Goal: Contribute content: Contribute content

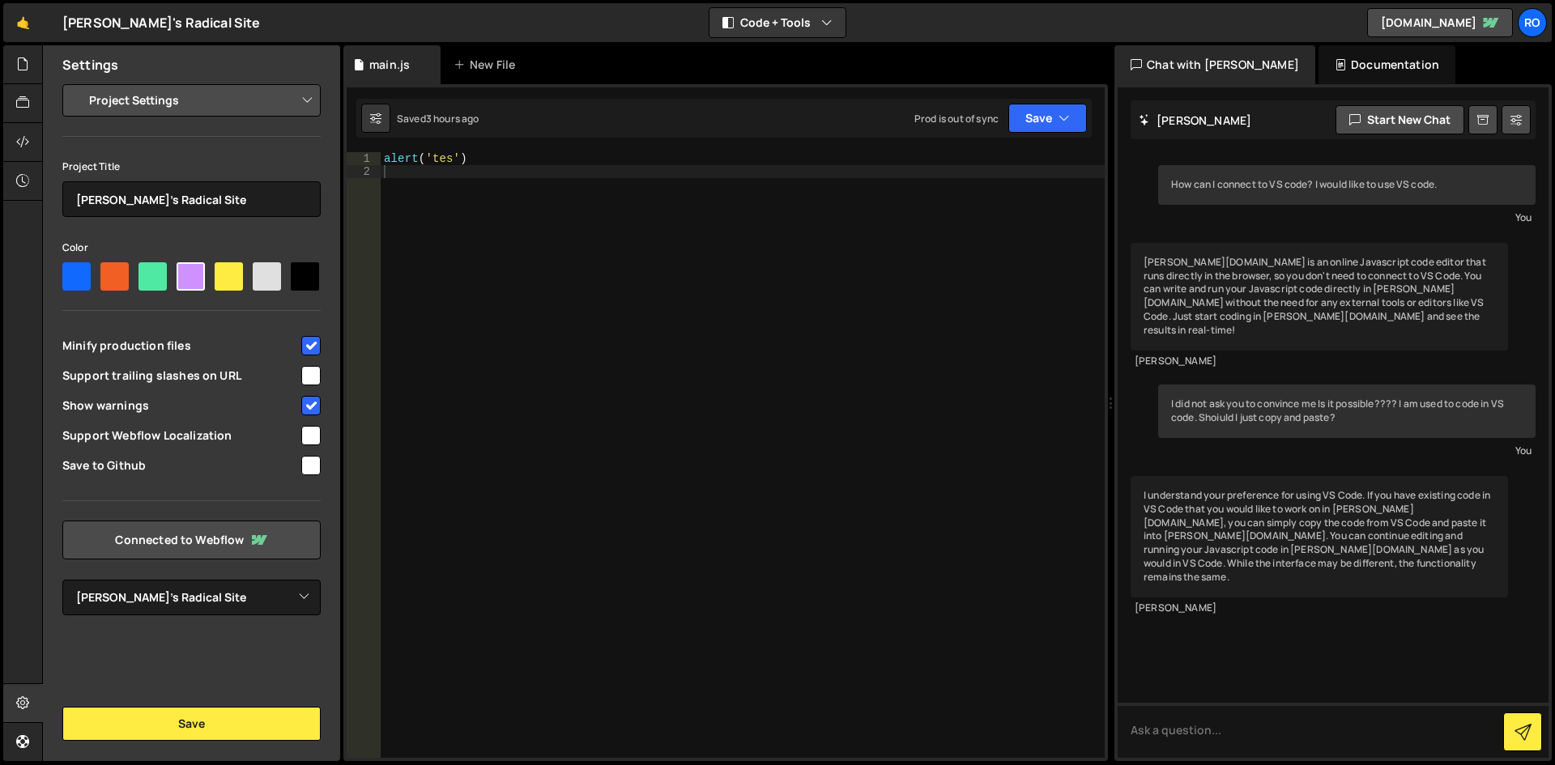
select select "68b3c35e51d51ac2a714fe96"
click at [232, 278] on div at bounding box center [229, 276] width 28 height 28
click at [225, 273] on input"] "radio" at bounding box center [220, 267] width 11 height 11
radio input"] "true"
click at [178, 276] on div at bounding box center [191, 276] width 28 height 28
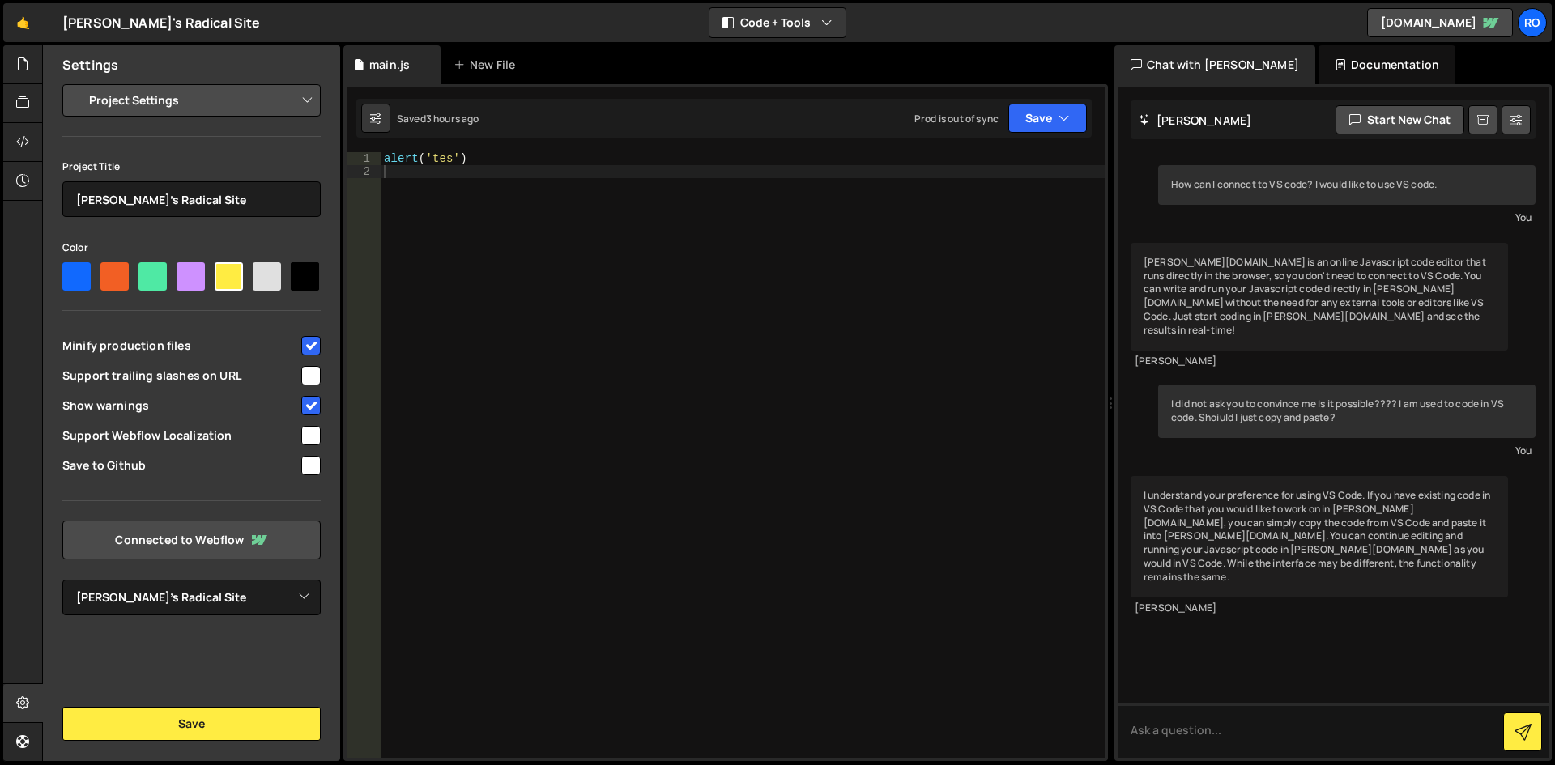
click at [178, 273] on input"] "radio" at bounding box center [182, 267] width 11 height 11
radio input"] "true"
click at [312, 473] on input "checkbox" at bounding box center [310, 465] width 19 height 19
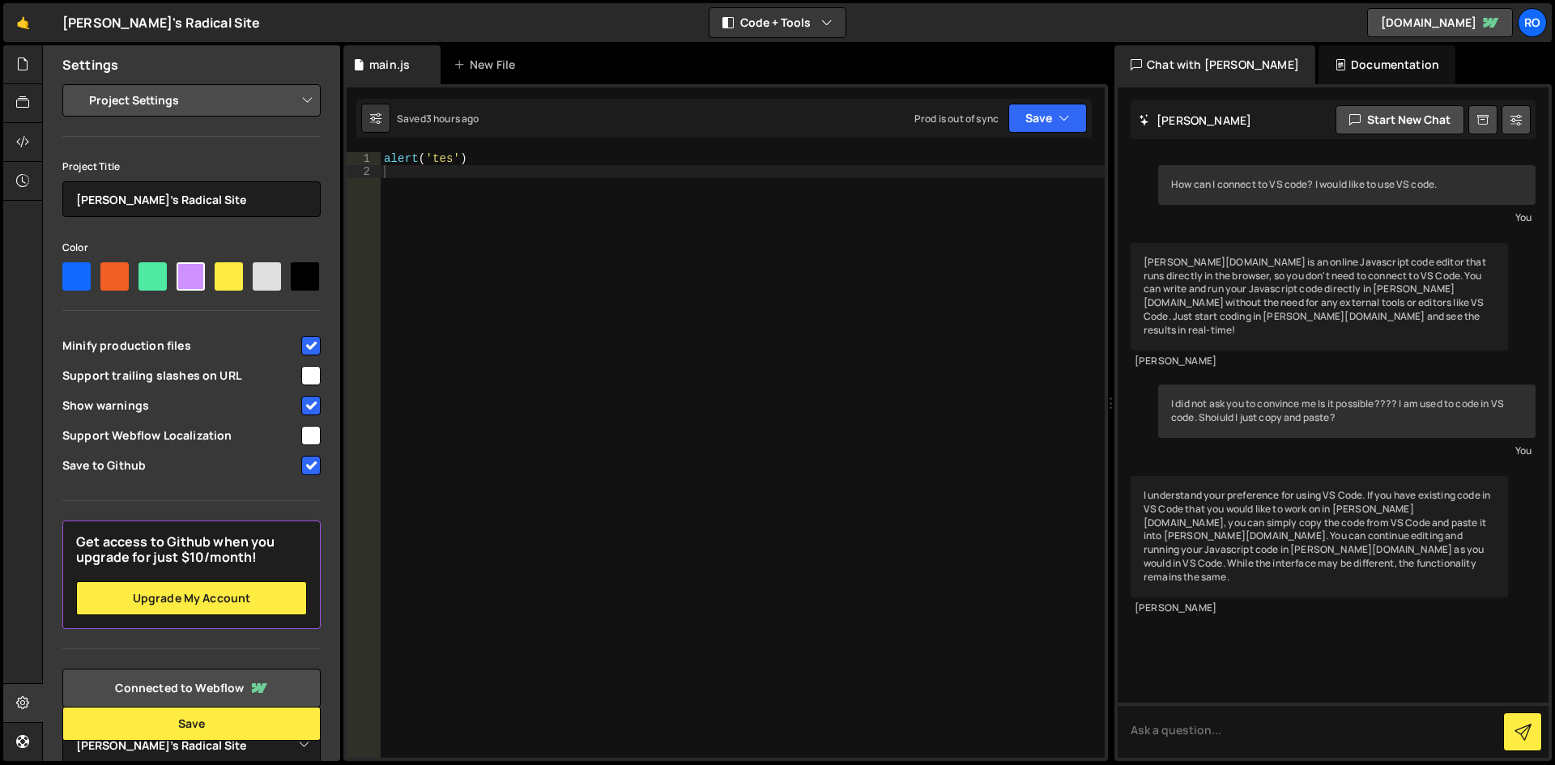
click at [303, 475] on input "checkbox" at bounding box center [310, 465] width 19 height 19
click at [305, 475] on input "checkbox" at bounding box center [310, 465] width 19 height 19
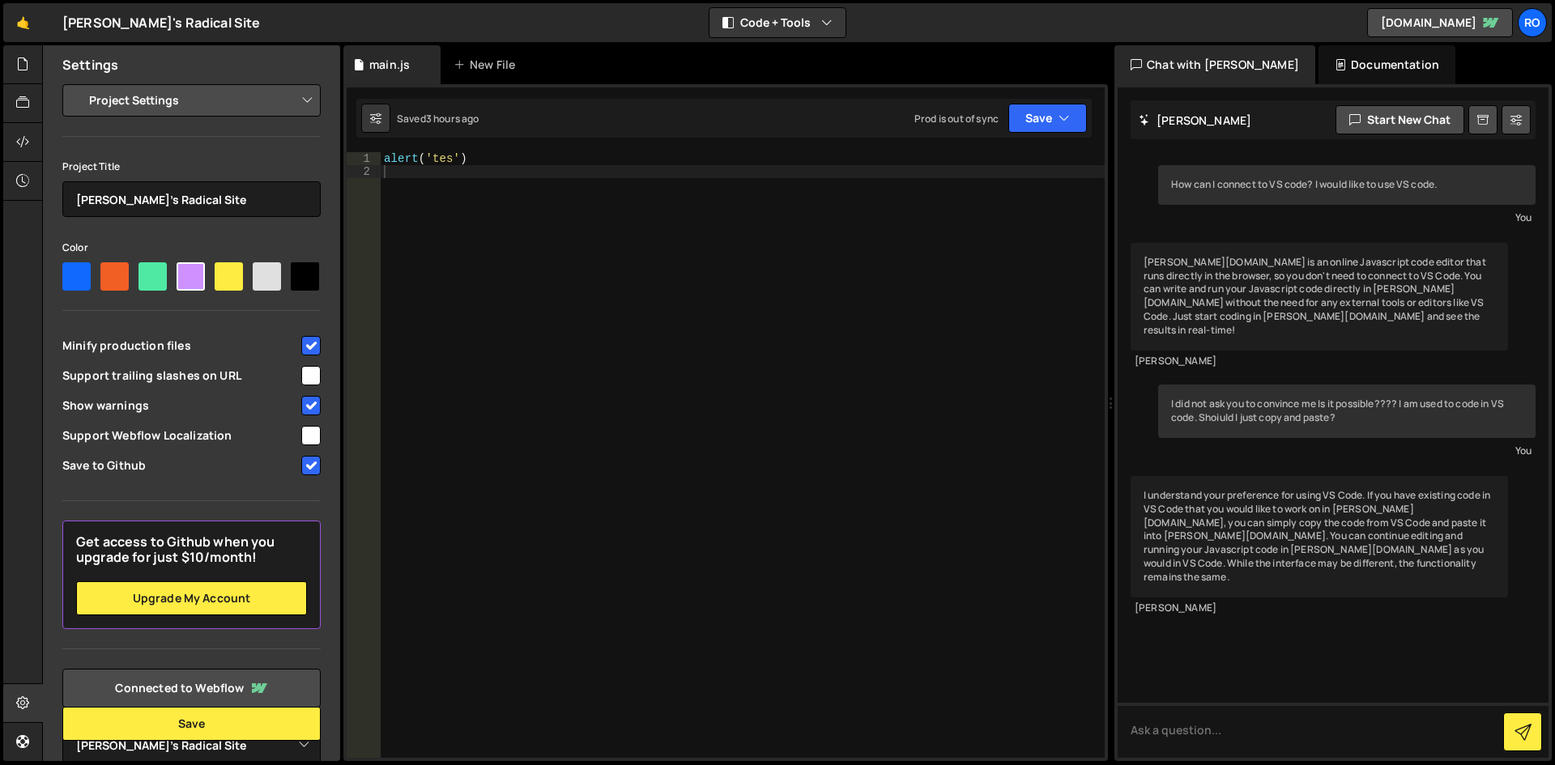
click at [305, 475] on input "checkbox" at bounding box center [310, 465] width 19 height 19
checkbox input "true"
click at [305, 445] on input "checkbox" at bounding box center [310, 435] width 19 height 19
click at [308, 445] on input "checkbox" at bounding box center [310, 435] width 19 height 19
checkbox input "false"
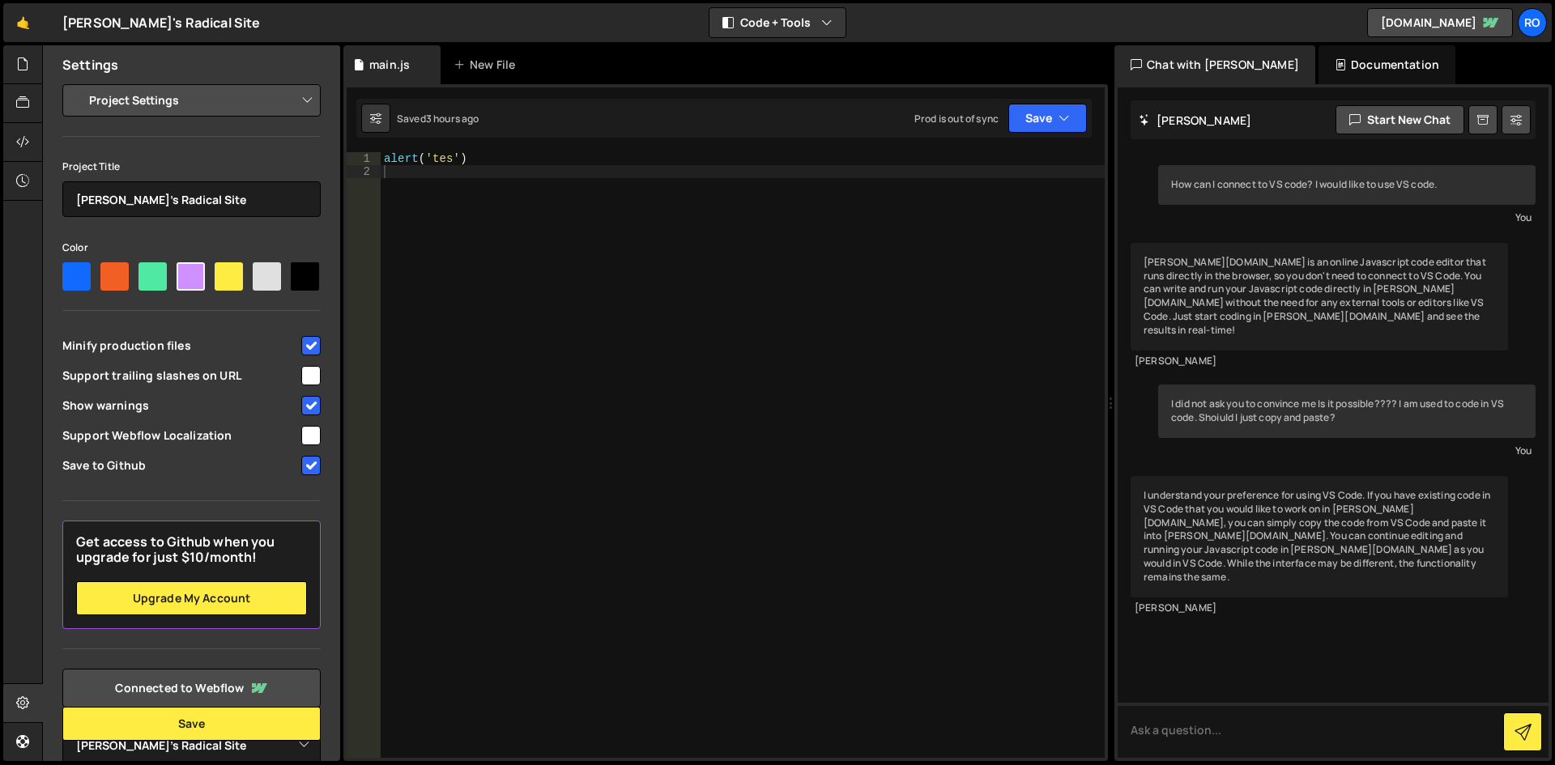
click at [304, 475] on input "checkbox" at bounding box center [310, 465] width 19 height 19
click at [306, 475] on input "checkbox" at bounding box center [310, 465] width 19 height 19
checkbox input "true"
click at [538, 485] on div "alert ( 'tes' )" at bounding box center [743, 468] width 724 height 632
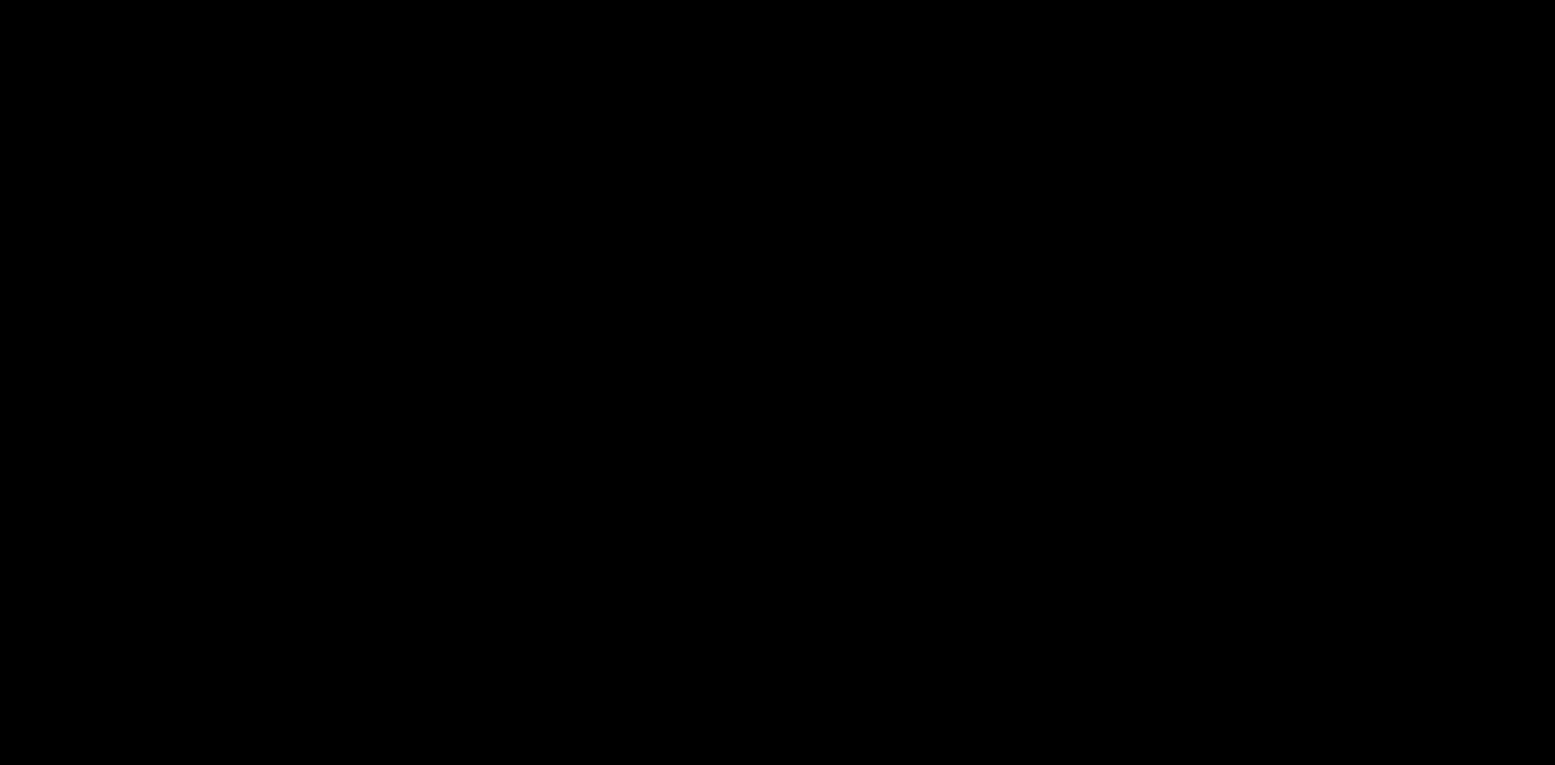
select select "68b3c35e51d51ac2a714fe96"
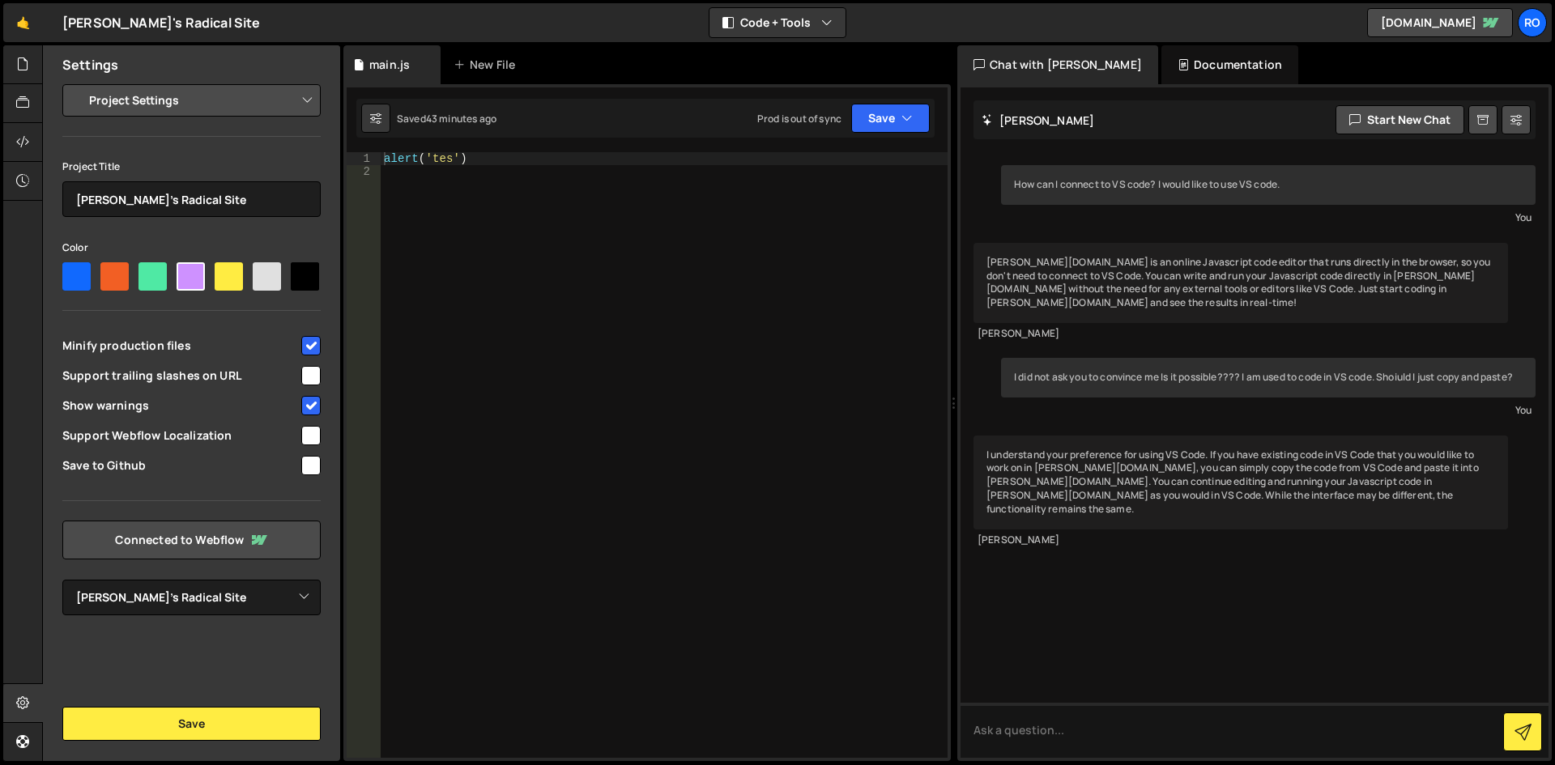
click at [222, 275] on div at bounding box center [229, 276] width 28 height 28
click at [222, 273] on input"] "radio" at bounding box center [220, 267] width 11 height 11
radio input"] "true"
click at [73, 277] on div at bounding box center [76, 276] width 28 height 28
click at [73, 273] on input"] "radio" at bounding box center [67, 267] width 11 height 11
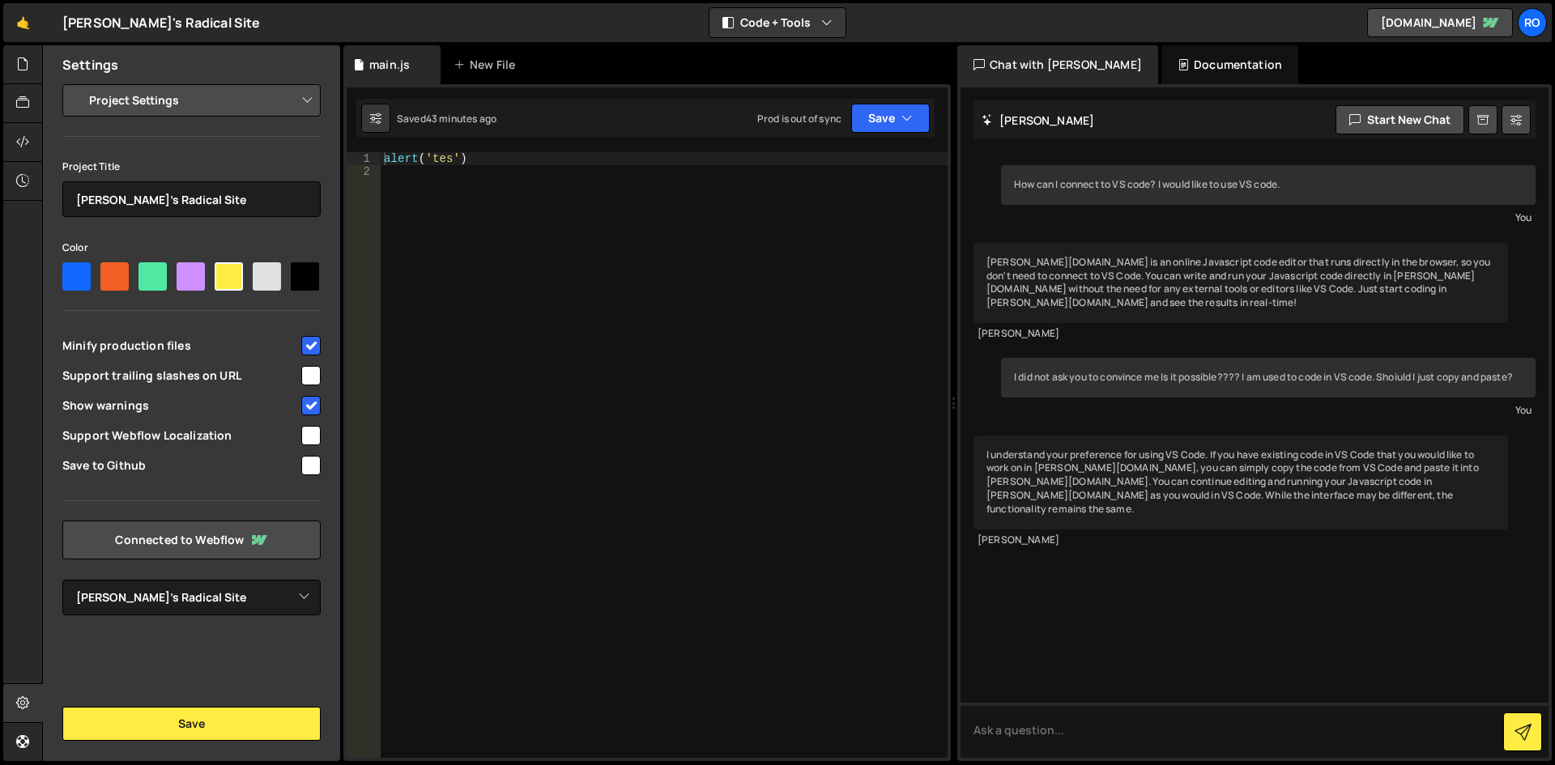
radio input"] "true"
click at [25, 708] on icon at bounding box center [22, 703] width 13 height 18
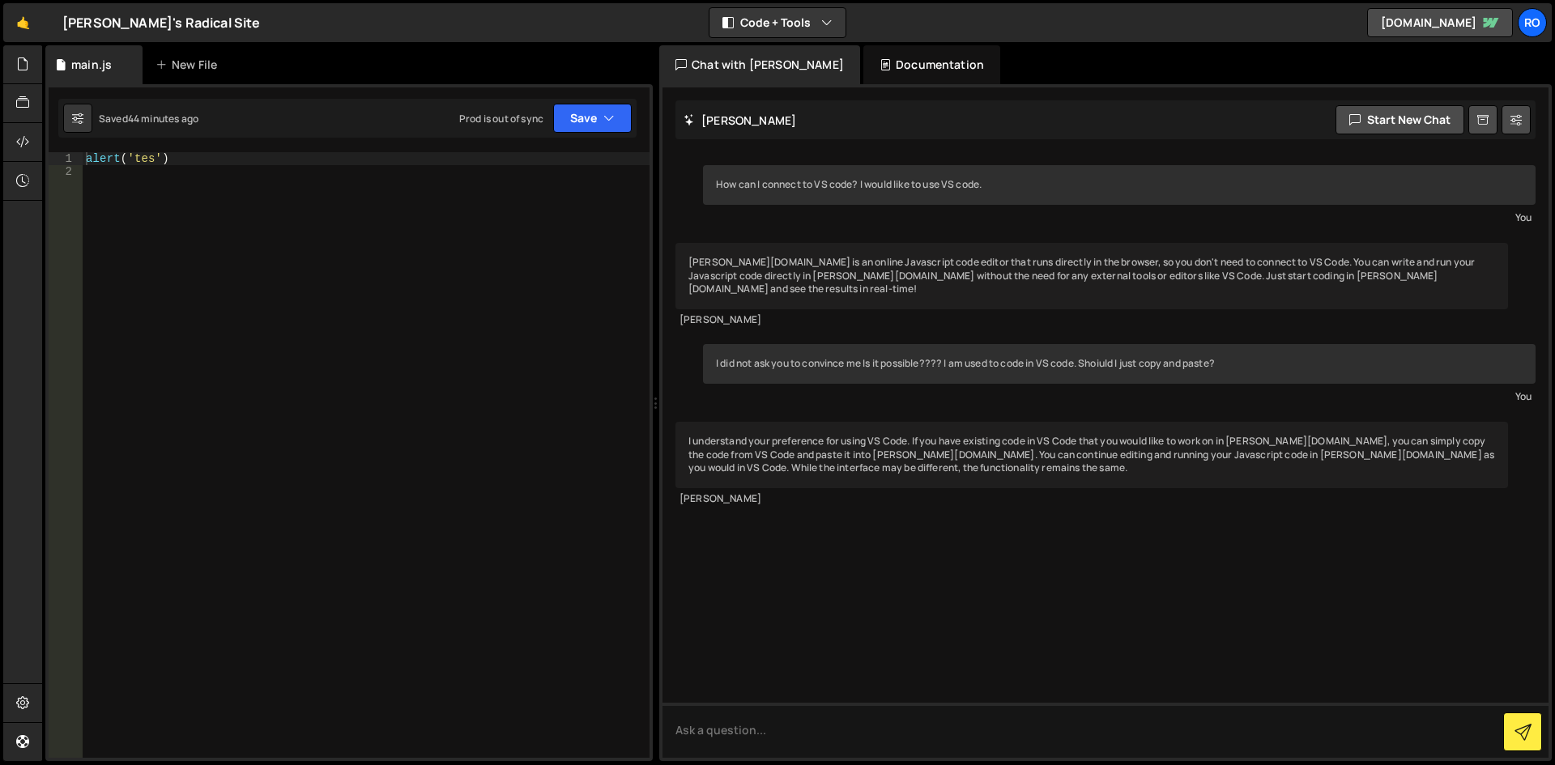
click at [219, 207] on div "alert ( 'tes' )" at bounding box center [366, 468] width 567 height 632
click at [45, 226] on div "Files New File Javascript files 1 main.js 0 CSS files Copy share link Edit File…" at bounding box center [798, 403] width 1513 height 717
click at [186, 68] on div "New File" at bounding box center [190, 65] width 68 height 16
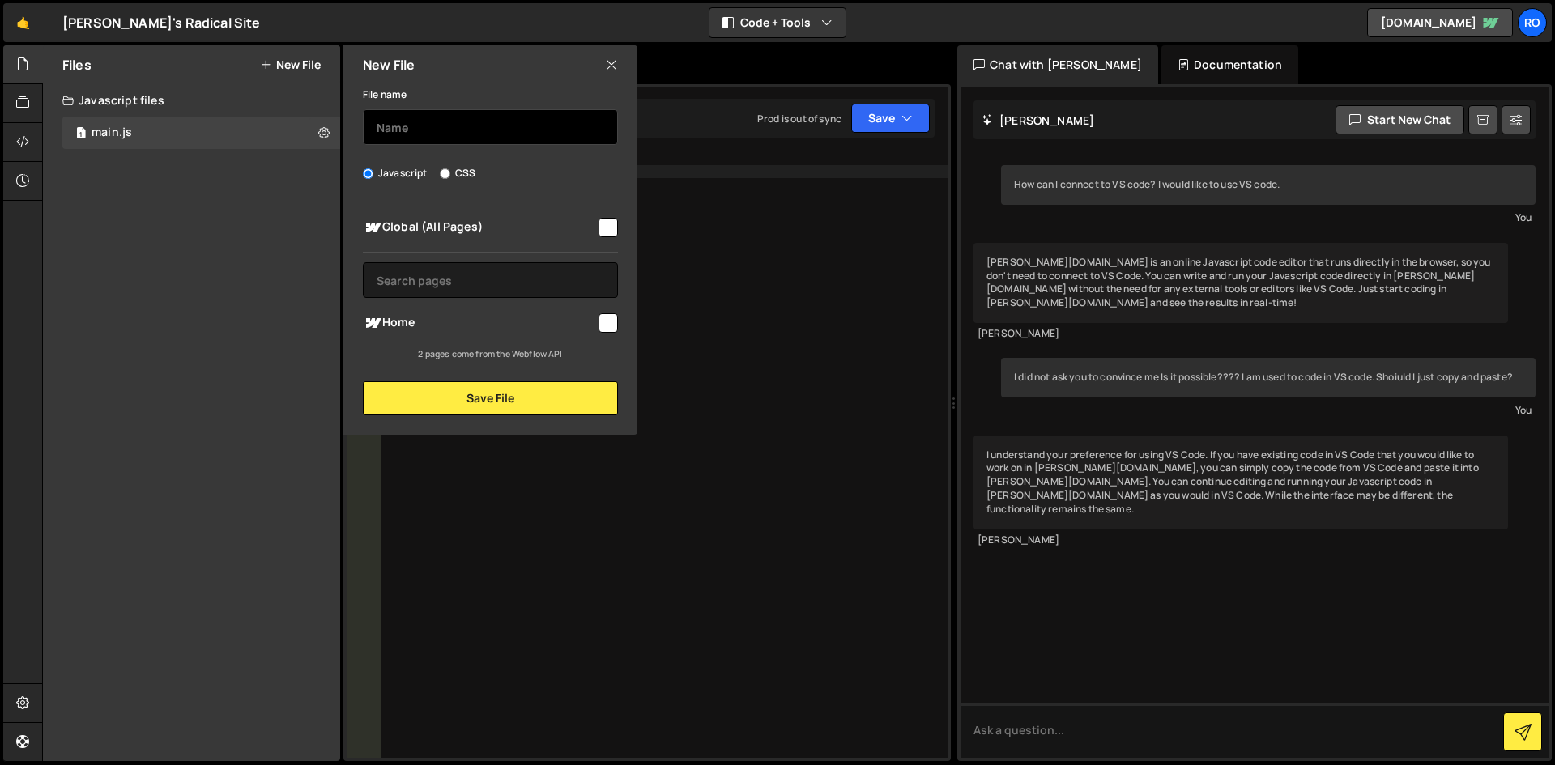
click at [439, 127] on input "text" at bounding box center [490, 127] width 255 height 36
click at [461, 172] on label "CSS" at bounding box center [458, 173] width 36 height 16
click at [450, 172] on input "CSS" at bounding box center [445, 173] width 11 height 11
radio input "true"
click at [467, 130] on input "text" at bounding box center [490, 127] width 255 height 36
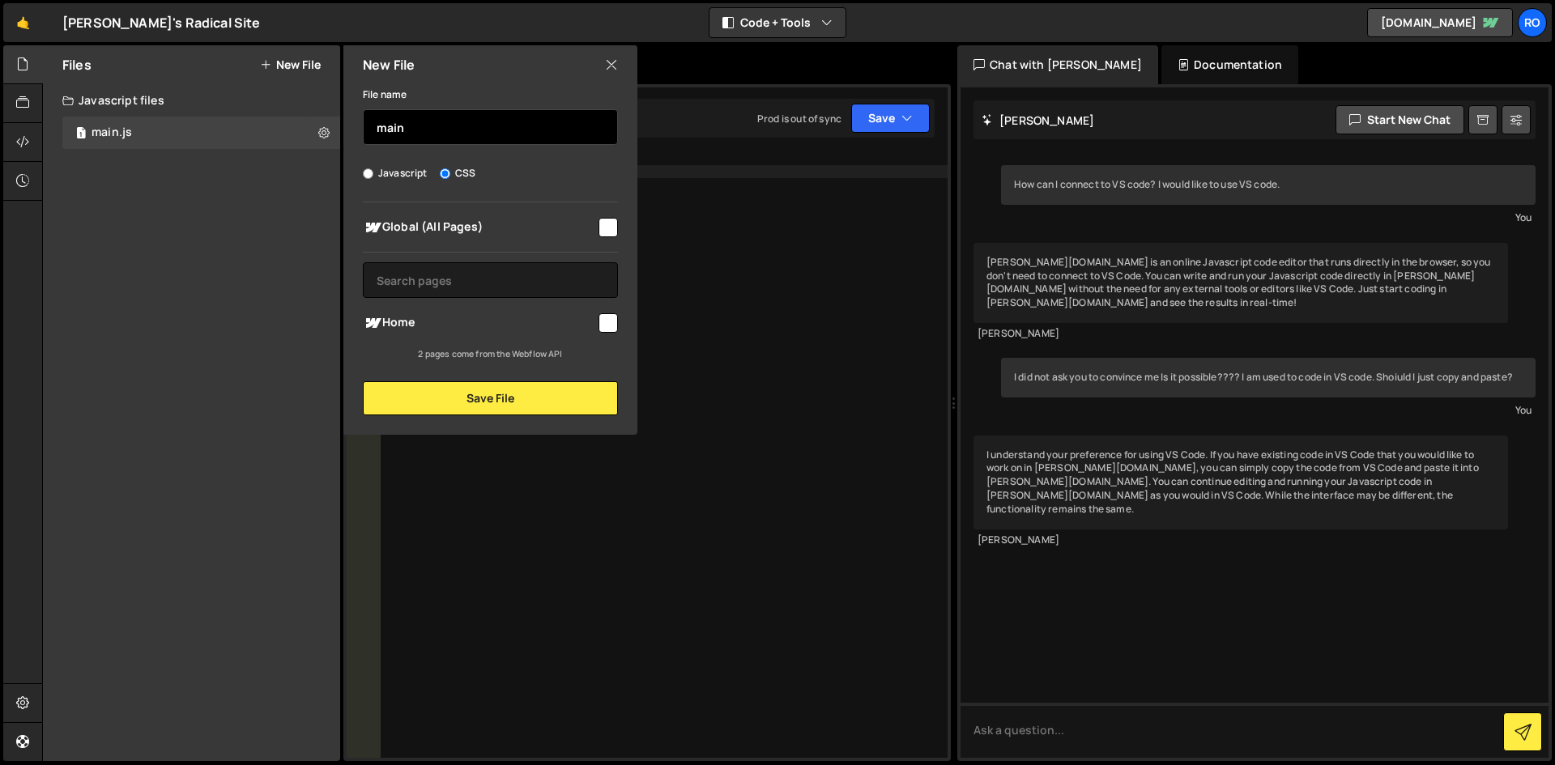
type input "main"
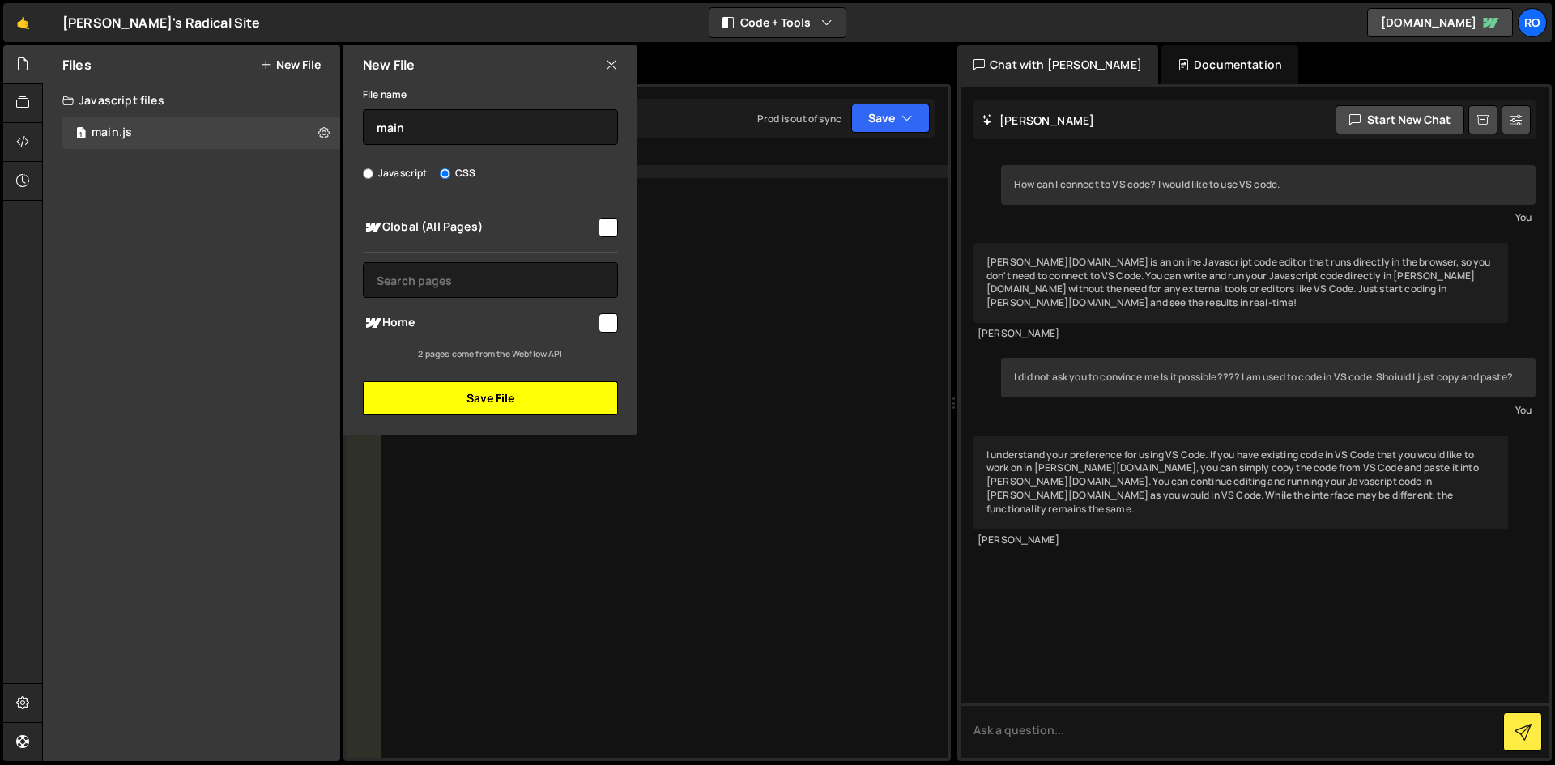
click at [528, 402] on button "Save File" at bounding box center [490, 398] width 255 height 34
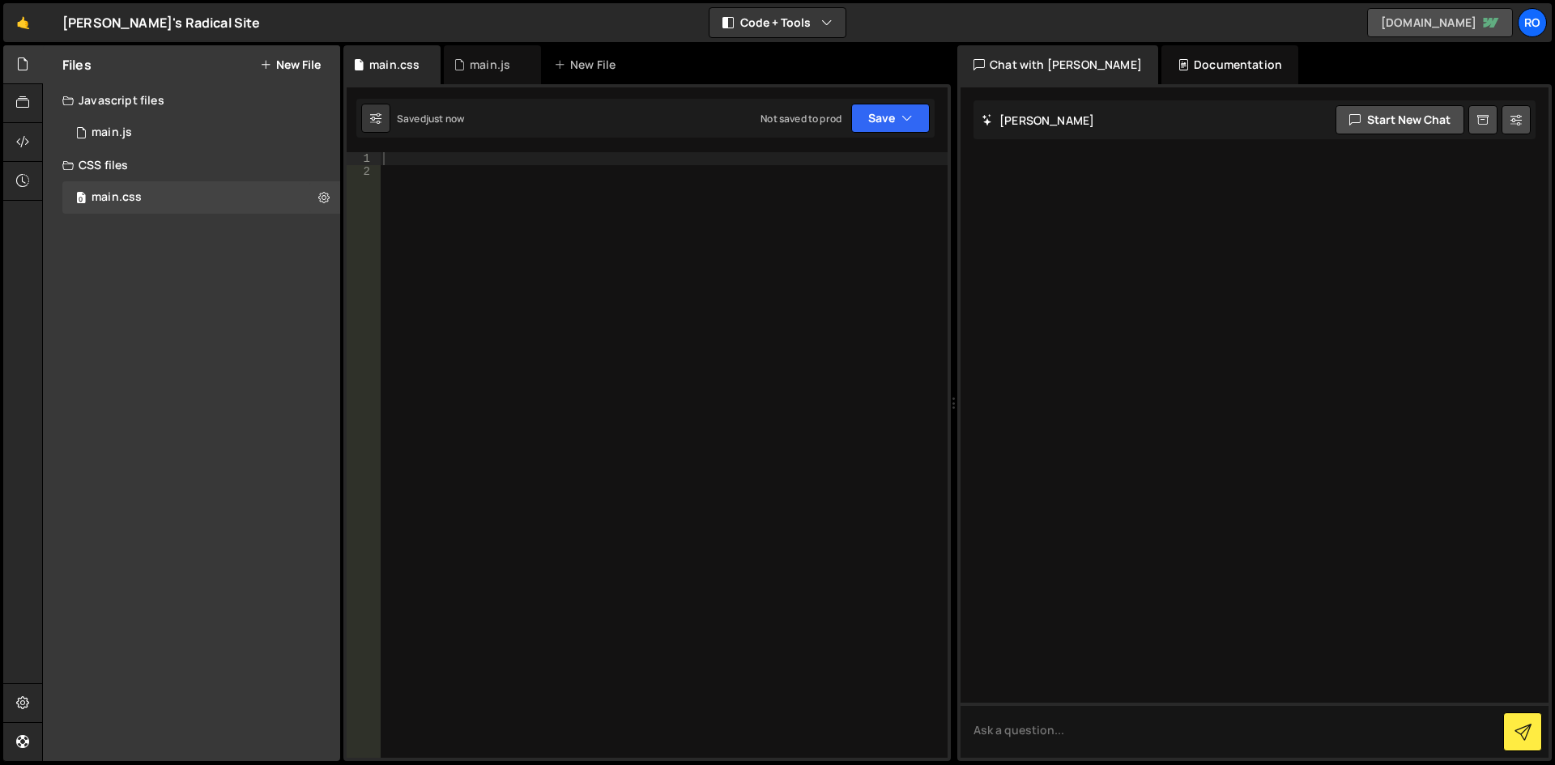
click at [1367, 19] on link "eugenes-radical-site-d74c6e.webflow.io" at bounding box center [1440, 22] width 146 height 29
click at [545, 230] on div at bounding box center [664, 468] width 568 height 632
click at [694, 448] on div "bo" at bounding box center [664, 468] width 568 height 632
click at [422, 179] on div "bo" at bounding box center [664, 468] width 568 height 632
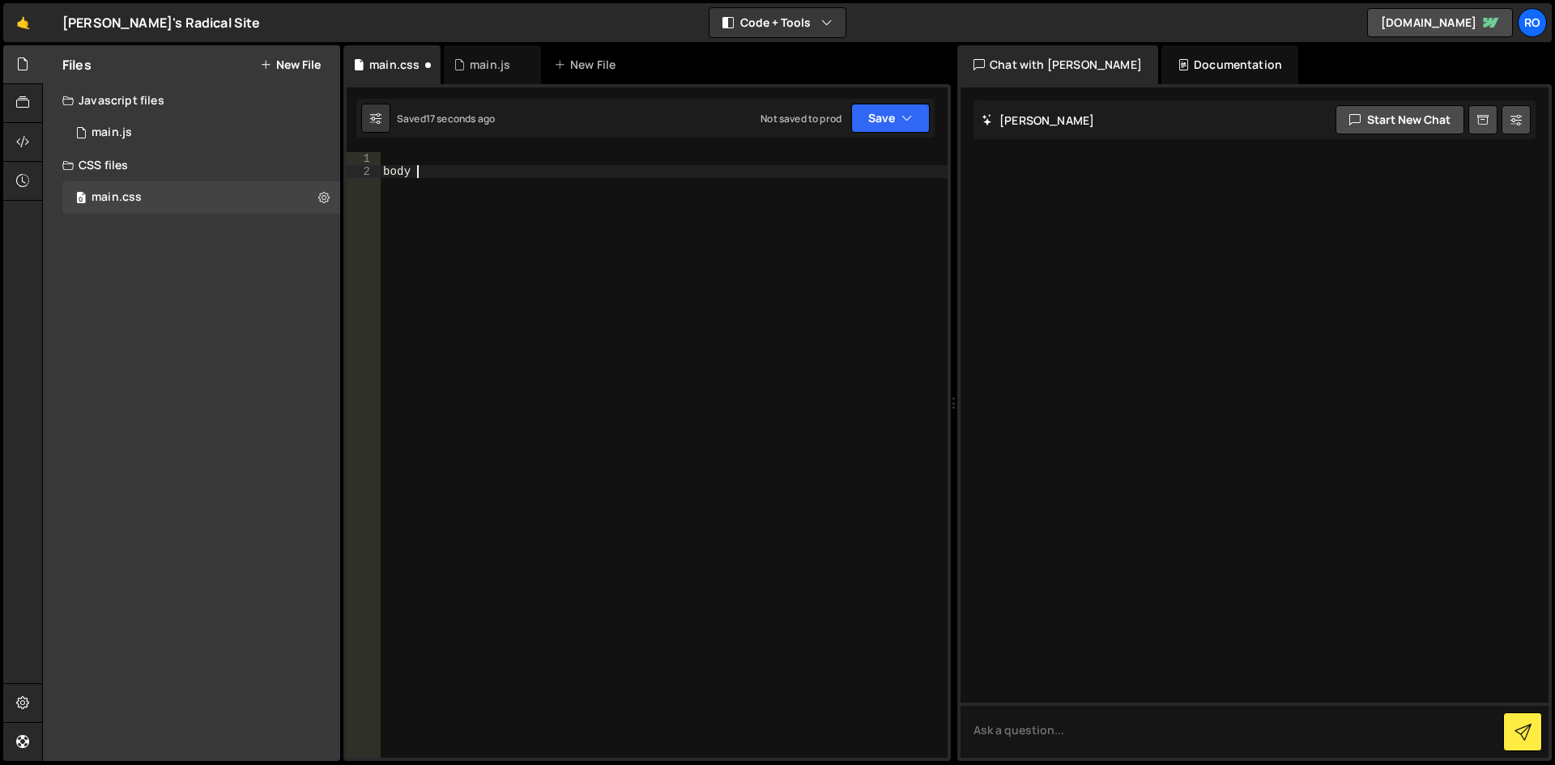
type textarea "body {"
type textarea "}"
click at [714, 326] on div "body { background-color : red ; }" at bounding box center [664, 468] width 568 height 632
click at [879, 121] on button "Save" at bounding box center [890, 118] width 79 height 29
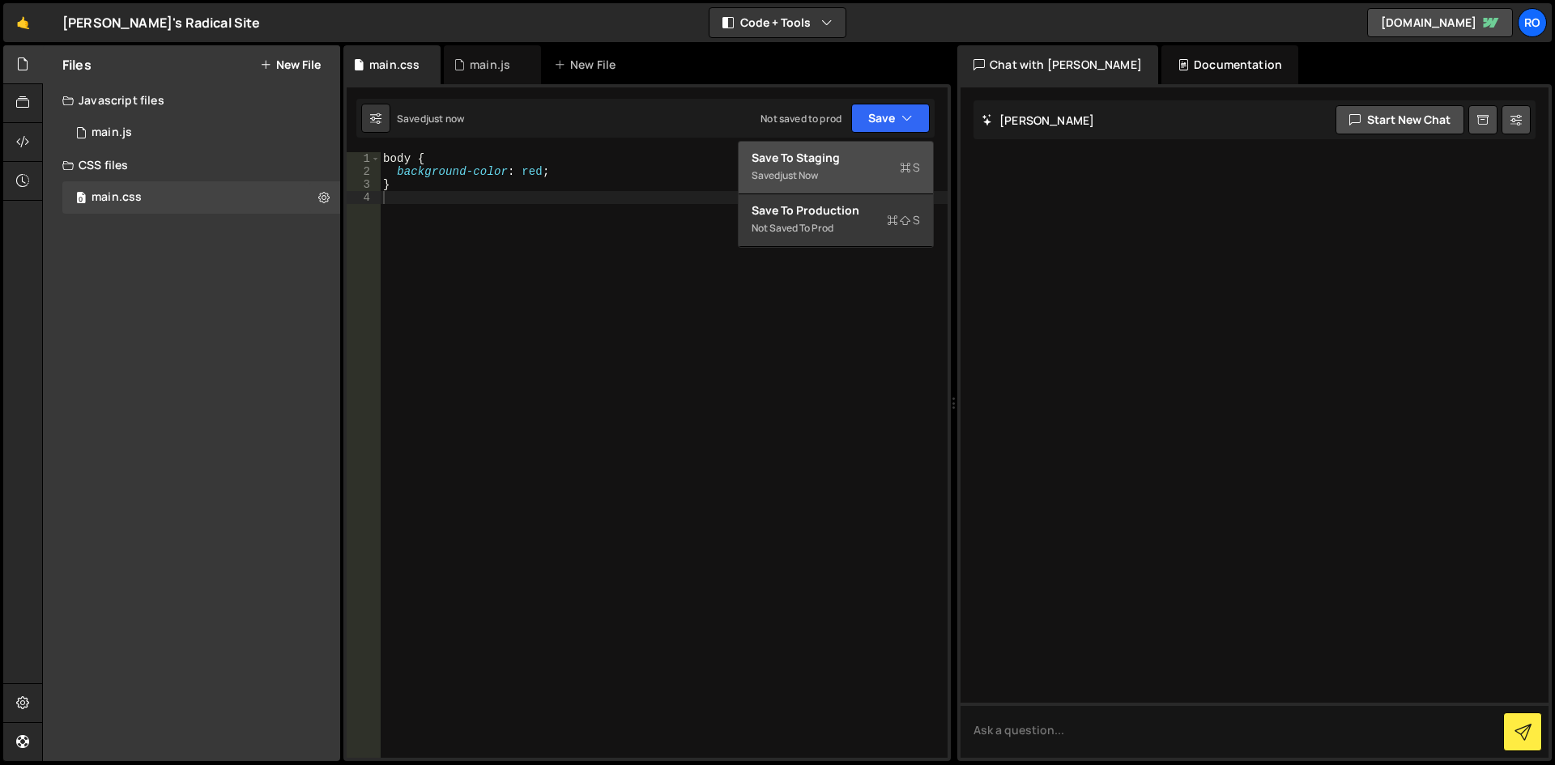
click at [824, 161] on div "Save to Staging S" at bounding box center [836, 158] width 168 height 16
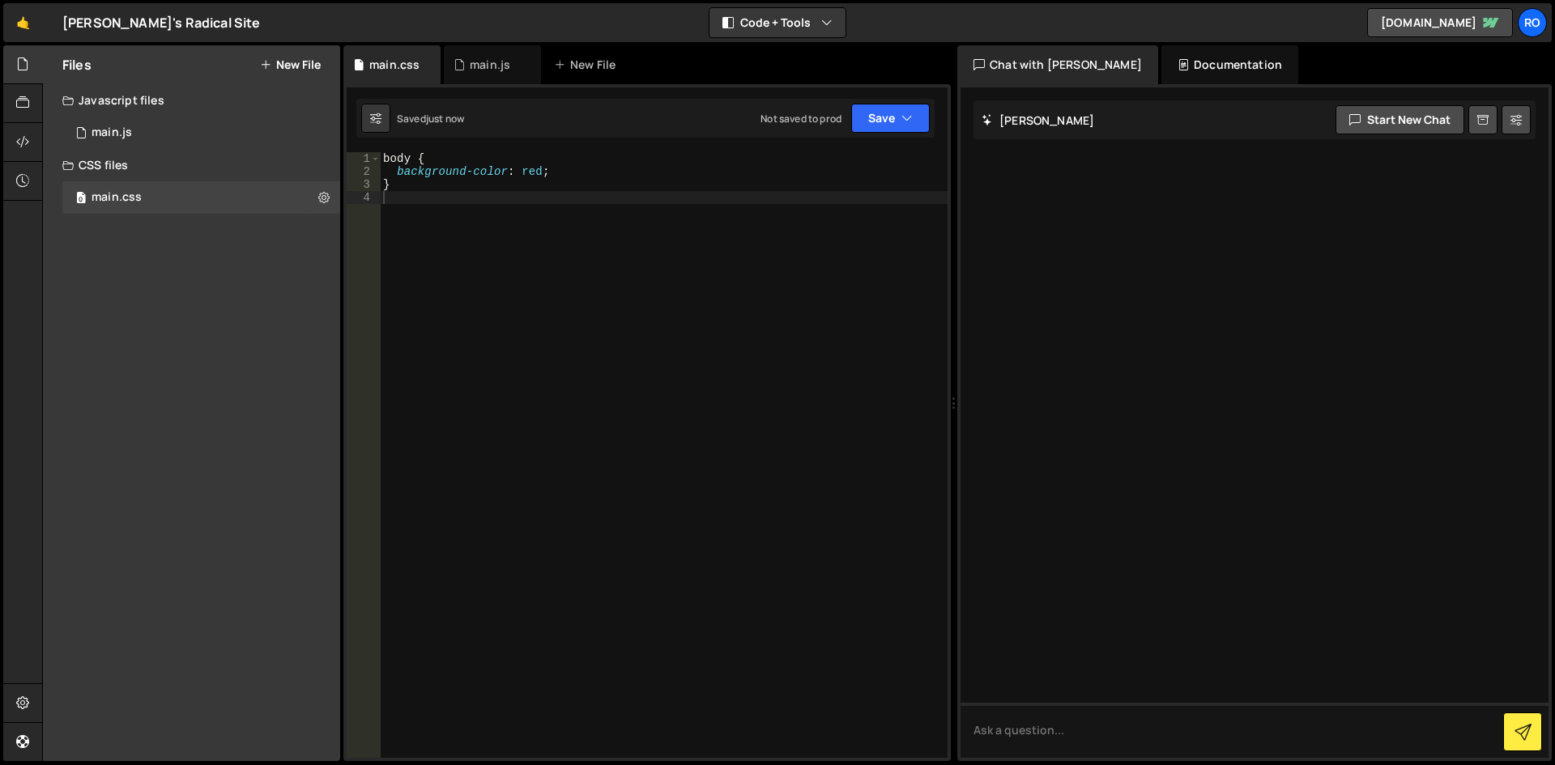
click at [679, 342] on div "body { background-color : red ; }" at bounding box center [664, 468] width 568 height 632
click at [1302, 183] on div at bounding box center [1255, 422] width 588 height 671
click at [910, 121] on icon "button" at bounding box center [906, 118] width 11 height 16
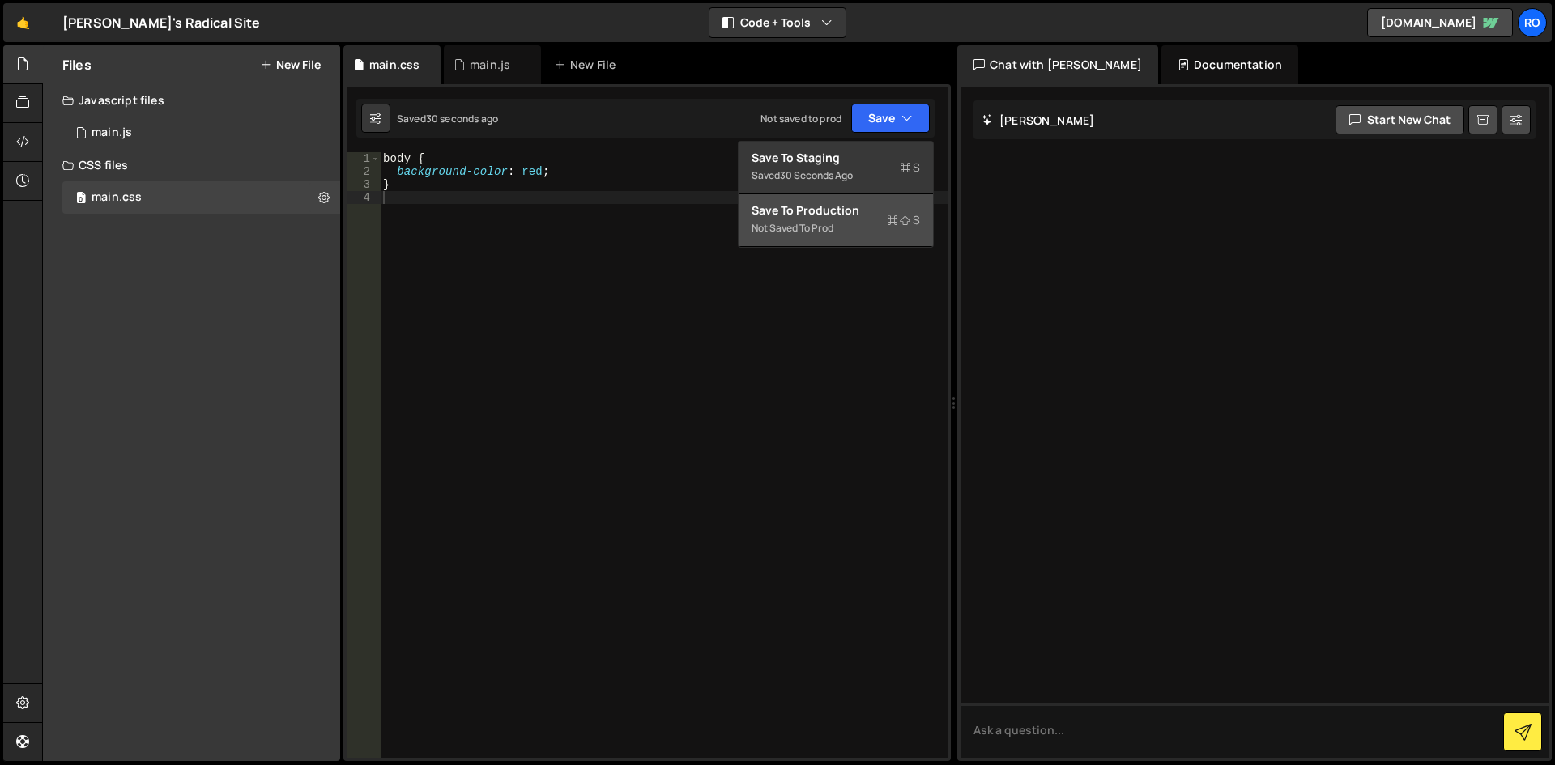
click at [885, 219] on div "Not saved to prod" at bounding box center [836, 228] width 168 height 19
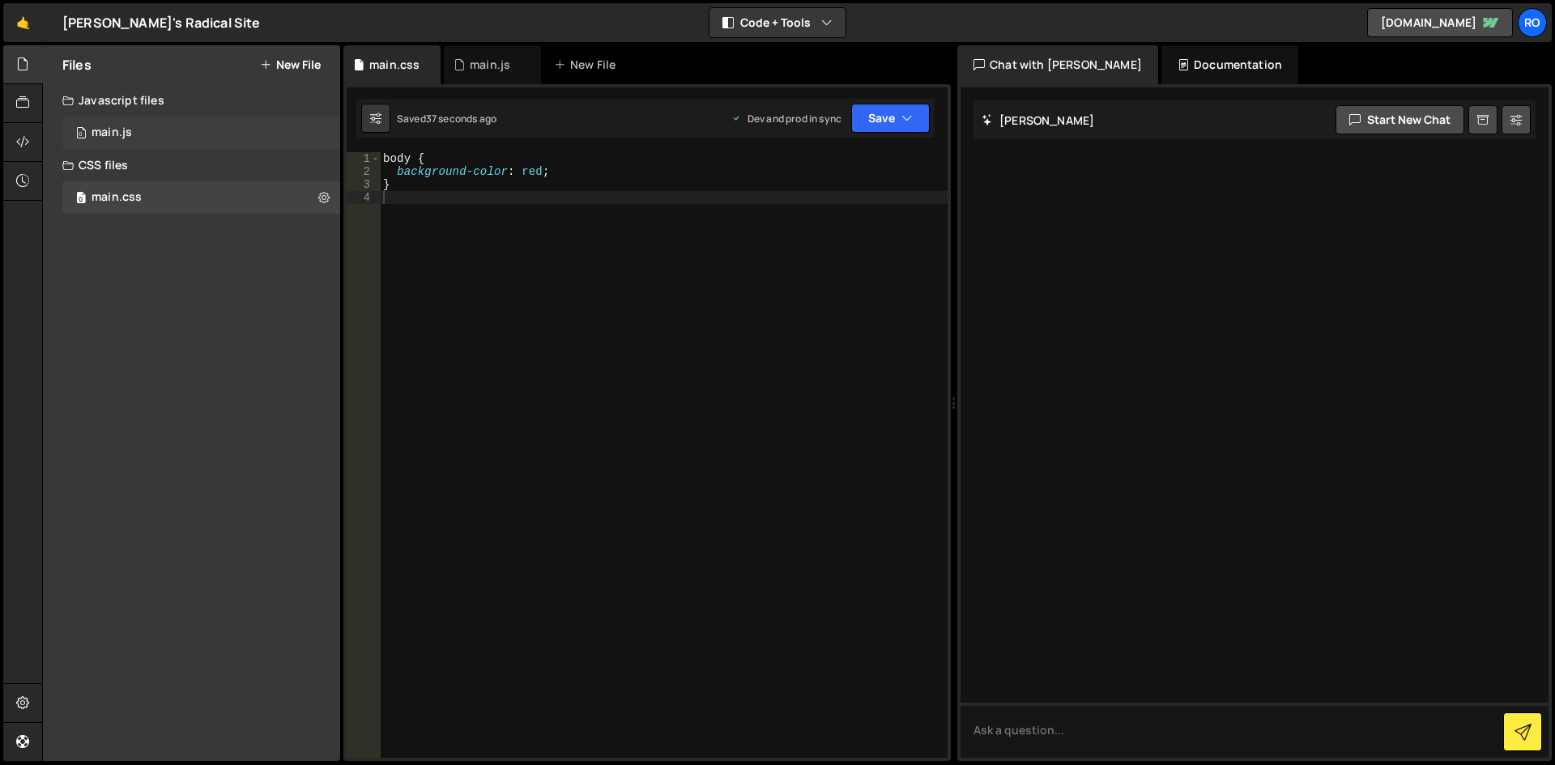
click at [161, 136] on div "0 main.js 0" at bounding box center [201, 133] width 278 height 32
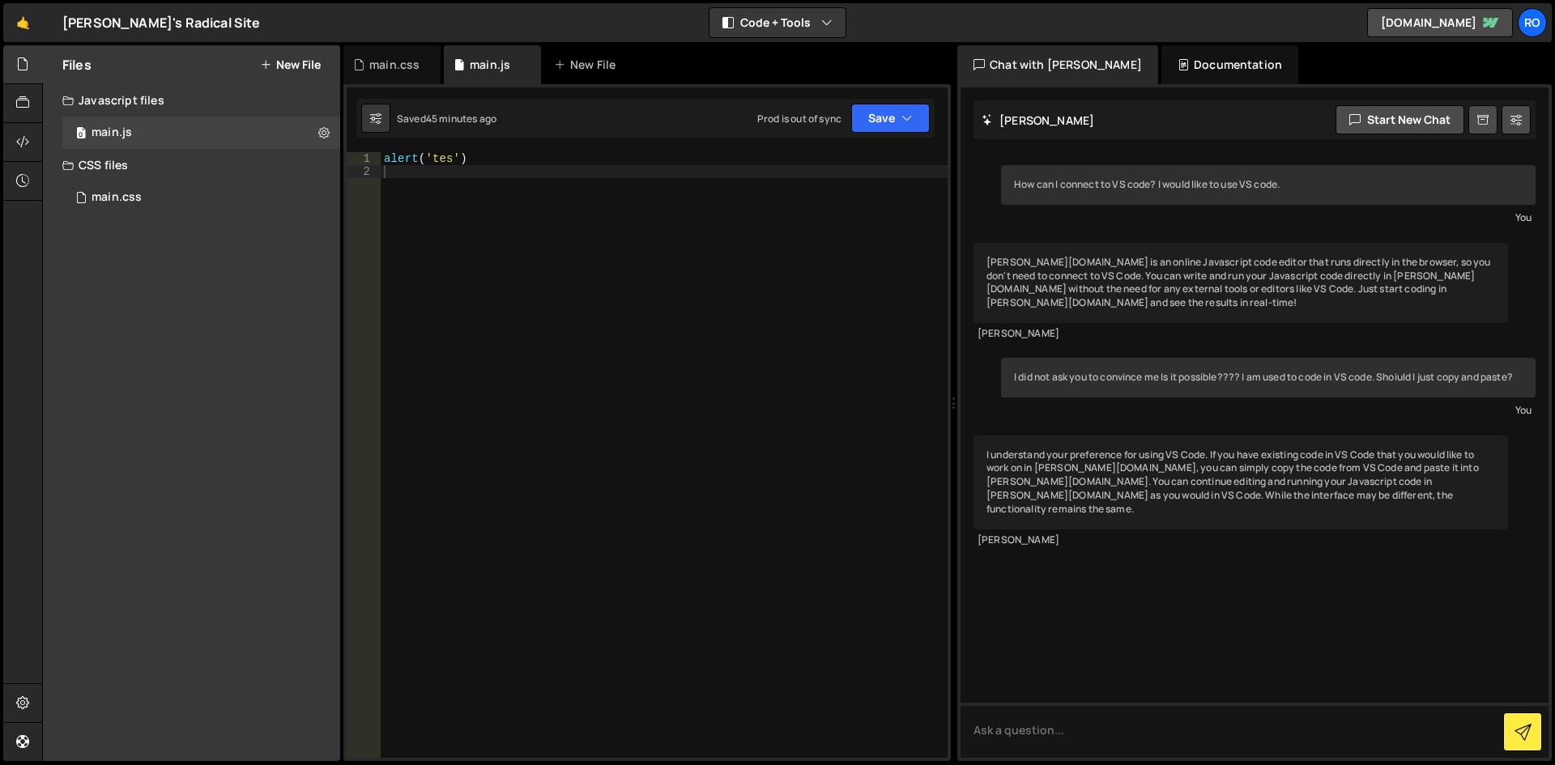
click at [452, 164] on div "alert ( 'tes' )" at bounding box center [664, 468] width 567 height 632
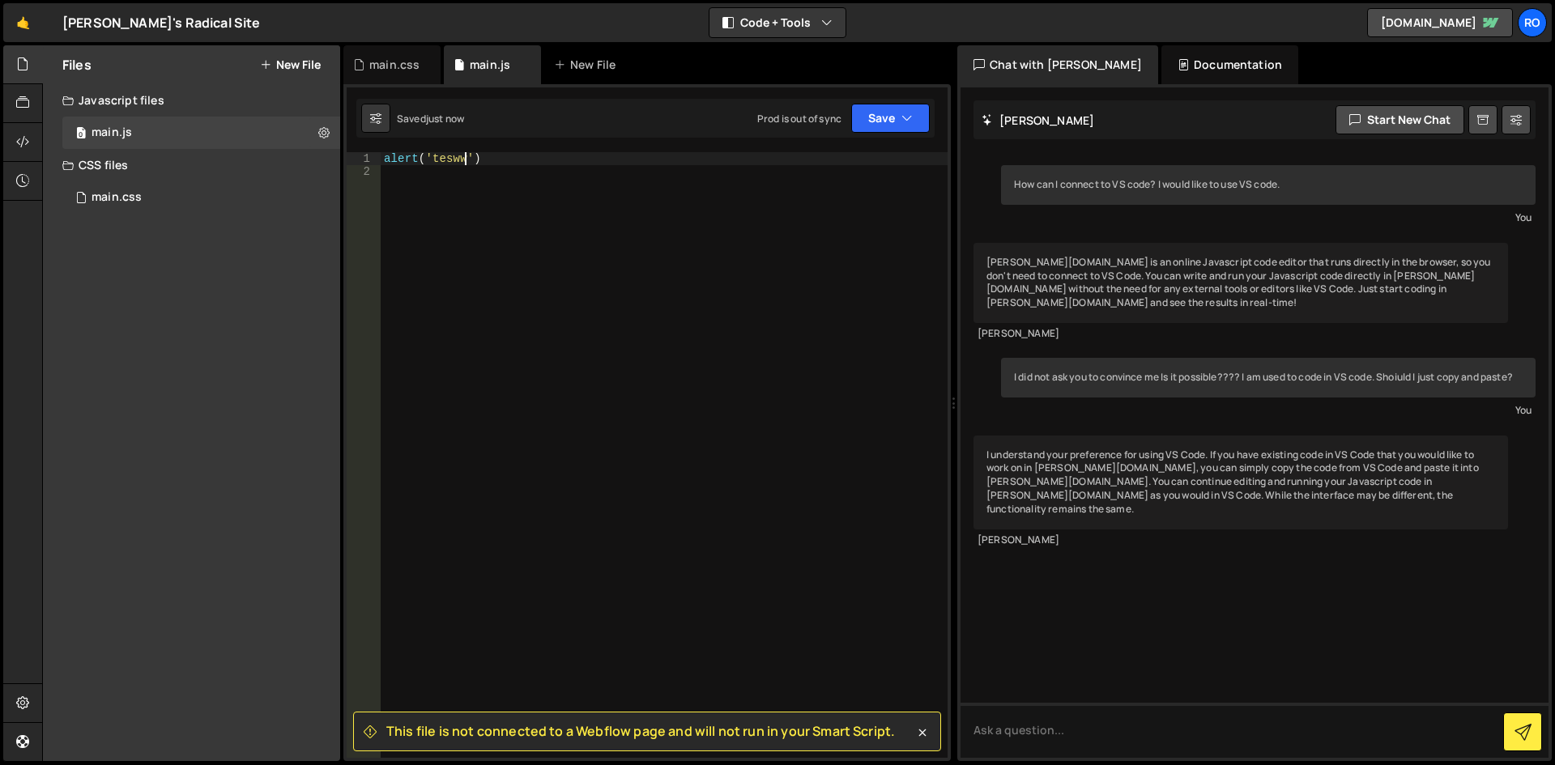
type textarea "alert('tesww')"
click at [842, 735] on span "This file is not connected to a Webflow page and will not run in your Smart Scr…" at bounding box center [640, 731] width 509 height 18
click at [813, 731] on span "This file is not connected to a Webflow page and will not run in your Smart Scr…" at bounding box center [640, 731] width 509 height 18
click at [495, 68] on div "main.js" at bounding box center [490, 65] width 40 height 16
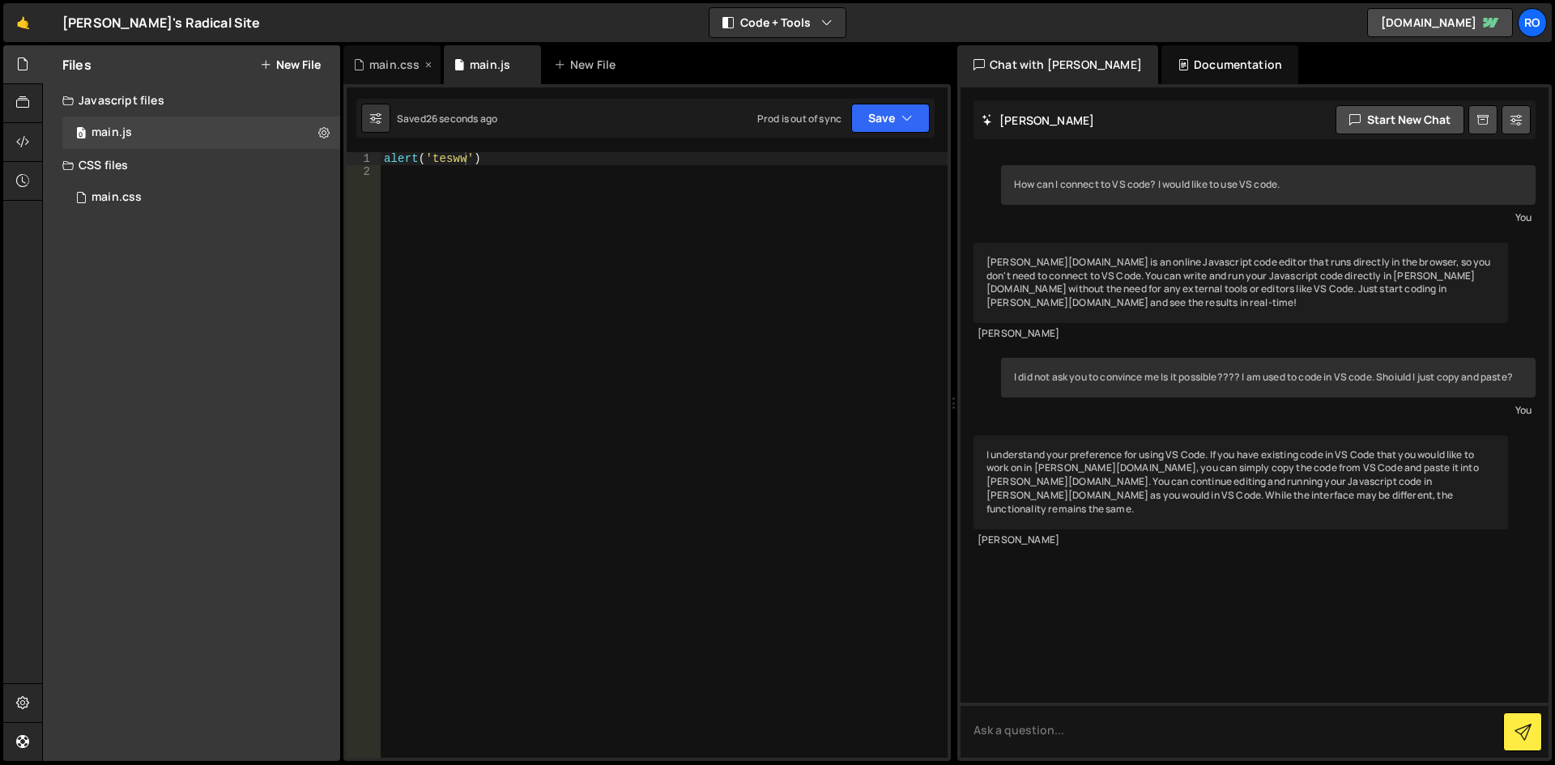
click at [380, 68] on div "main.css" at bounding box center [394, 65] width 50 height 16
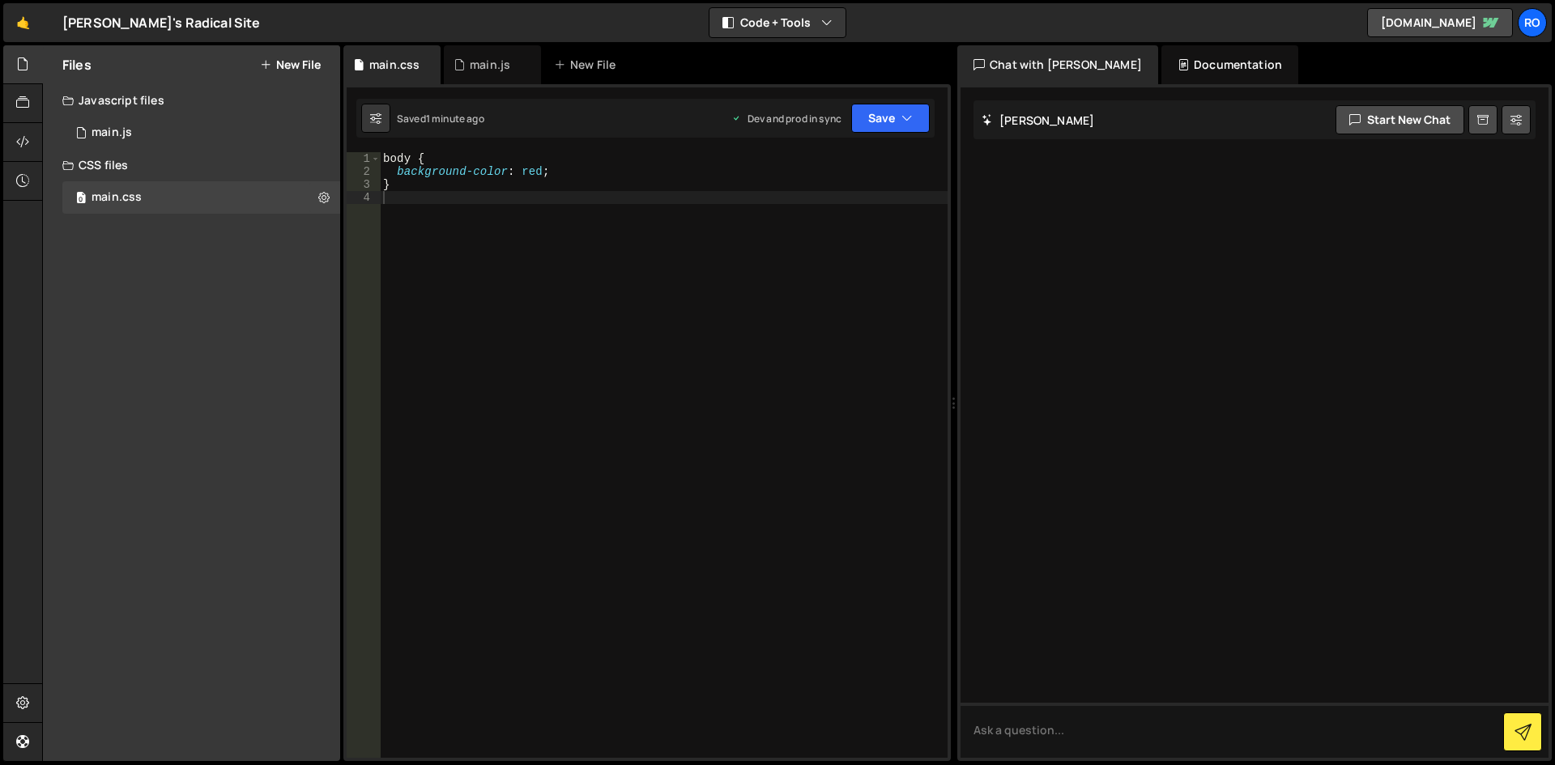
click at [606, 277] on div "body { background-color : red ; }" at bounding box center [664, 468] width 568 height 632
click at [866, 117] on button "Save" at bounding box center [890, 118] width 79 height 29
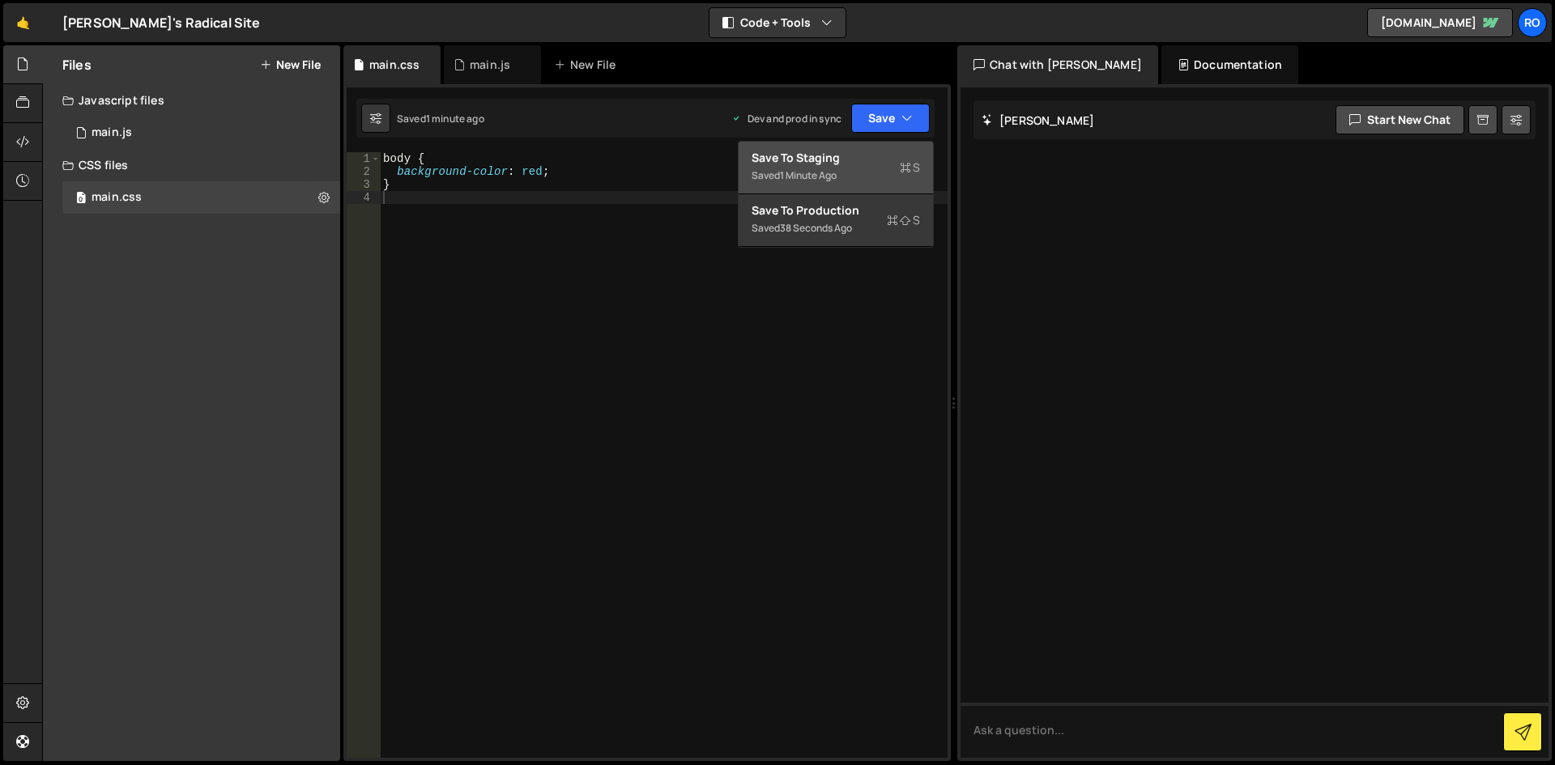
click at [810, 168] on div "1 minute ago" at bounding box center [808, 175] width 57 height 14
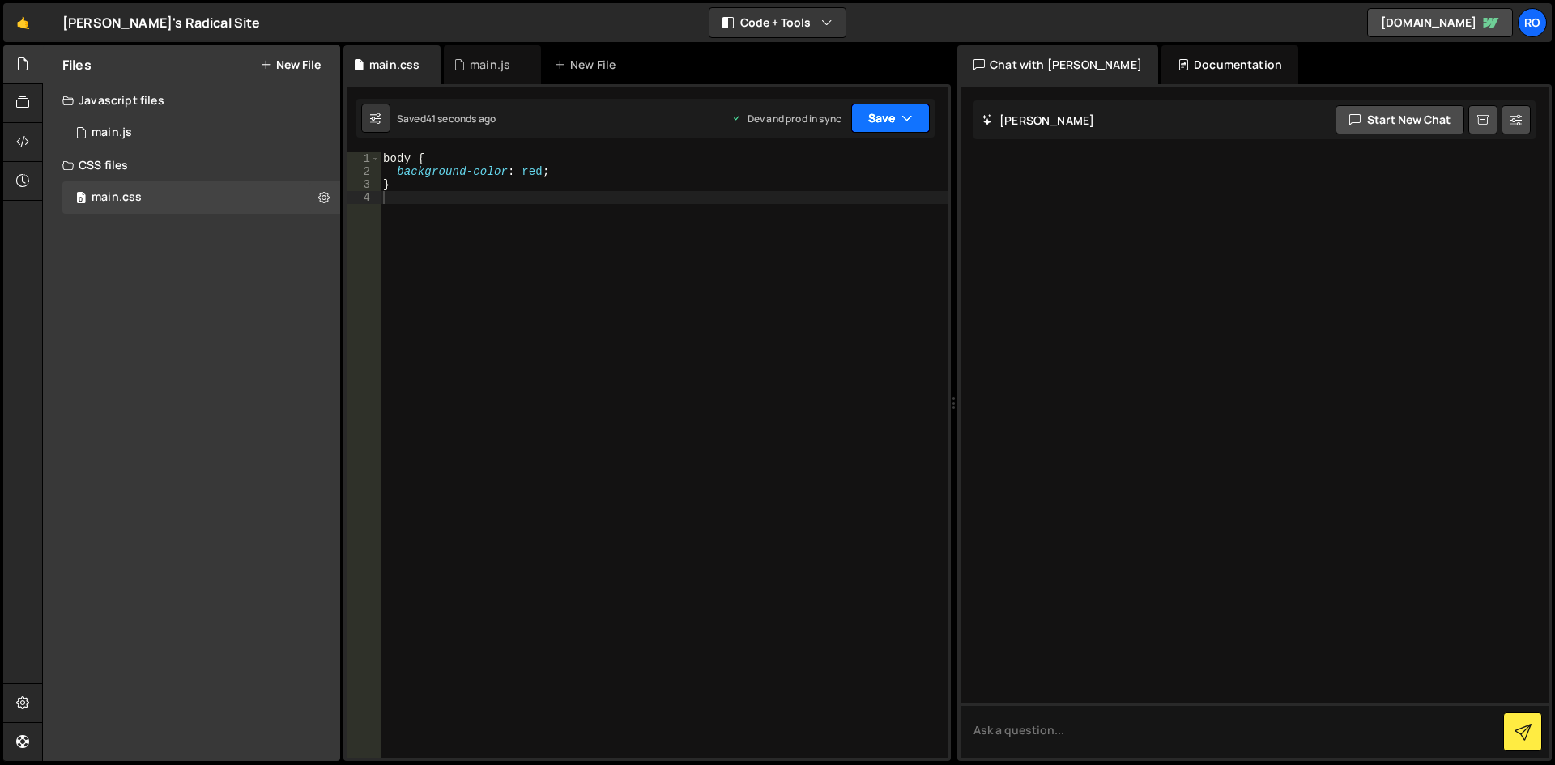
click at [901, 126] on button "Save" at bounding box center [890, 118] width 79 height 29
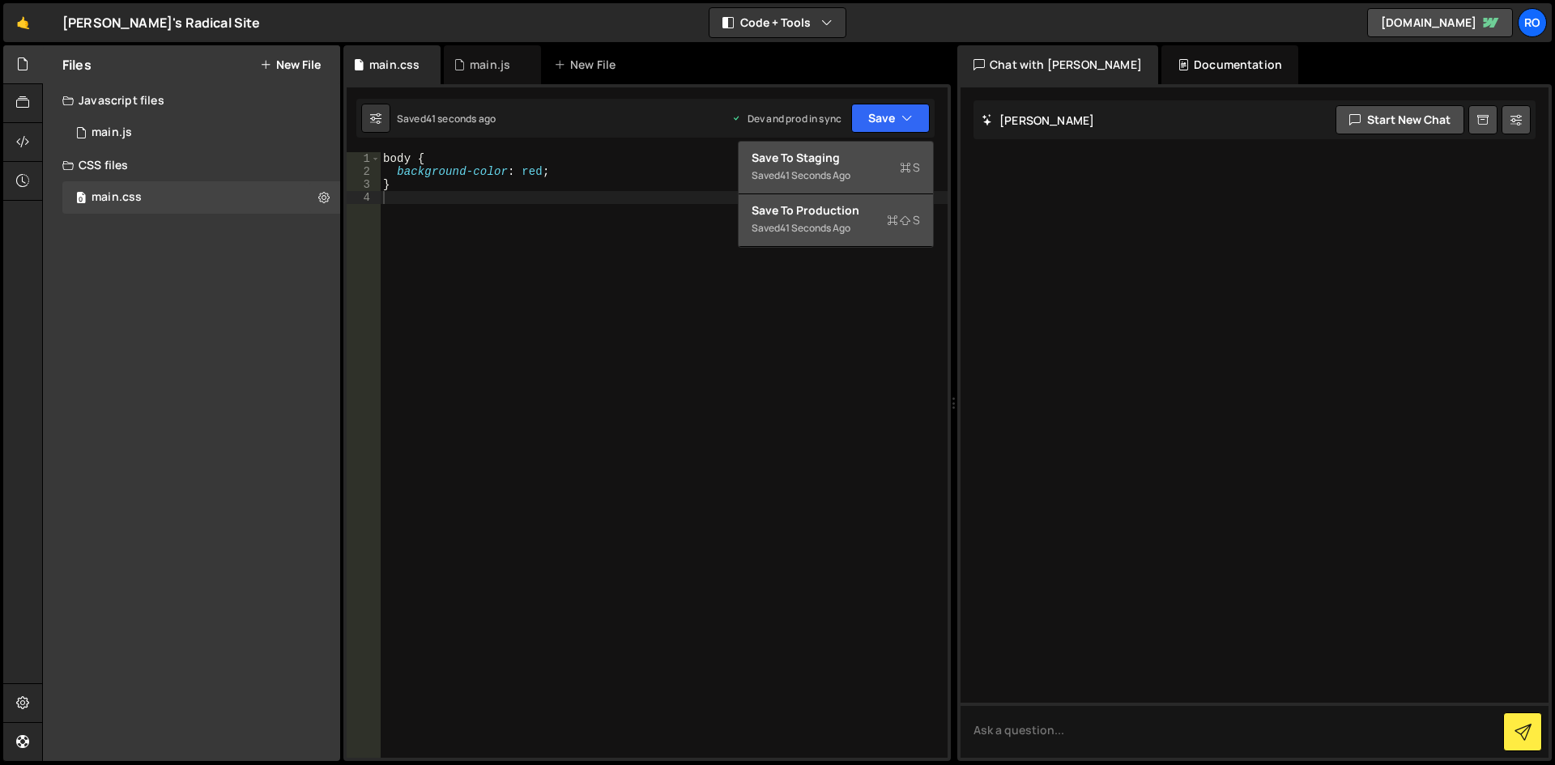
click at [872, 219] on div "Saved 41 seconds ago" at bounding box center [836, 228] width 168 height 19
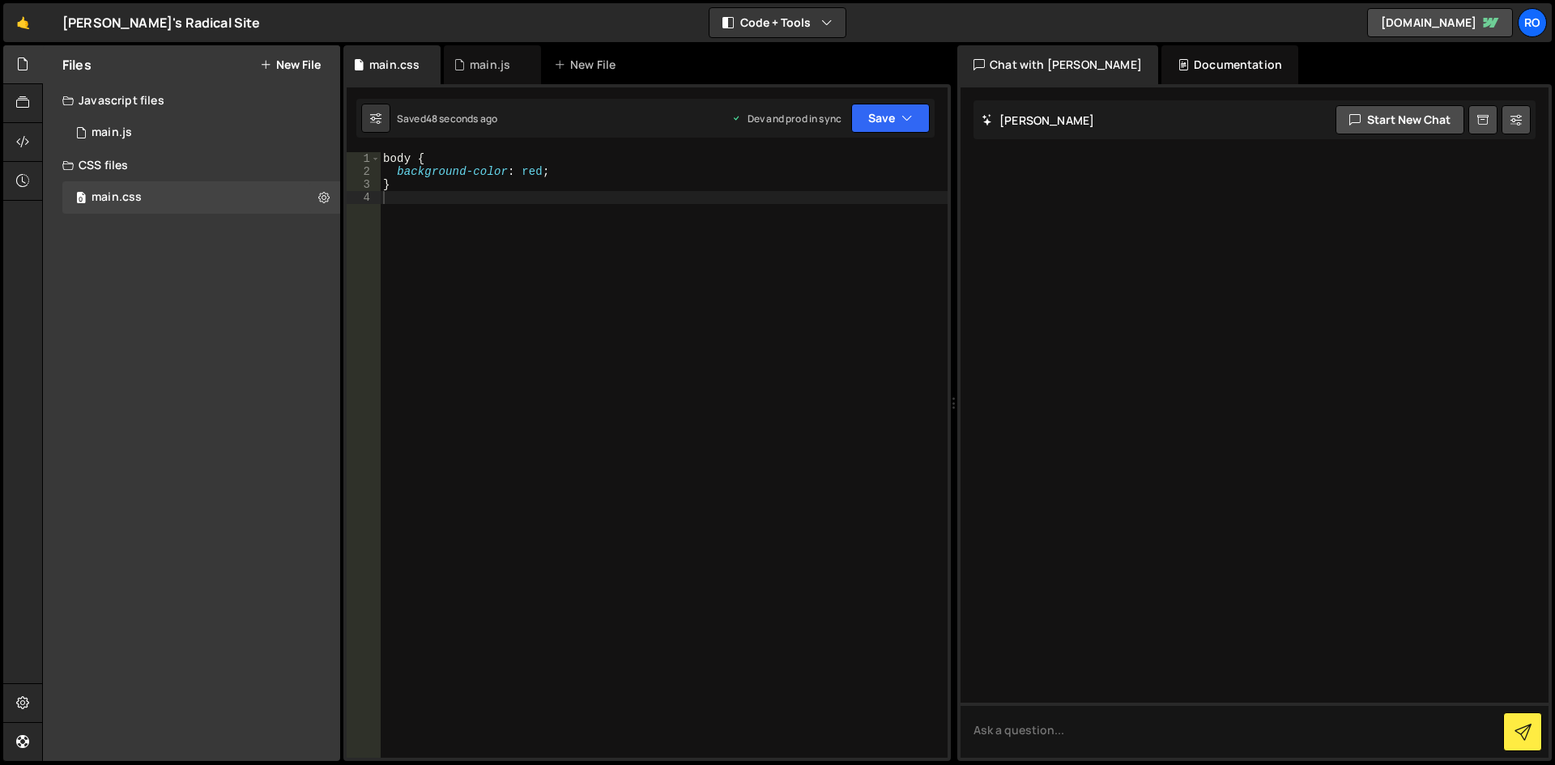
click at [1198, 381] on div at bounding box center [1255, 422] width 588 height 671
click at [117, 160] on div "CSS files" at bounding box center [191, 165] width 297 height 32
click at [139, 134] on div "0 main.js 0" at bounding box center [201, 133] width 278 height 32
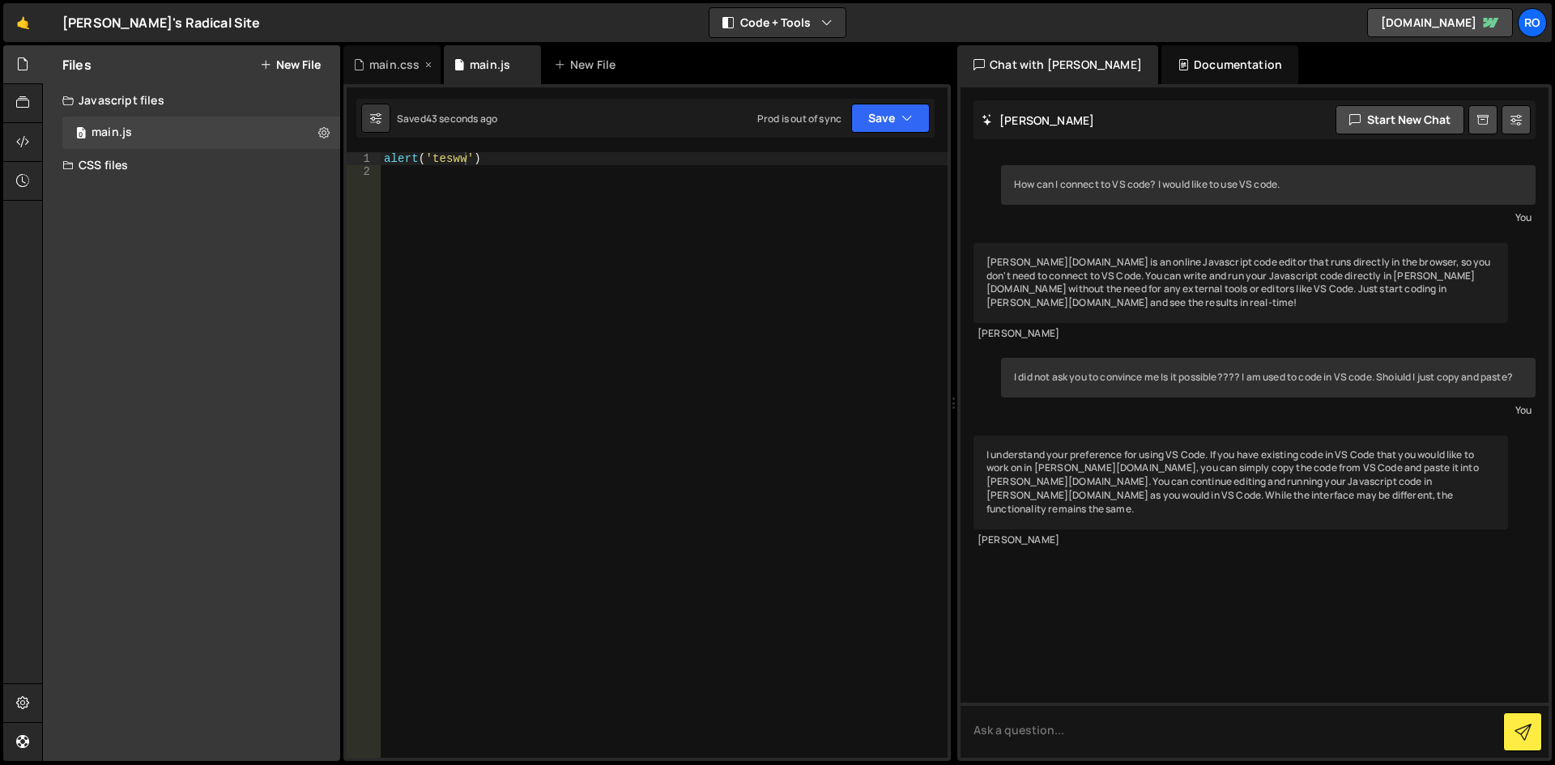
click at [389, 60] on div "main.css" at bounding box center [394, 65] width 50 height 16
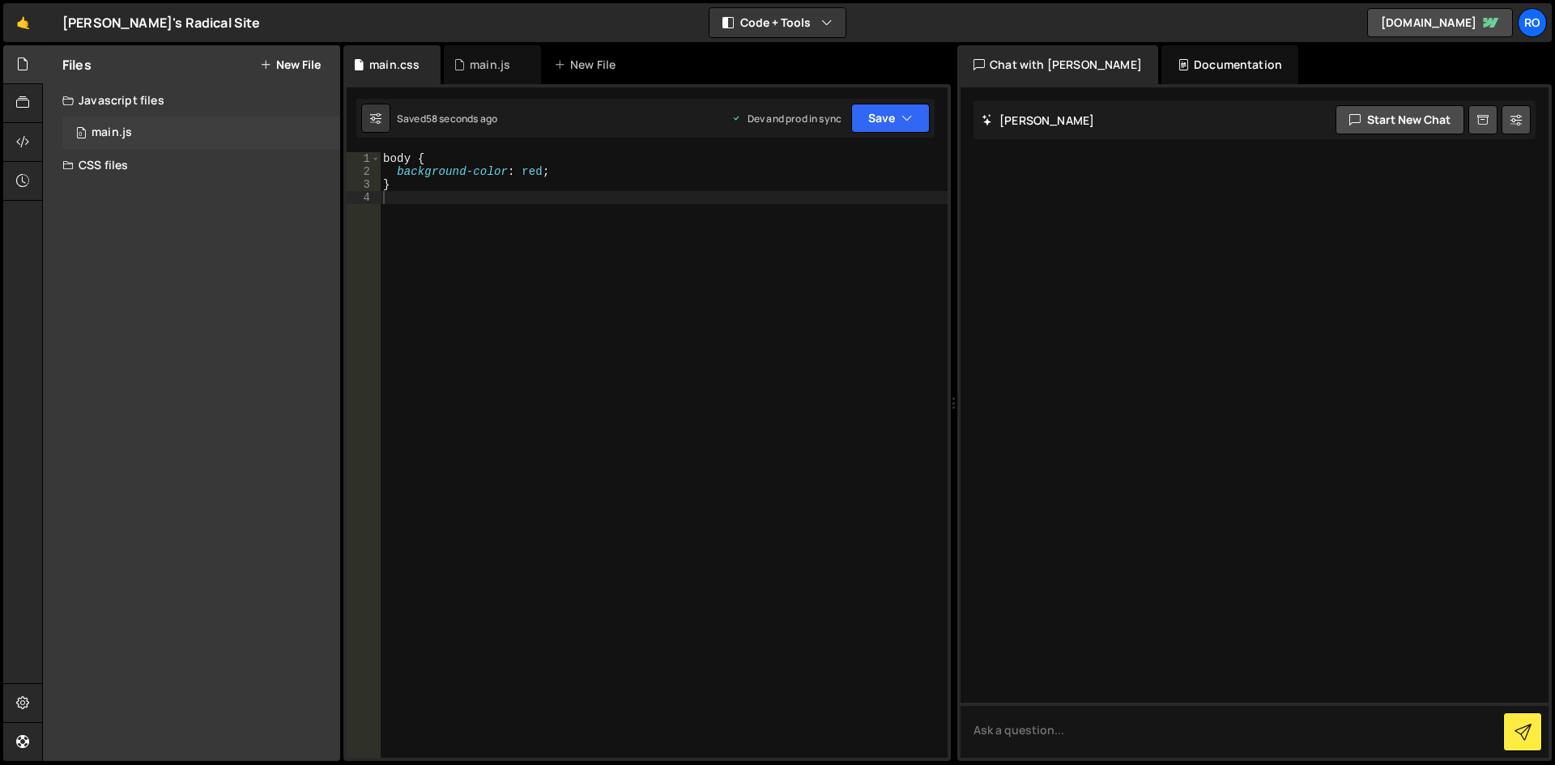
click at [125, 127] on div "main.js" at bounding box center [112, 133] width 40 height 15
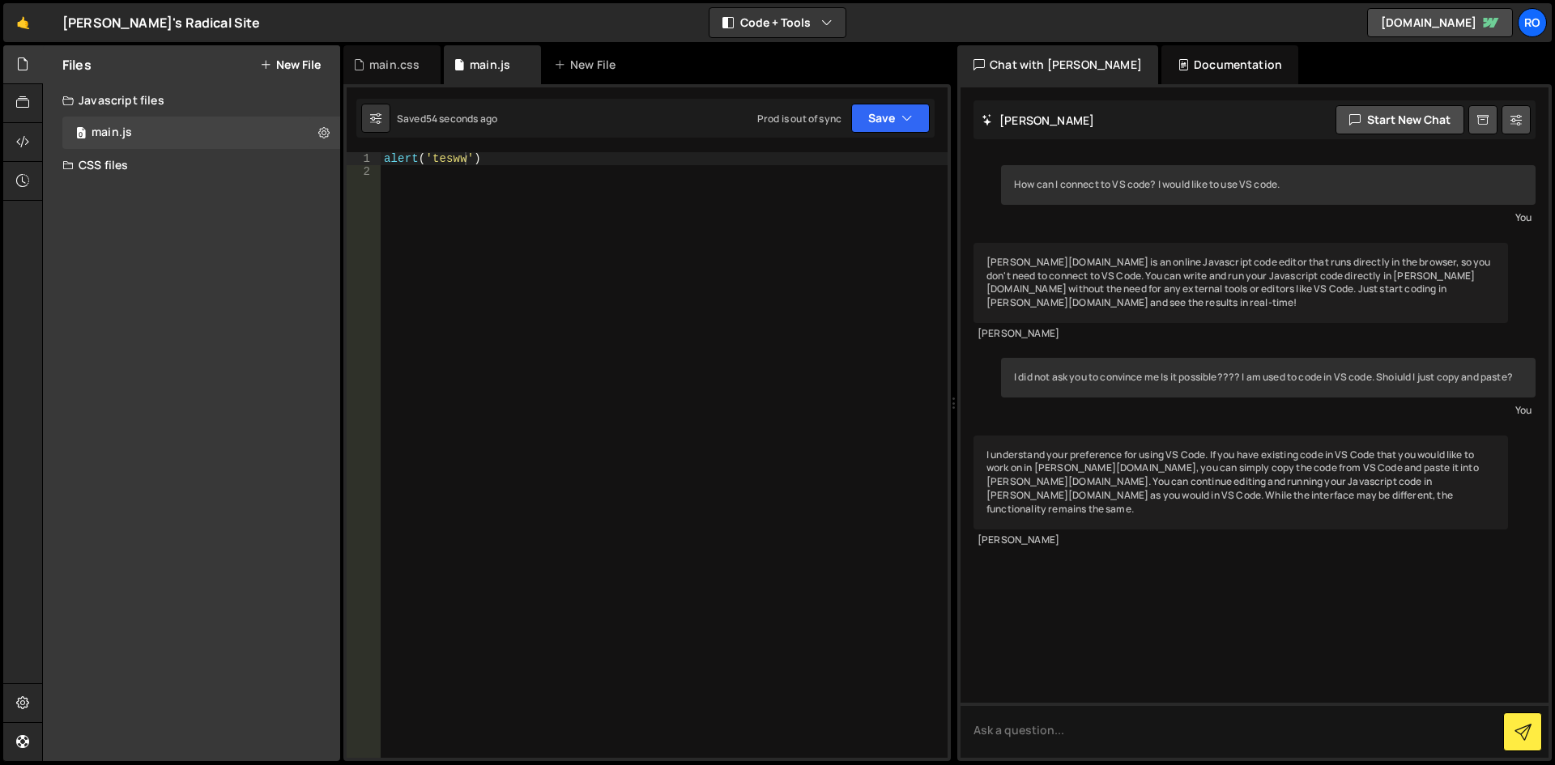
click at [76, 169] on div "CSS files" at bounding box center [191, 165] width 297 height 32
click at [116, 198] on div "main.css" at bounding box center [117, 197] width 50 height 15
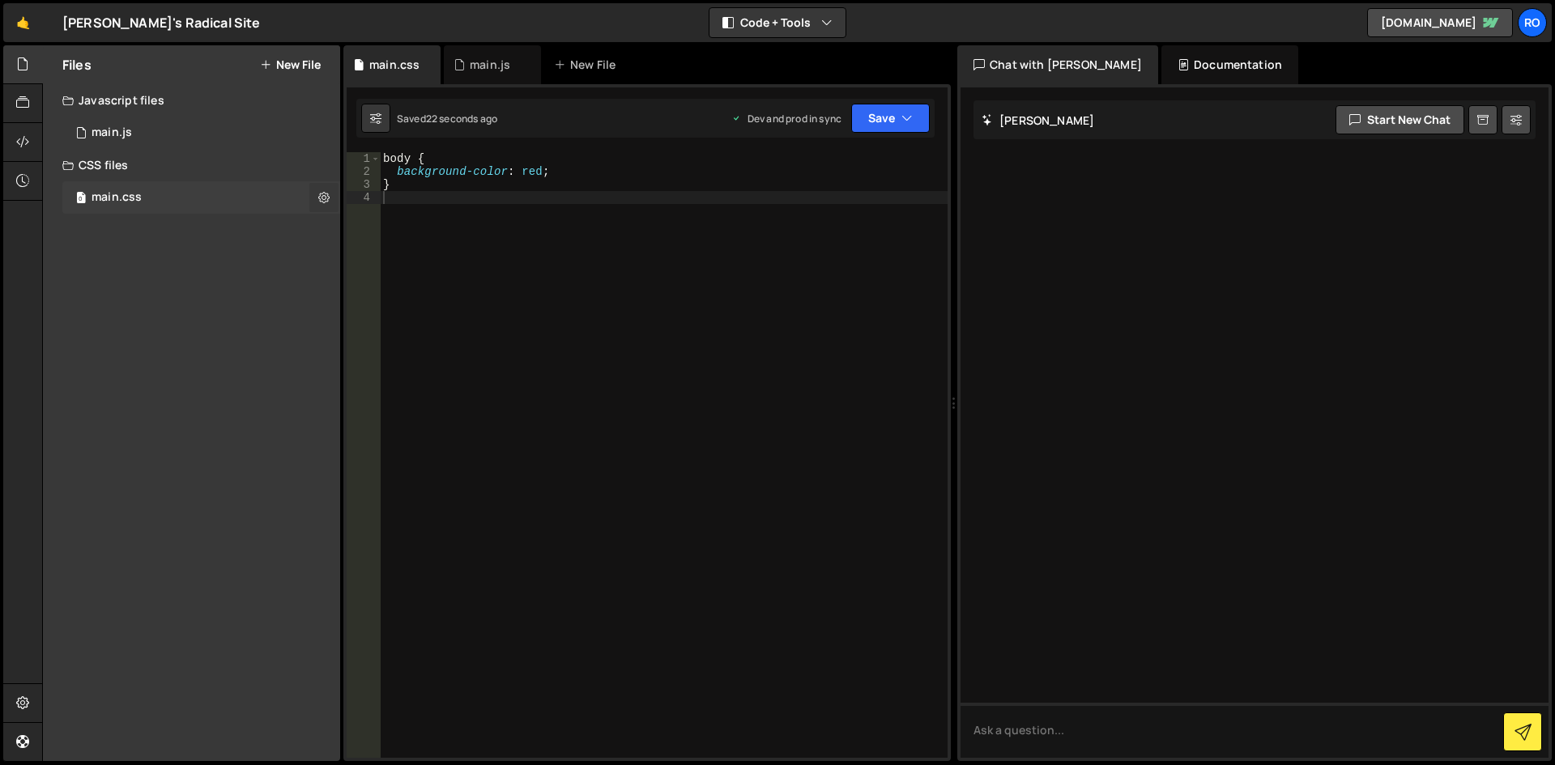
click at [331, 200] on button at bounding box center [323, 197] width 29 height 29
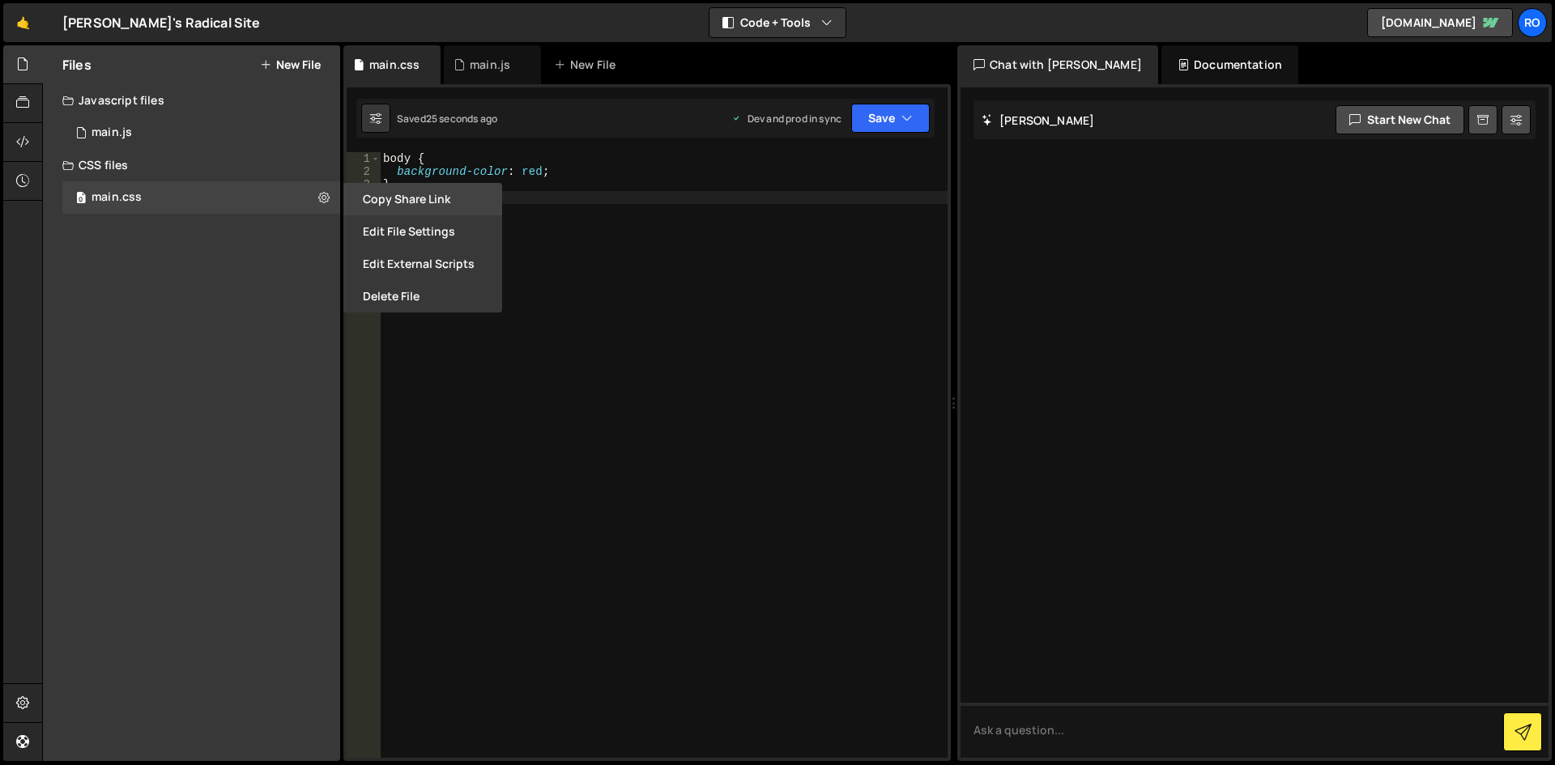
click at [412, 195] on button "Copy share link" at bounding box center [422, 199] width 159 height 32
click at [1079, 732] on textarea at bounding box center [1255, 730] width 588 height 55
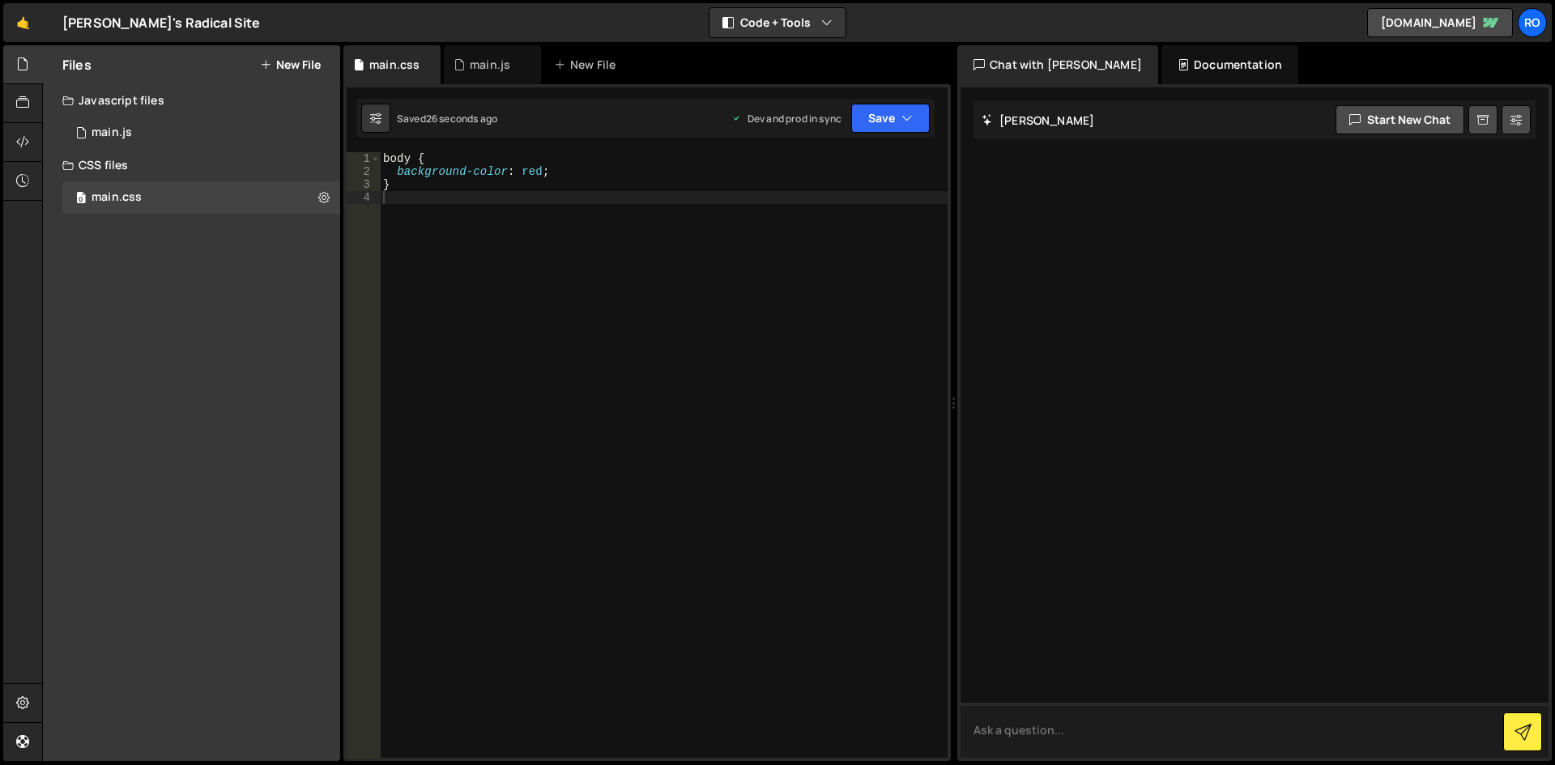
paste textarea "https://slater.app/projects/16726/pages/45739"
type textarea "https://slater.app/projects/16726/pages/45739"
click at [325, 198] on icon at bounding box center [323, 197] width 11 height 15
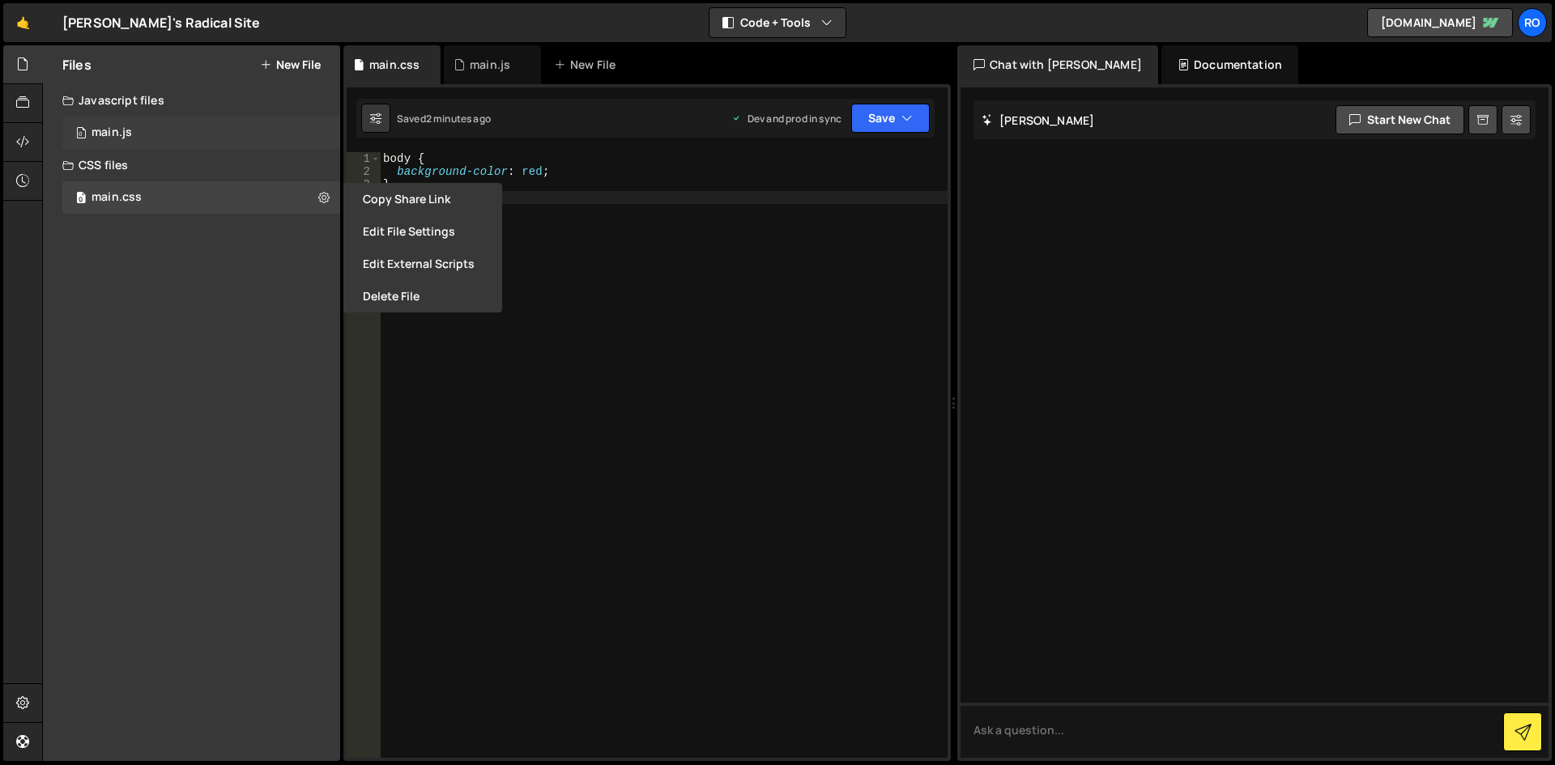
click at [192, 122] on div "0 main.js 0" at bounding box center [201, 133] width 278 height 32
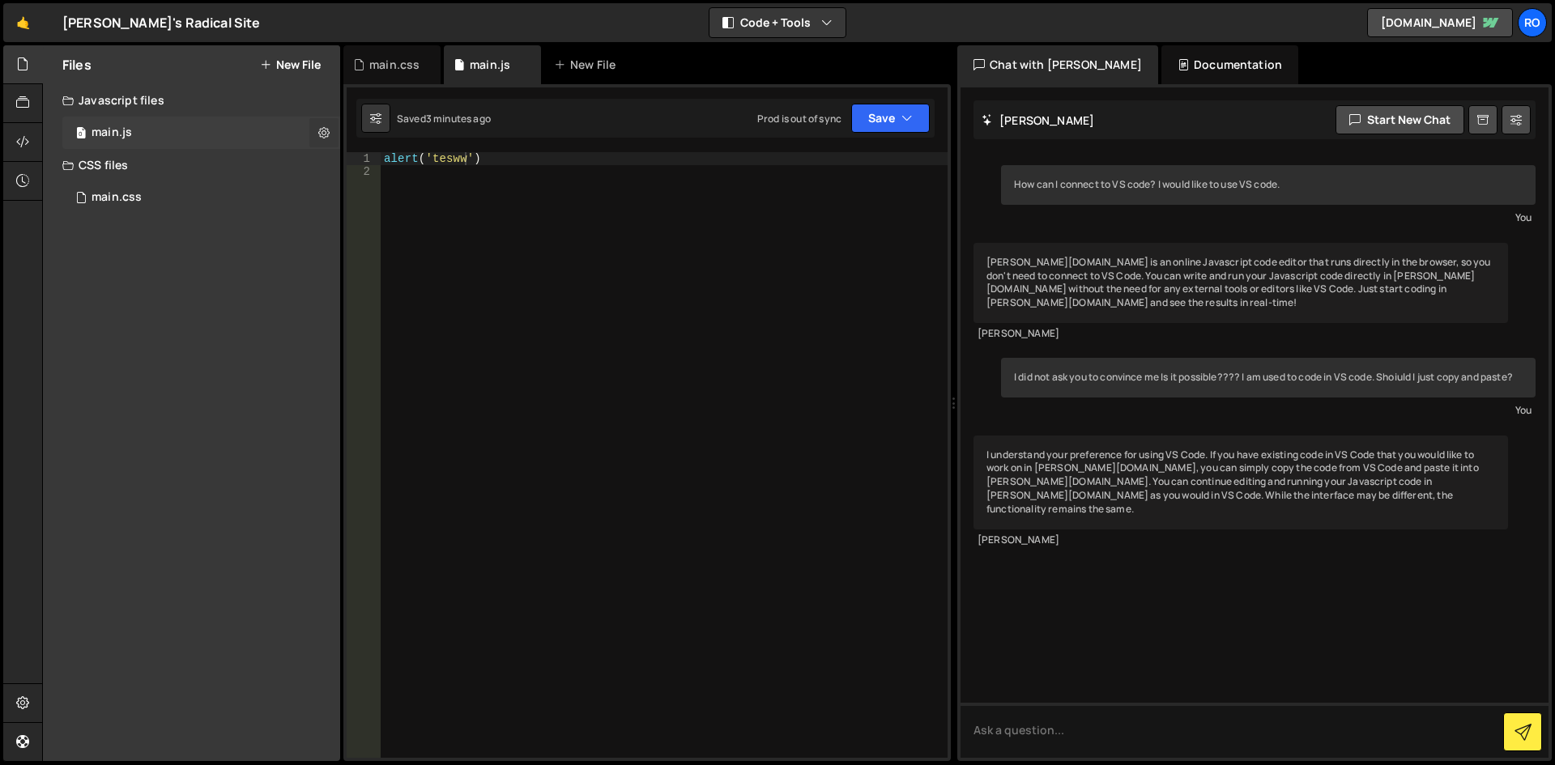
click at [318, 131] on icon at bounding box center [323, 132] width 11 height 15
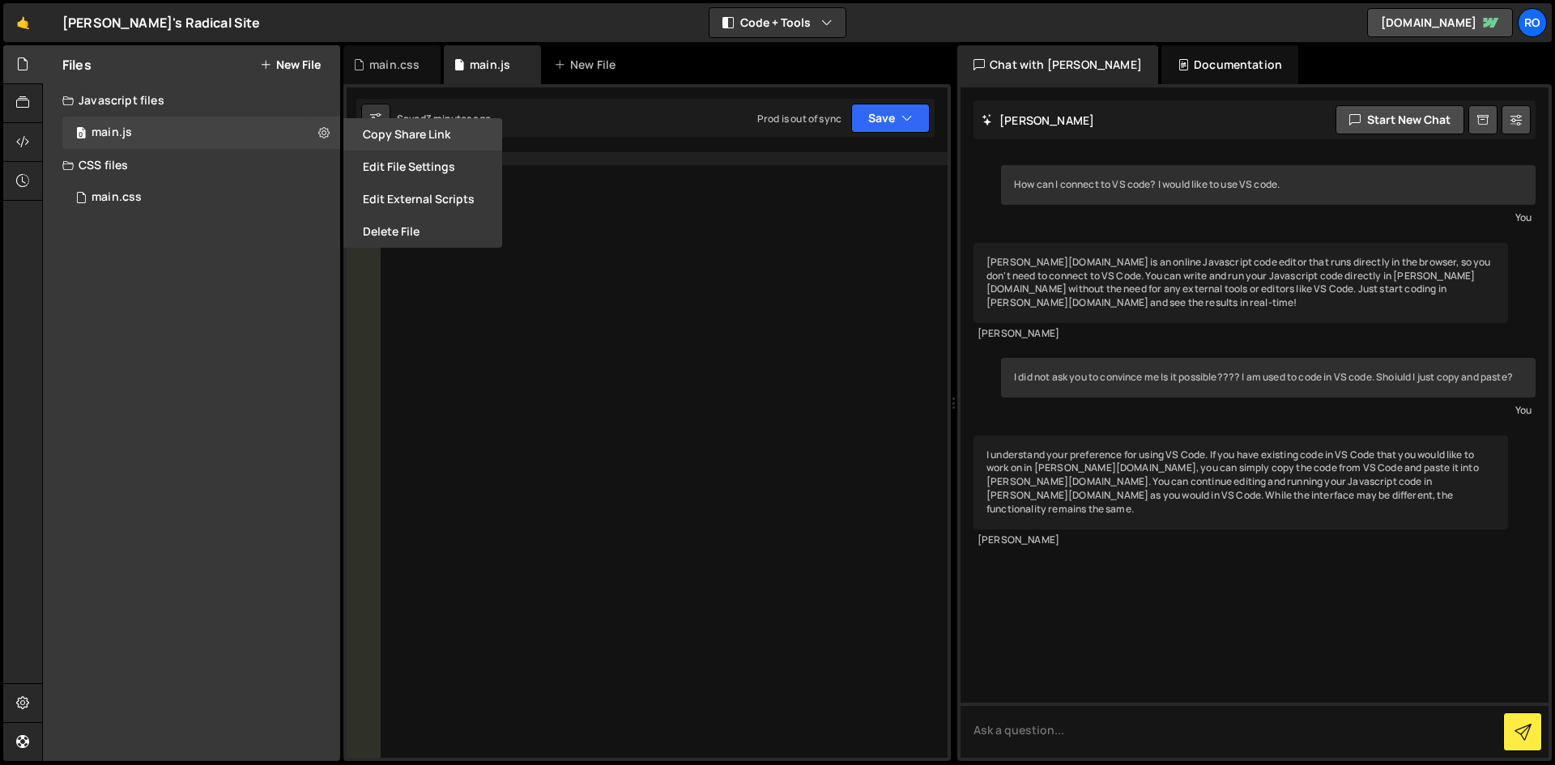
click at [438, 136] on button "Copy share link" at bounding box center [422, 134] width 159 height 32
click at [323, 130] on icon at bounding box center [323, 132] width 11 height 15
click at [445, 171] on button "Edit File Settings" at bounding box center [422, 167] width 159 height 32
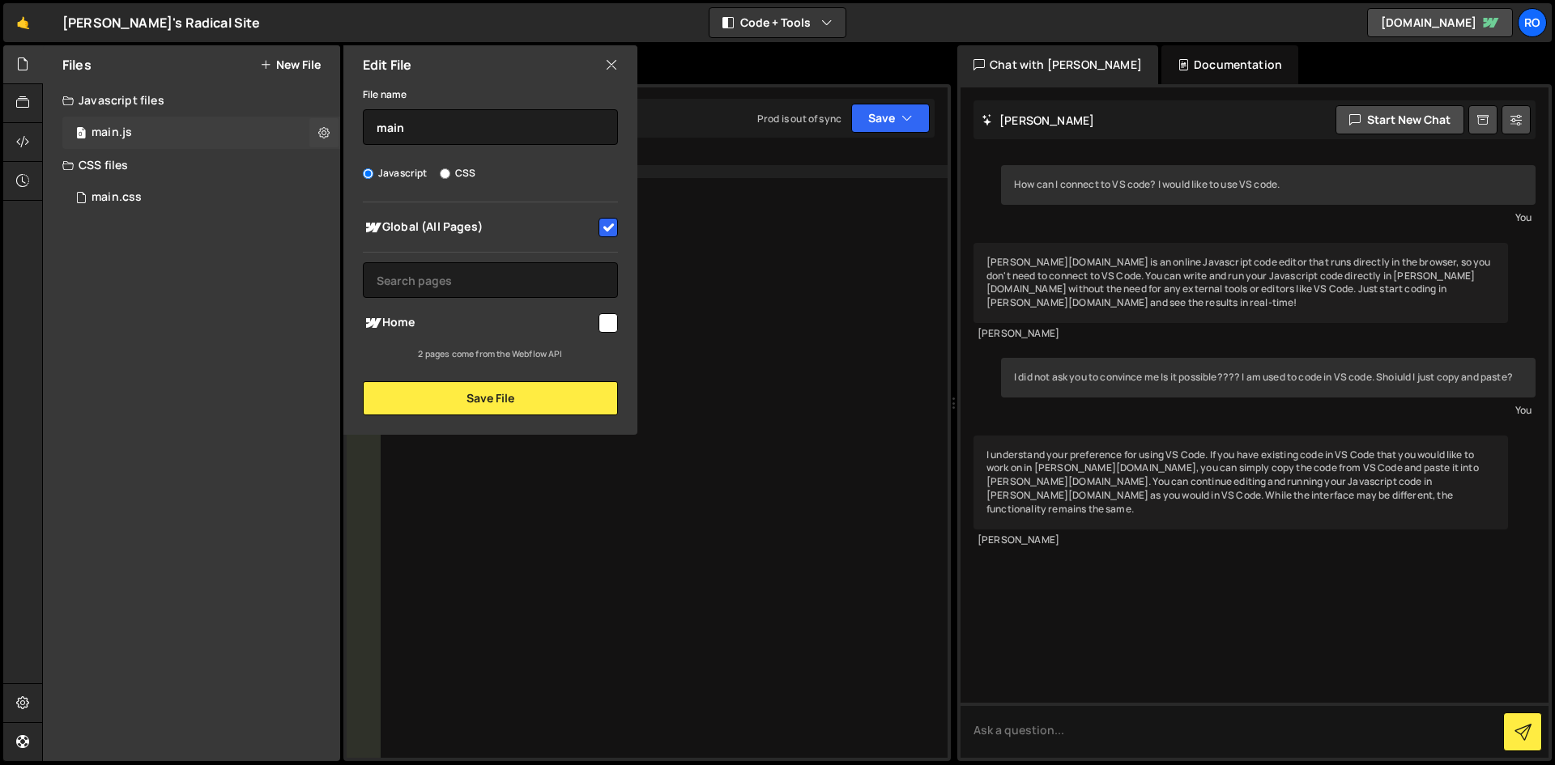
scroll to position [0, 0]
drag, startPoint x: 723, startPoint y: 188, endPoint x: 308, endPoint y: 134, distance: 419.0
click at [721, 189] on div "alert ( 'tesww' )" at bounding box center [664, 468] width 567 height 632
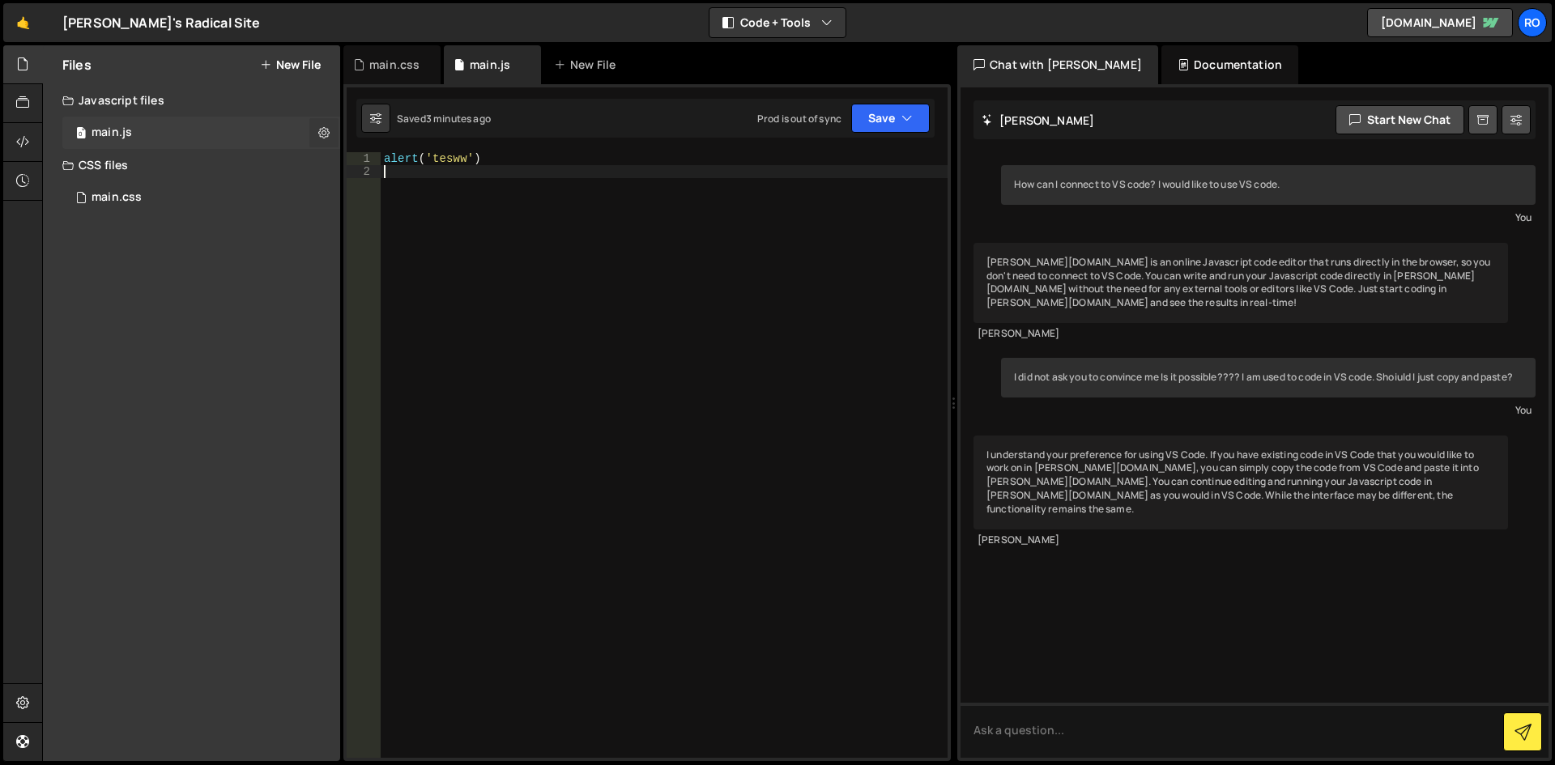
click at [322, 132] on icon at bounding box center [323, 132] width 11 height 15
type input "main"
radio input "true"
checkbox input "true"
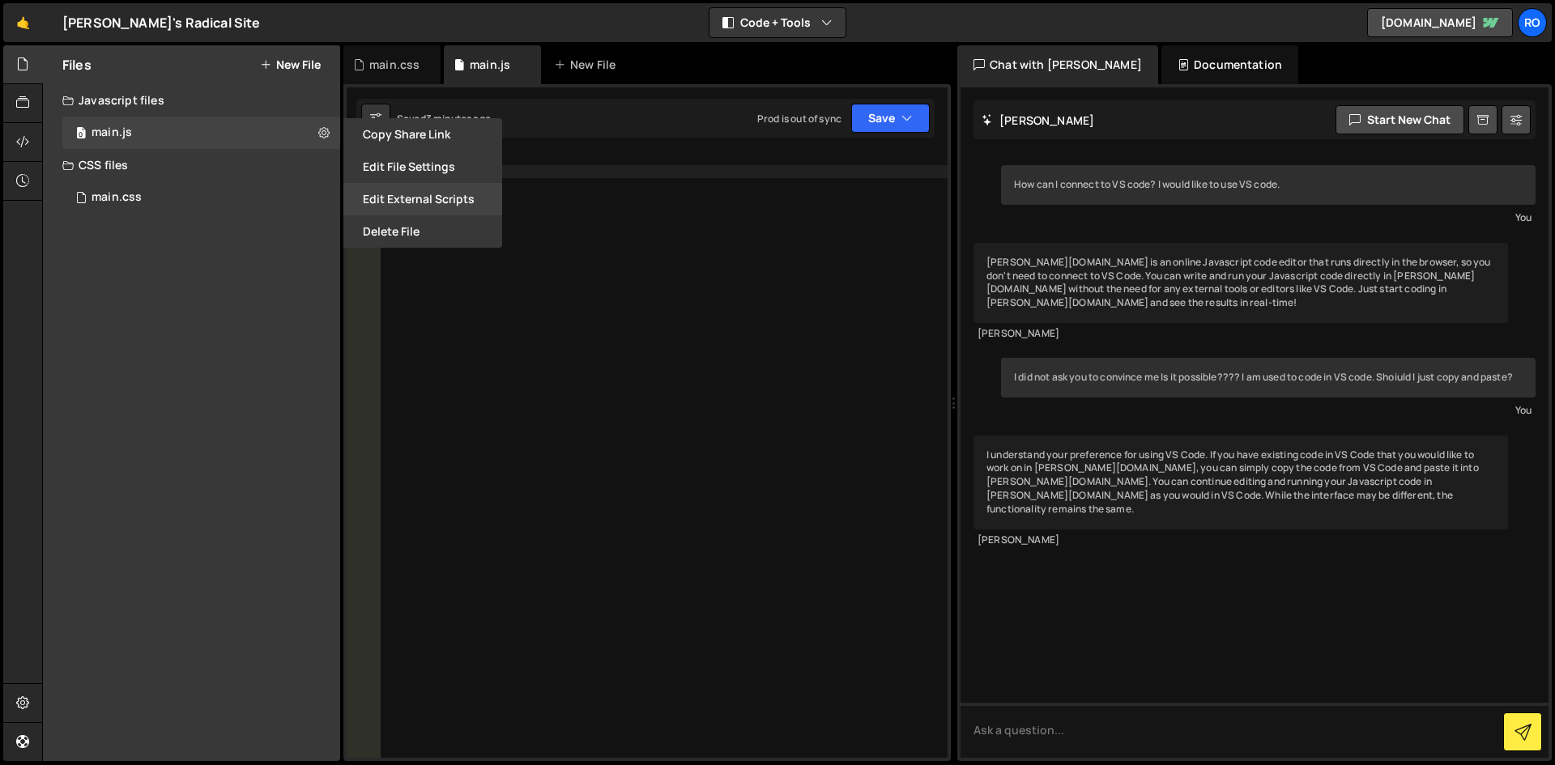
click at [412, 197] on button "Edit External Scripts" at bounding box center [422, 199] width 159 height 32
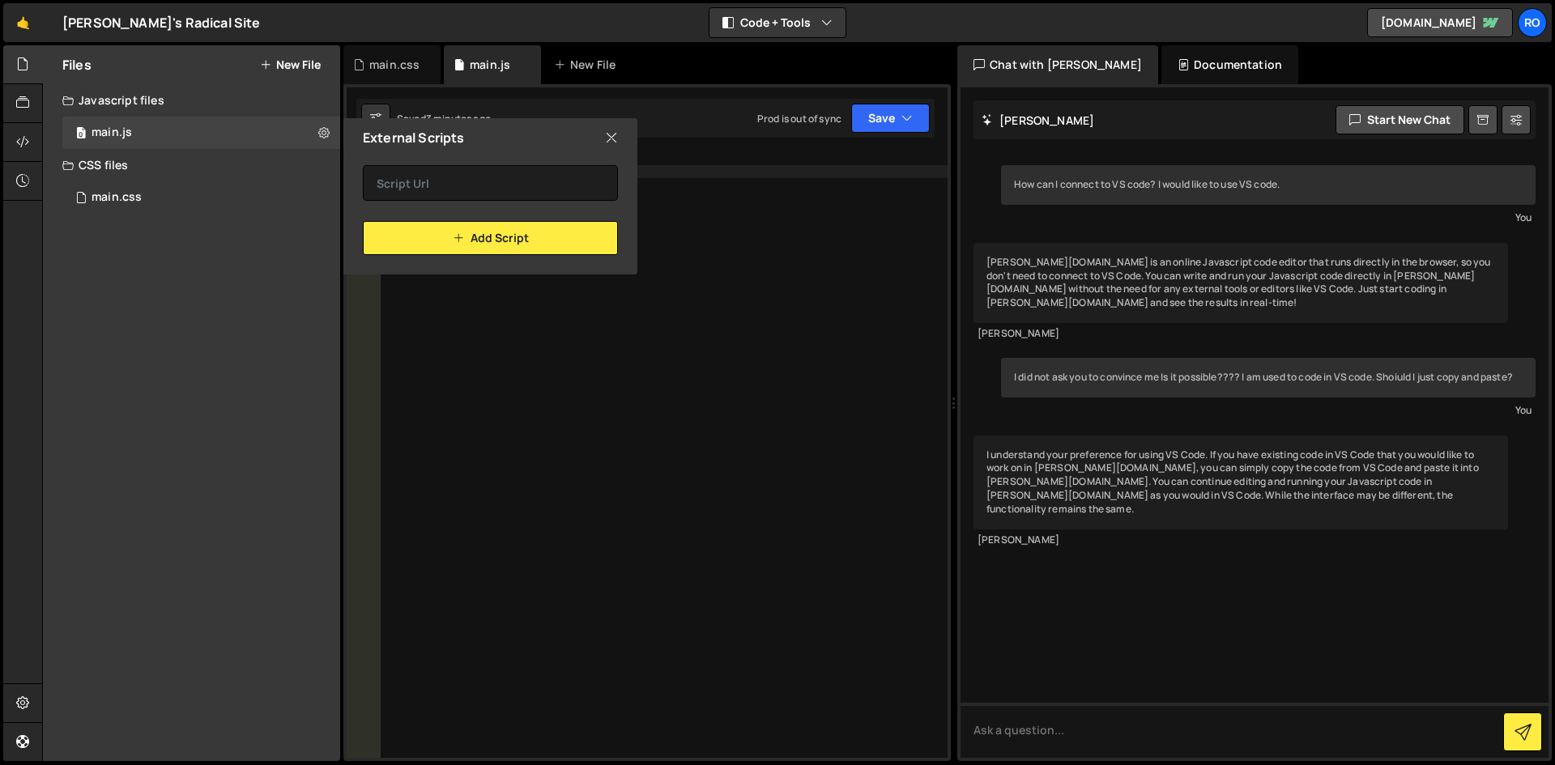
click at [608, 140] on icon at bounding box center [611, 138] width 13 height 18
checkbox input "false"
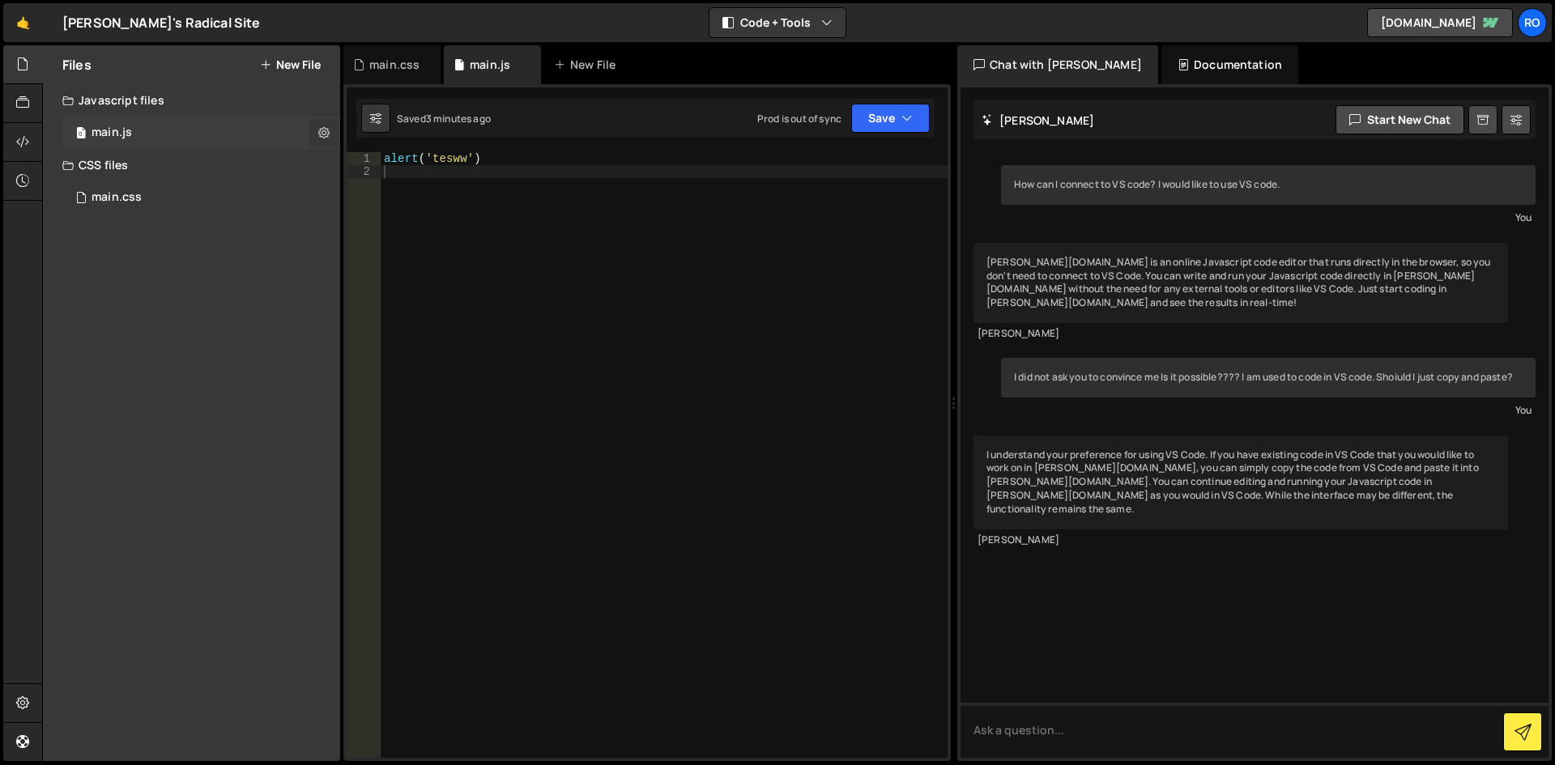
click at [318, 130] on icon at bounding box center [323, 132] width 11 height 15
type input "main"
radio input "true"
checkbox input "true"
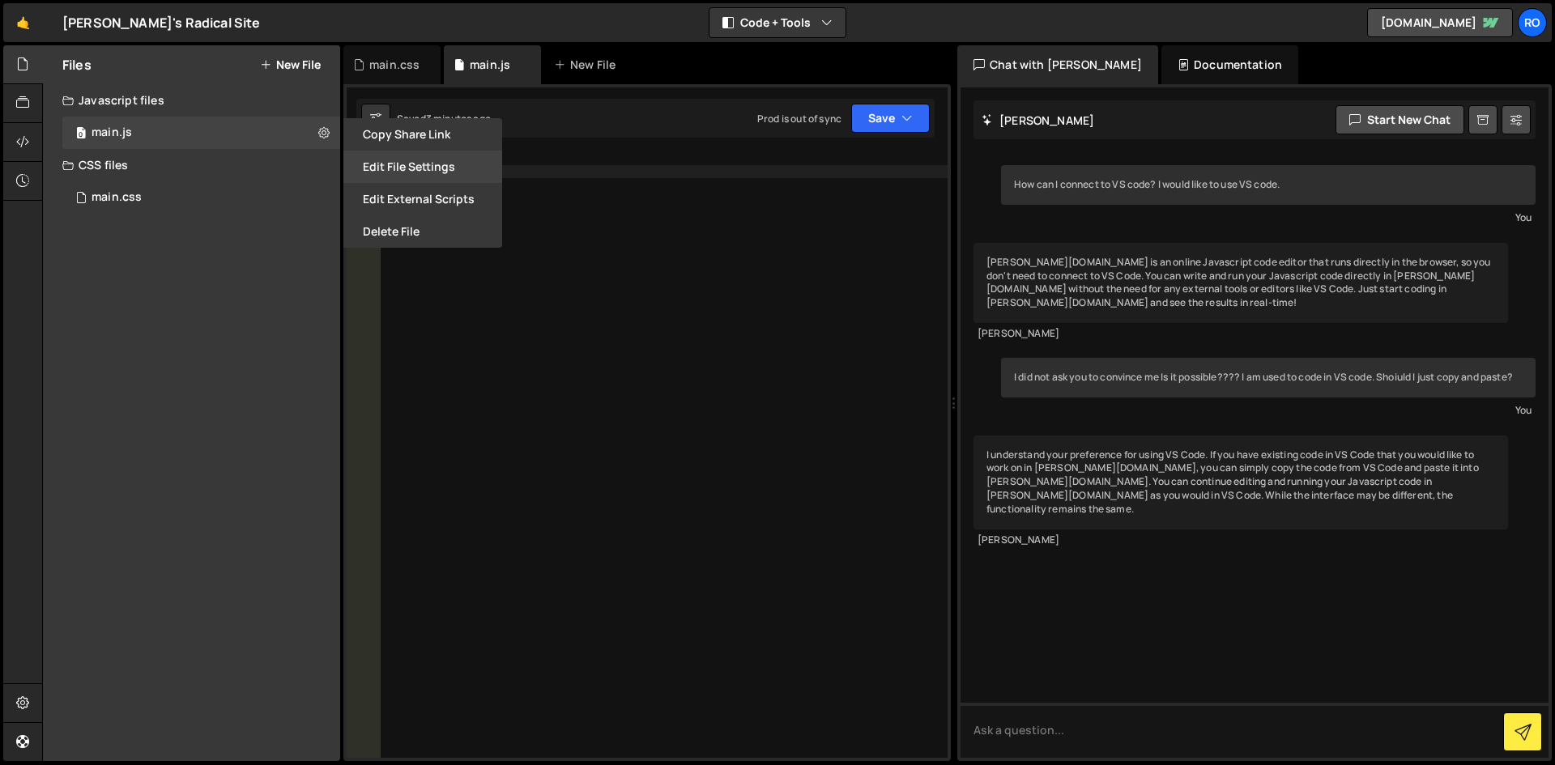
click at [400, 168] on button "Edit File Settings" at bounding box center [422, 167] width 159 height 32
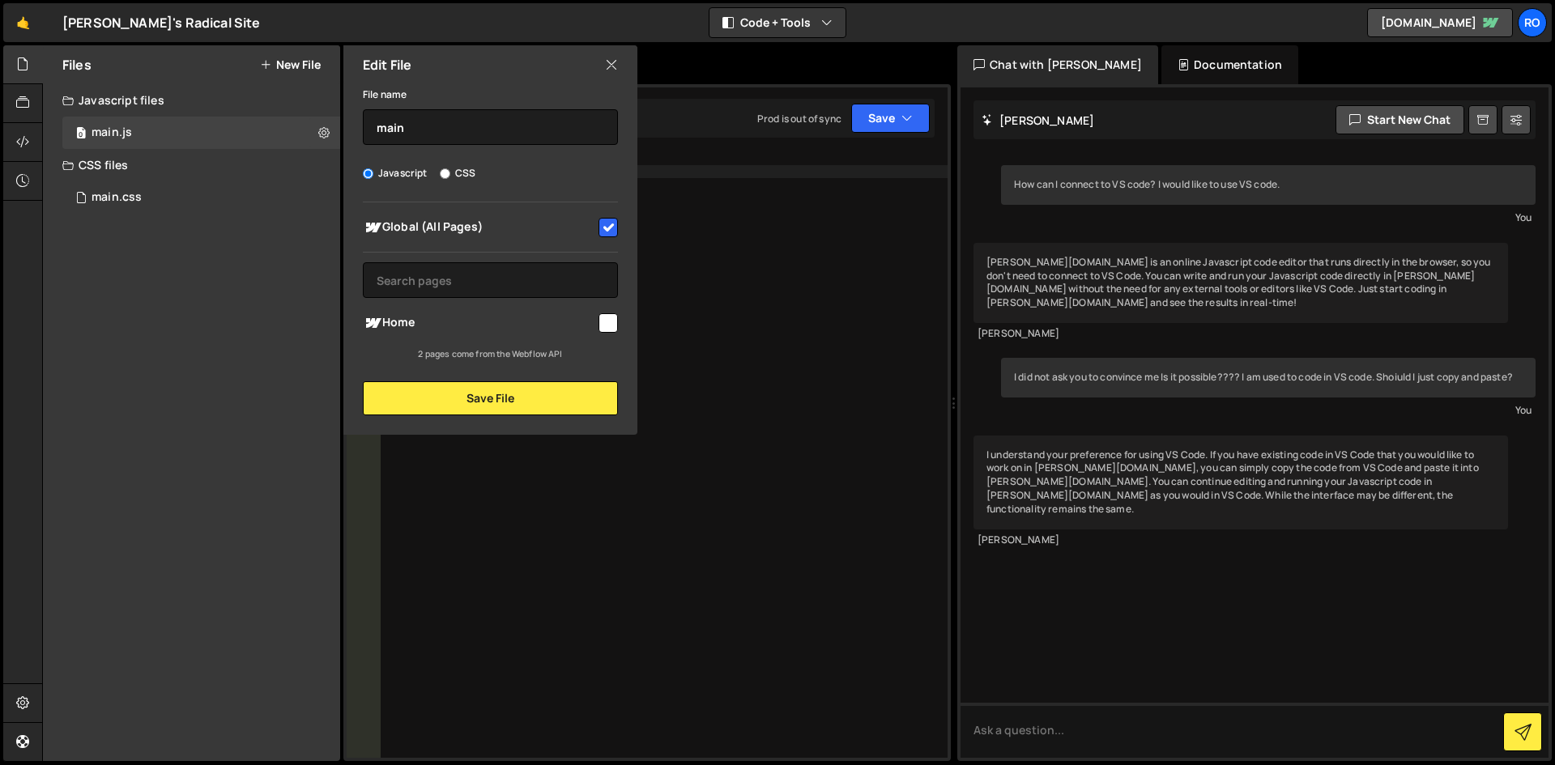
click at [215, 401] on div "Files New File Javascript files 0 main.js 0 CSS files 0 main.css 0 Copy share l…" at bounding box center [191, 403] width 297 height 716
click at [151, 130] on div "0 main.js 0" at bounding box center [201, 133] width 278 height 32
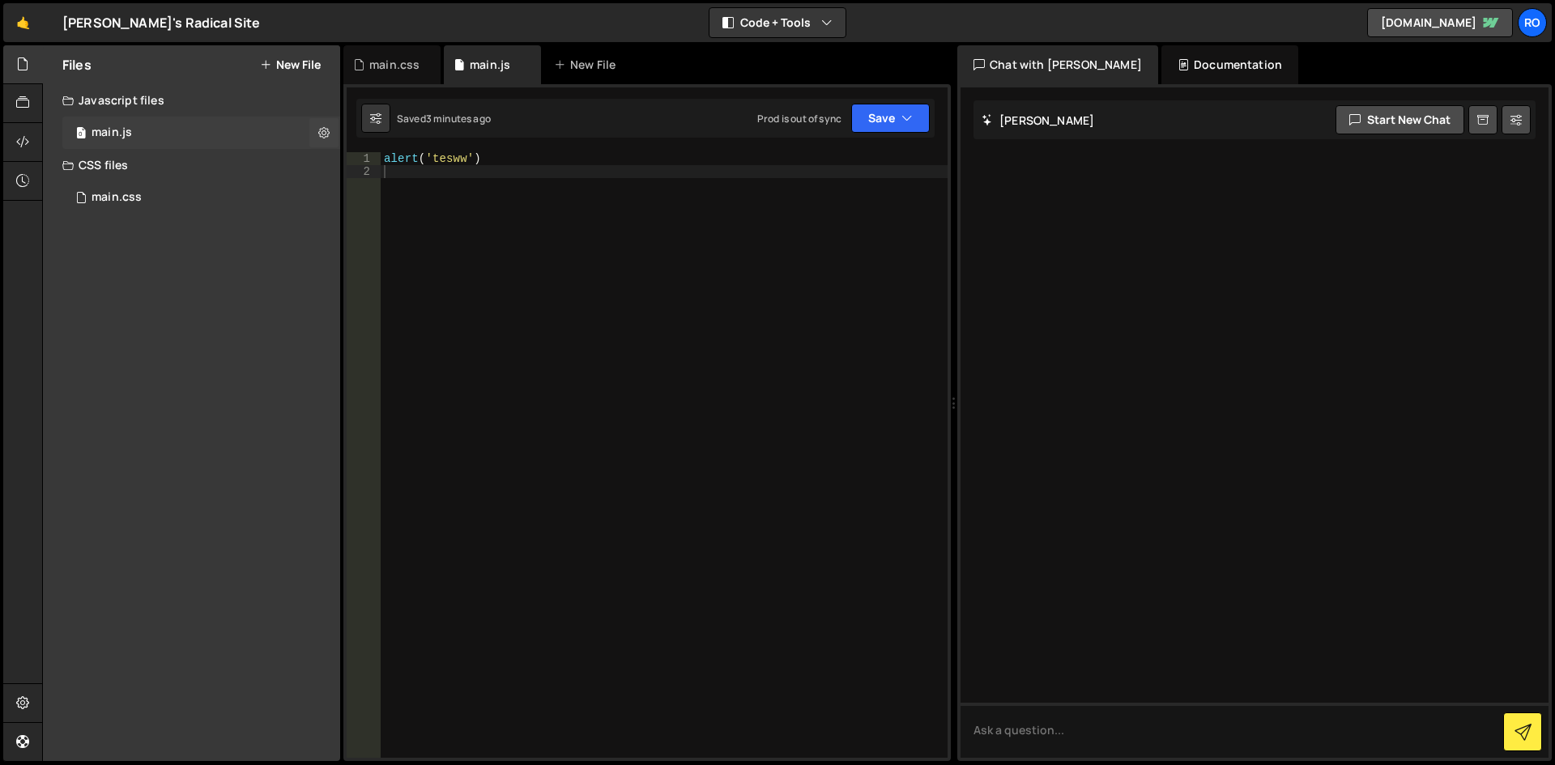
click at [124, 130] on div "main.js" at bounding box center [112, 133] width 40 height 15
click at [113, 412] on div "Files New File Javascript files 0 main.js 0 CSS files 0 main.css 0 Copy share l…" at bounding box center [191, 403] width 297 height 716
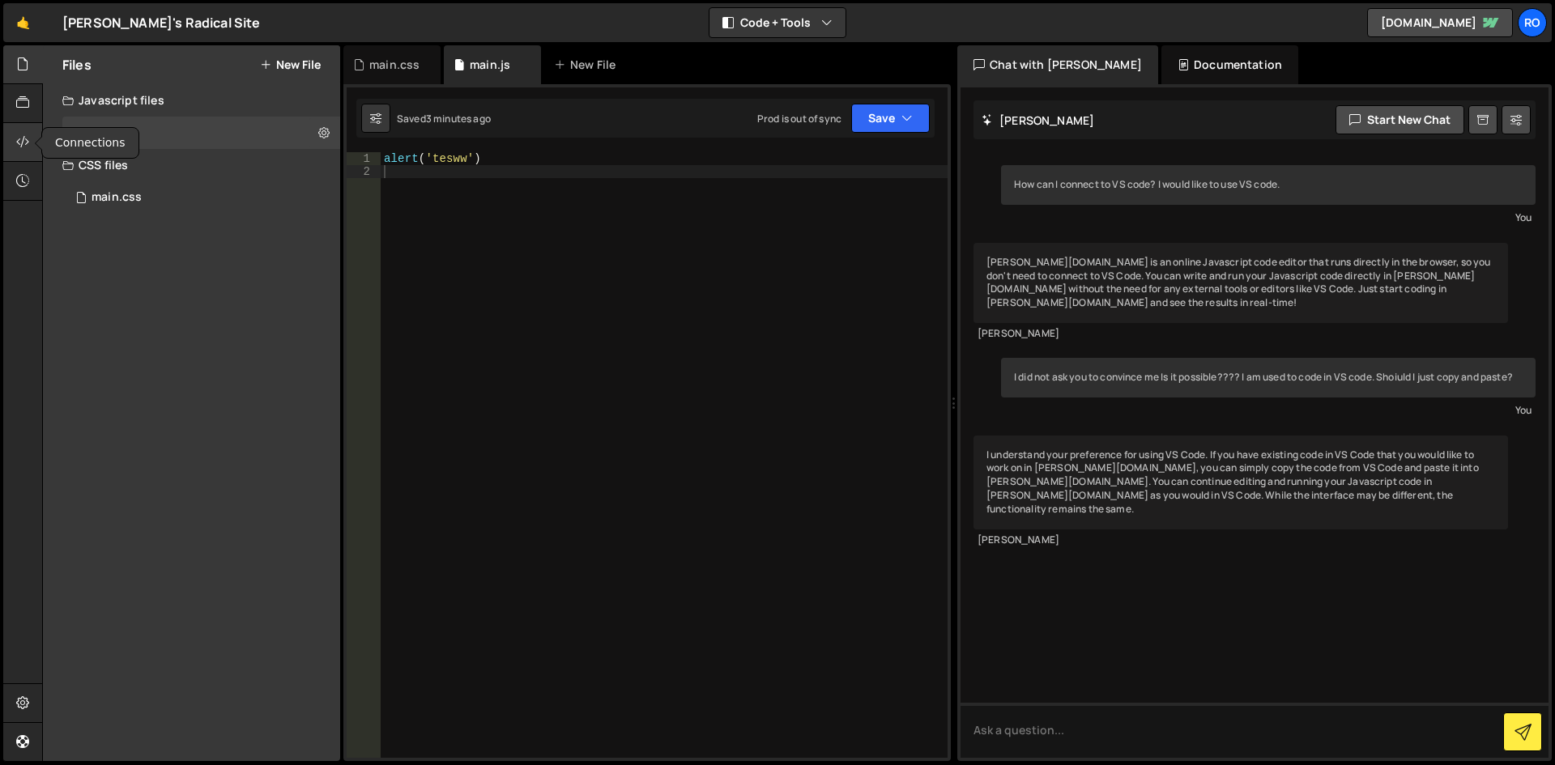
click at [23, 134] on icon at bounding box center [22, 142] width 13 height 18
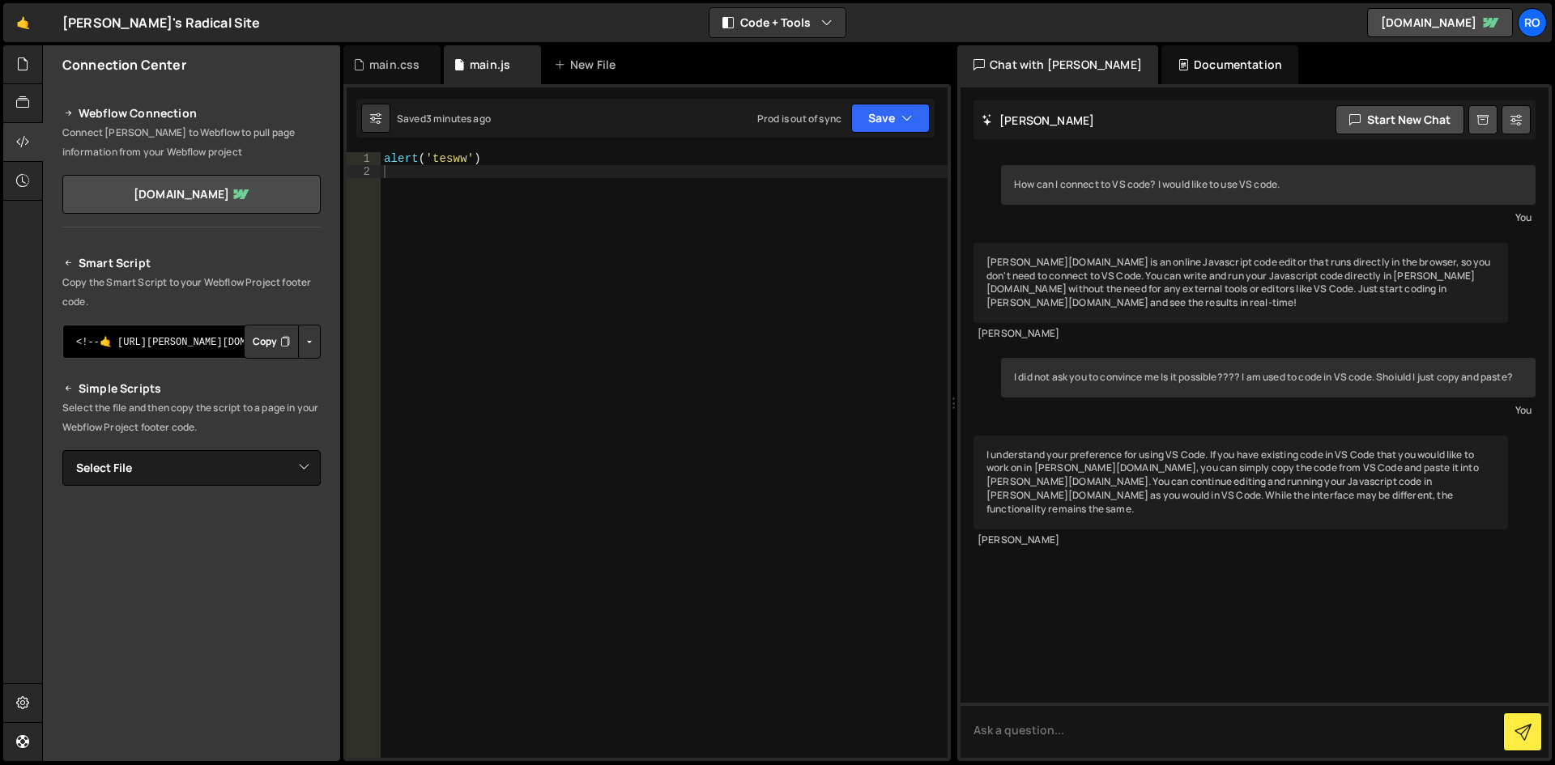
drag, startPoint x: 172, startPoint y: 336, endPoint x: 398, endPoint y: 338, distance: 226.8
click at [398, 338] on div "Files New File Javascript files 0 main.js 0 CSS files 0 main.css 0 Copy share l…" at bounding box center [798, 403] width 1513 height 717
click at [203, 346] on textarea "<!--🤙 https://slater.app/16726.js--> <script>document.addEventListener("DOMCont…" at bounding box center [191, 342] width 258 height 34
click at [165, 472] on select "Select File main.js main.css" at bounding box center [191, 468] width 258 height 36
click at [183, 428] on p "Select the file and then copy the script to a page in your Webflow Project foot…" at bounding box center [191, 417] width 258 height 39
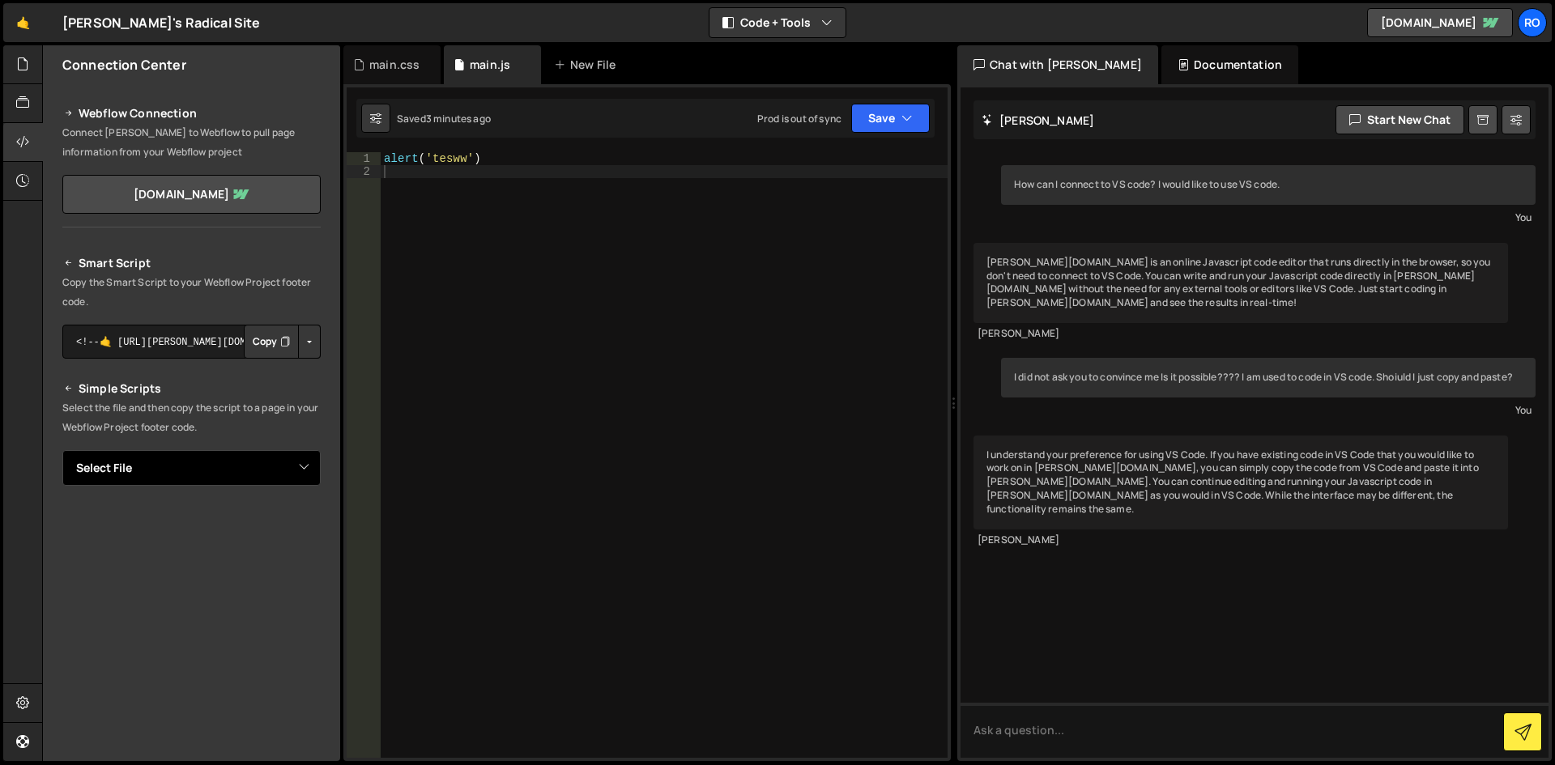
click at [185, 463] on select "Select File main.js main.css" at bounding box center [191, 468] width 258 height 36
select select "45739"
click at [62, 450] on select "Select File main.js main.css" at bounding box center [191, 468] width 258 height 36
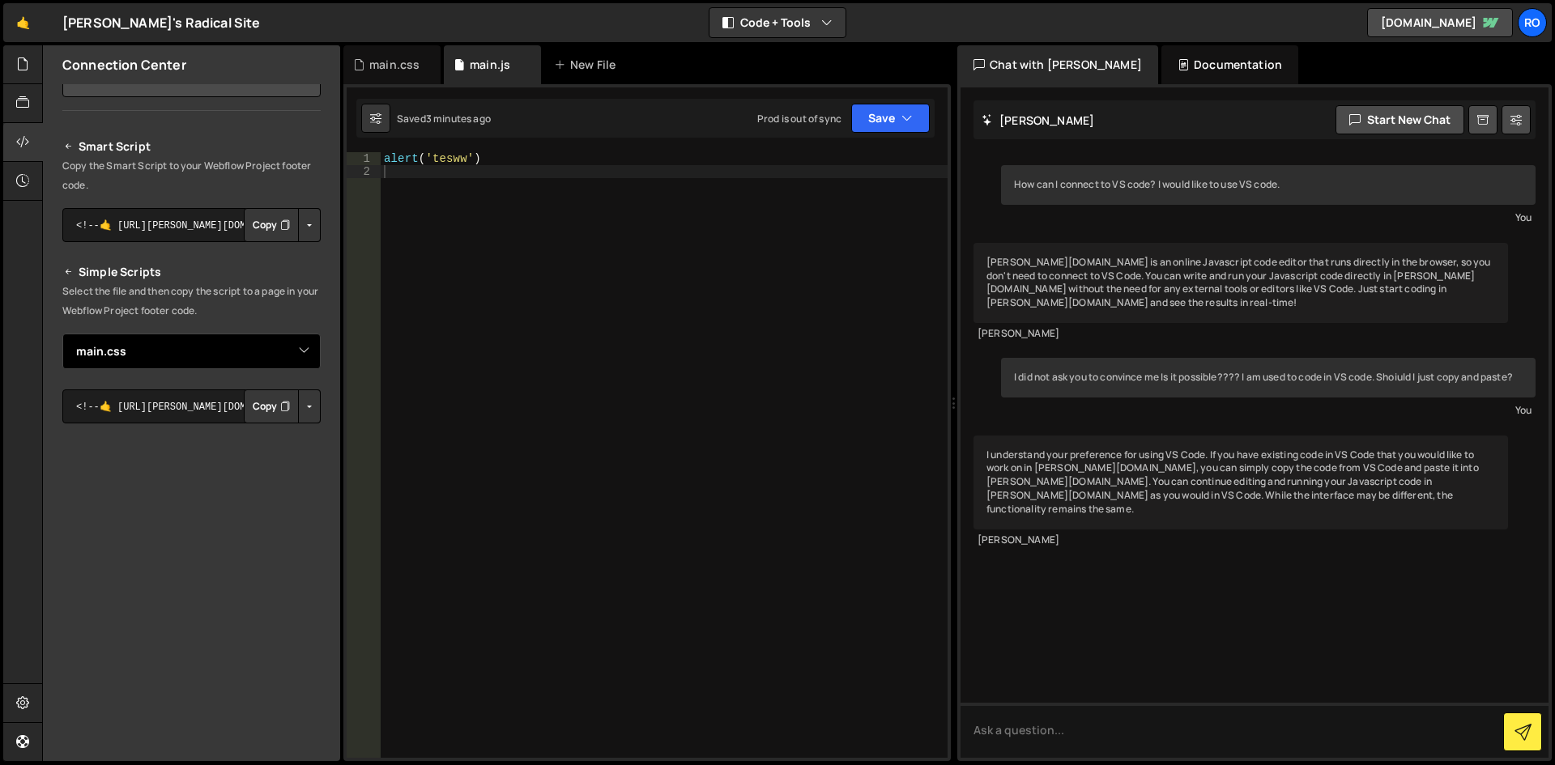
scroll to position [148, 0]
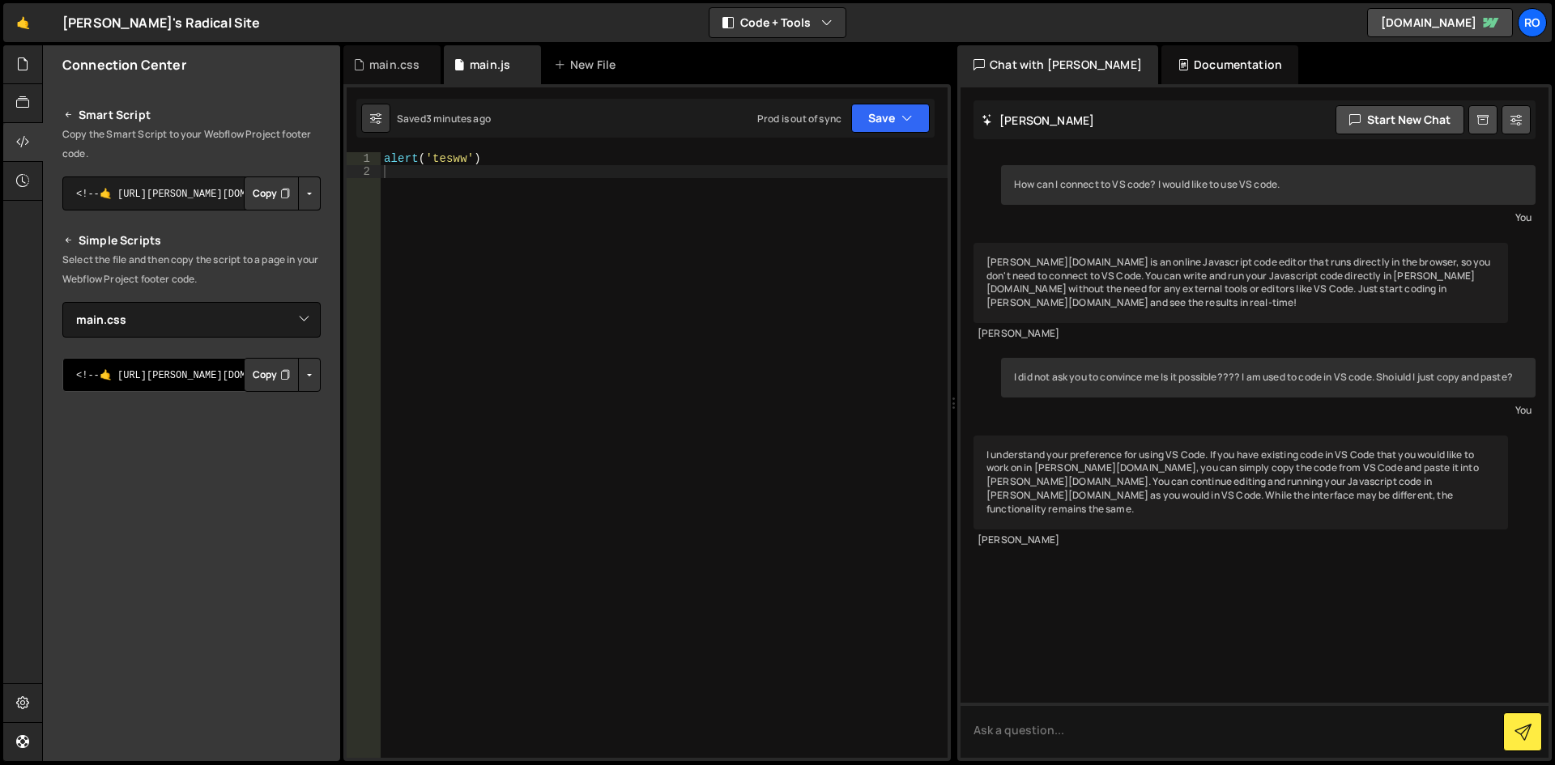
click at [139, 374] on textarea "<!--🤙 https://slater.app/16726/45739.css--> <script>document.addEventListener("…" at bounding box center [191, 375] width 258 height 34
click at [263, 375] on button "Copy" at bounding box center [271, 375] width 55 height 34
click at [304, 373] on button "Button group with nested dropdown" at bounding box center [309, 375] width 23 height 34
click at [285, 409] on link "Copy Staging css" at bounding box center [248, 405] width 144 height 23
click at [301, 375] on button "Button group with nested dropdown" at bounding box center [309, 375] width 23 height 34
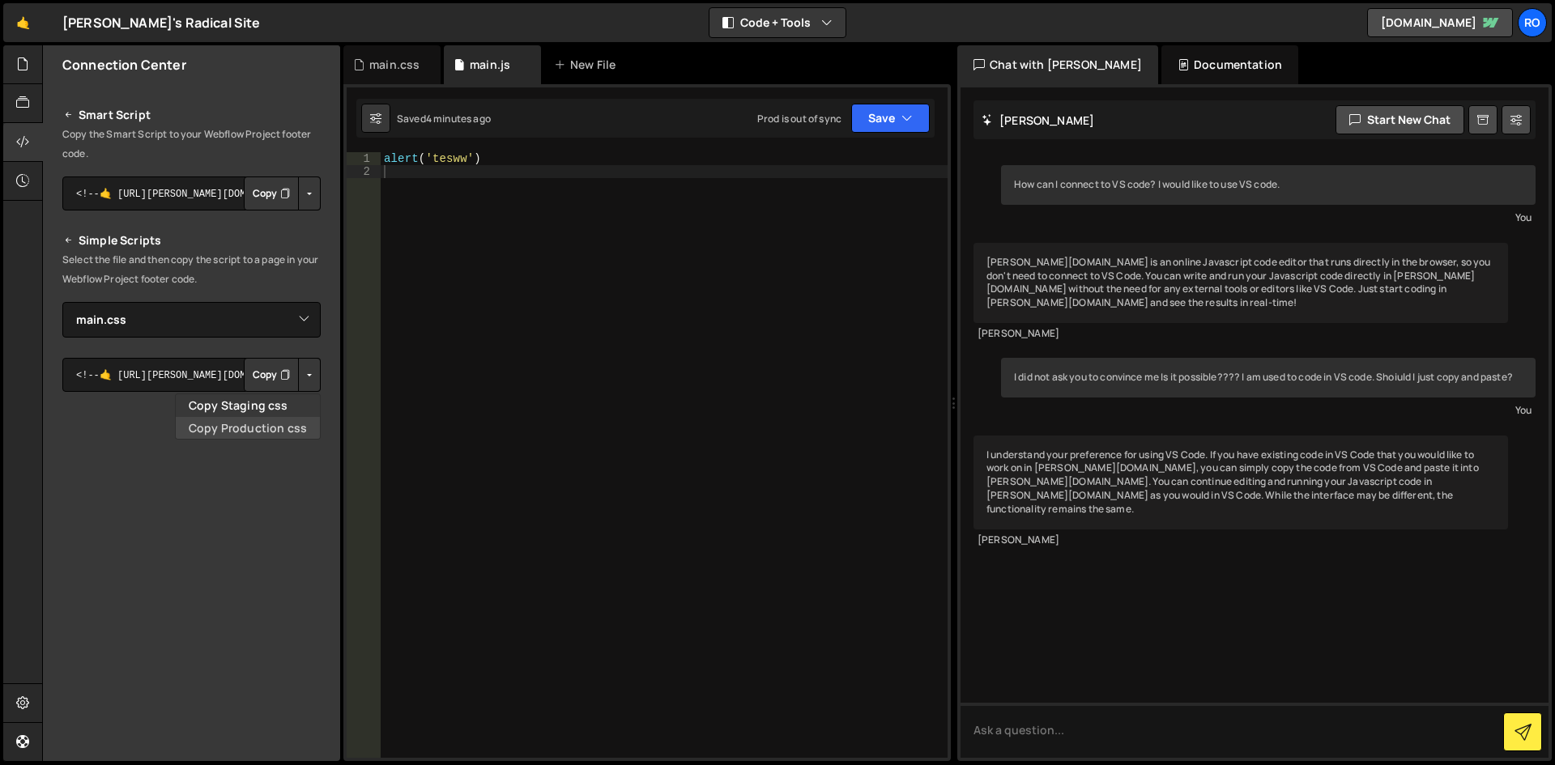
click at [281, 424] on link "Copy Production css" at bounding box center [248, 428] width 144 height 23
click at [474, 193] on div "alert ( 'tesww' )" at bounding box center [664, 468] width 567 height 632
click at [262, 378] on button "Copy" at bounding box center [271, 375] width 55 height 34
click at [392, 71] on div "main.css" at bounding box center [394, 65] width 50 height 16
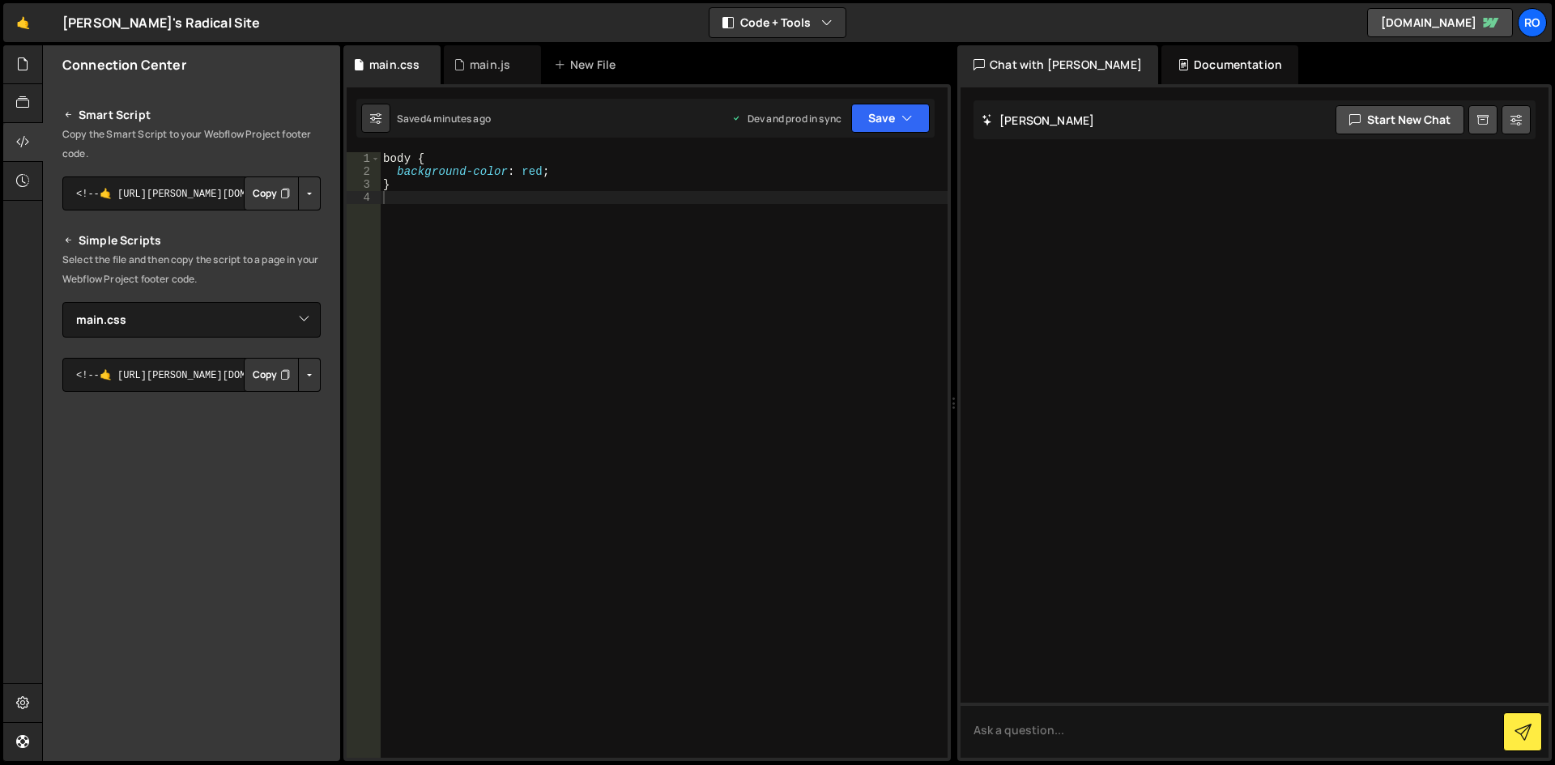
click at [535, 175] on div "body { background-color : red ; }" at bounding box center [664, 468] width 568 height 632
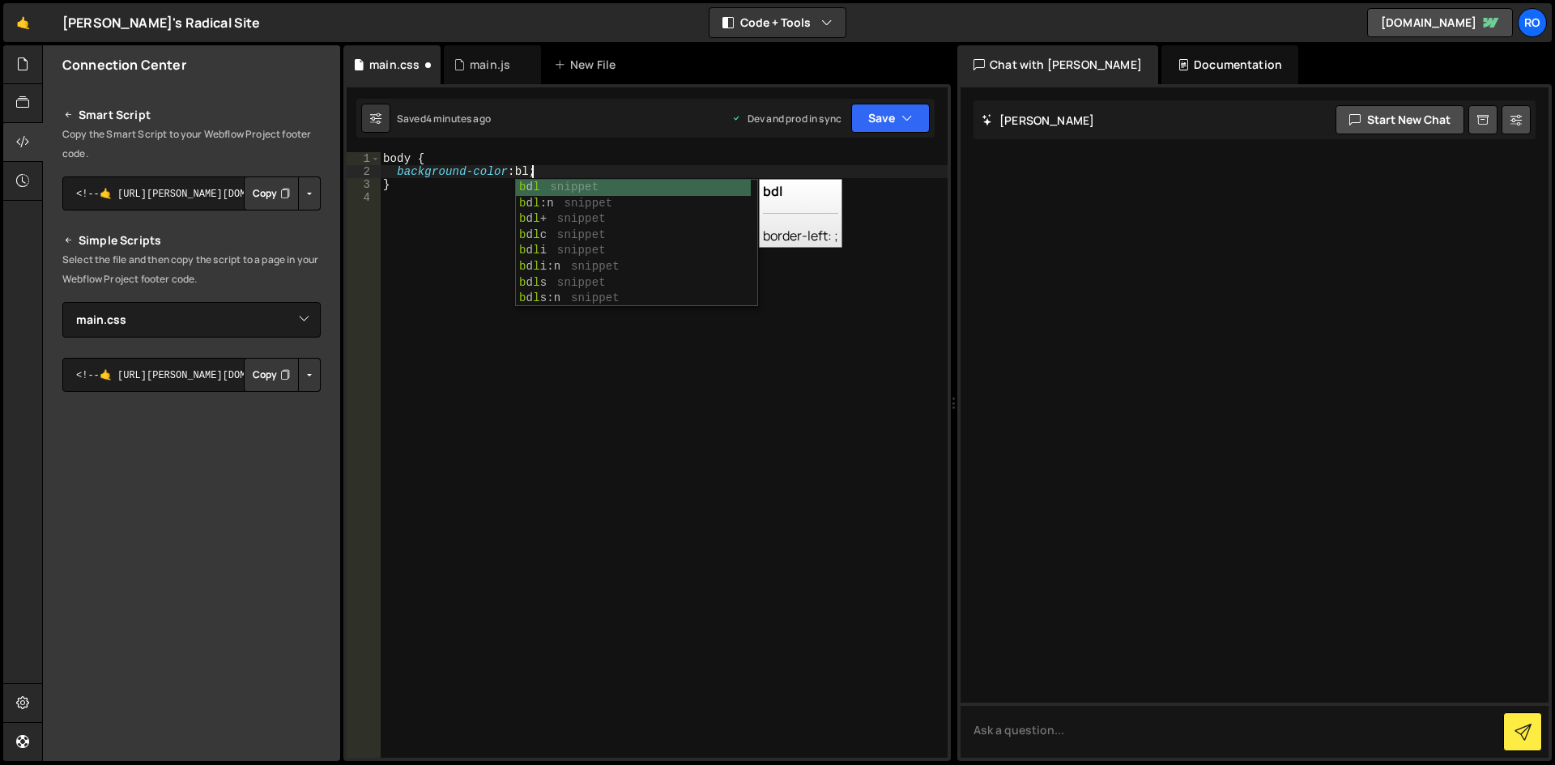
scroll to position [0, 11]
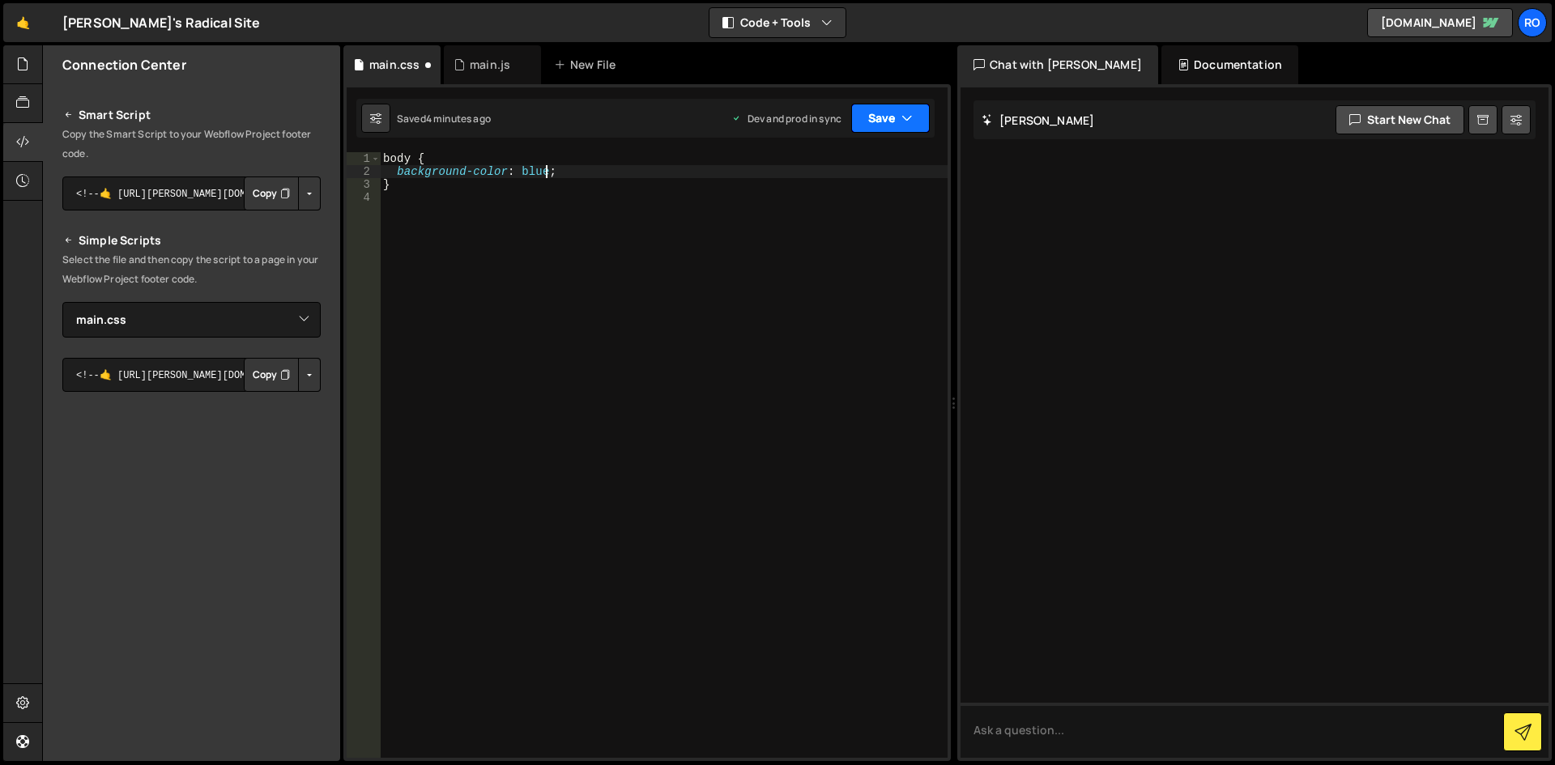
type textarea "background-color: blue;"
click at [880, 123] on button "Save" at bounding box center [890, 118] width 79 height 29
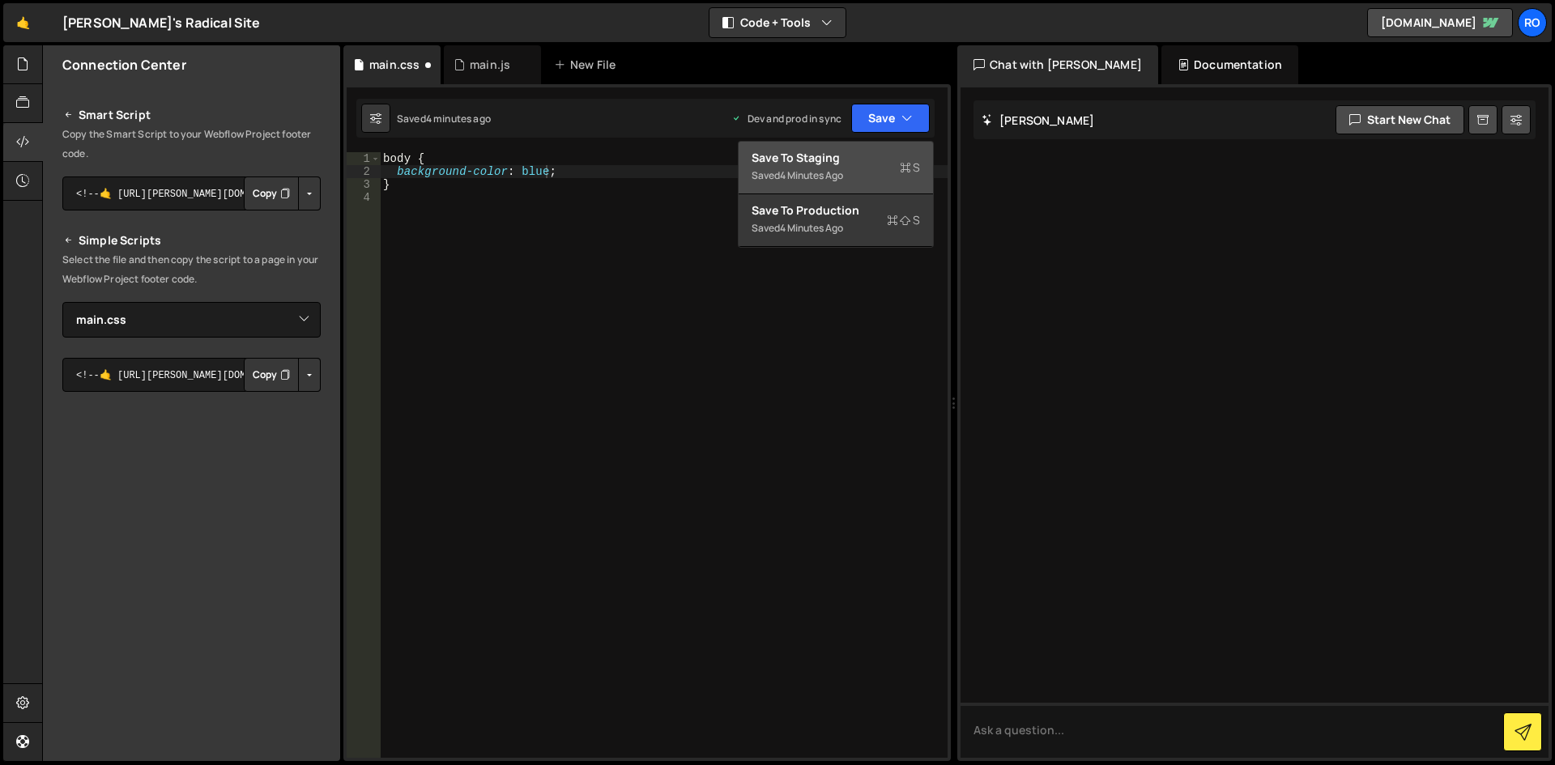
scroll to position [0, 0]
click at [864, 328] on div "body { background-color : blue ; }" at bounding box center [664, 468] width 568 height 632
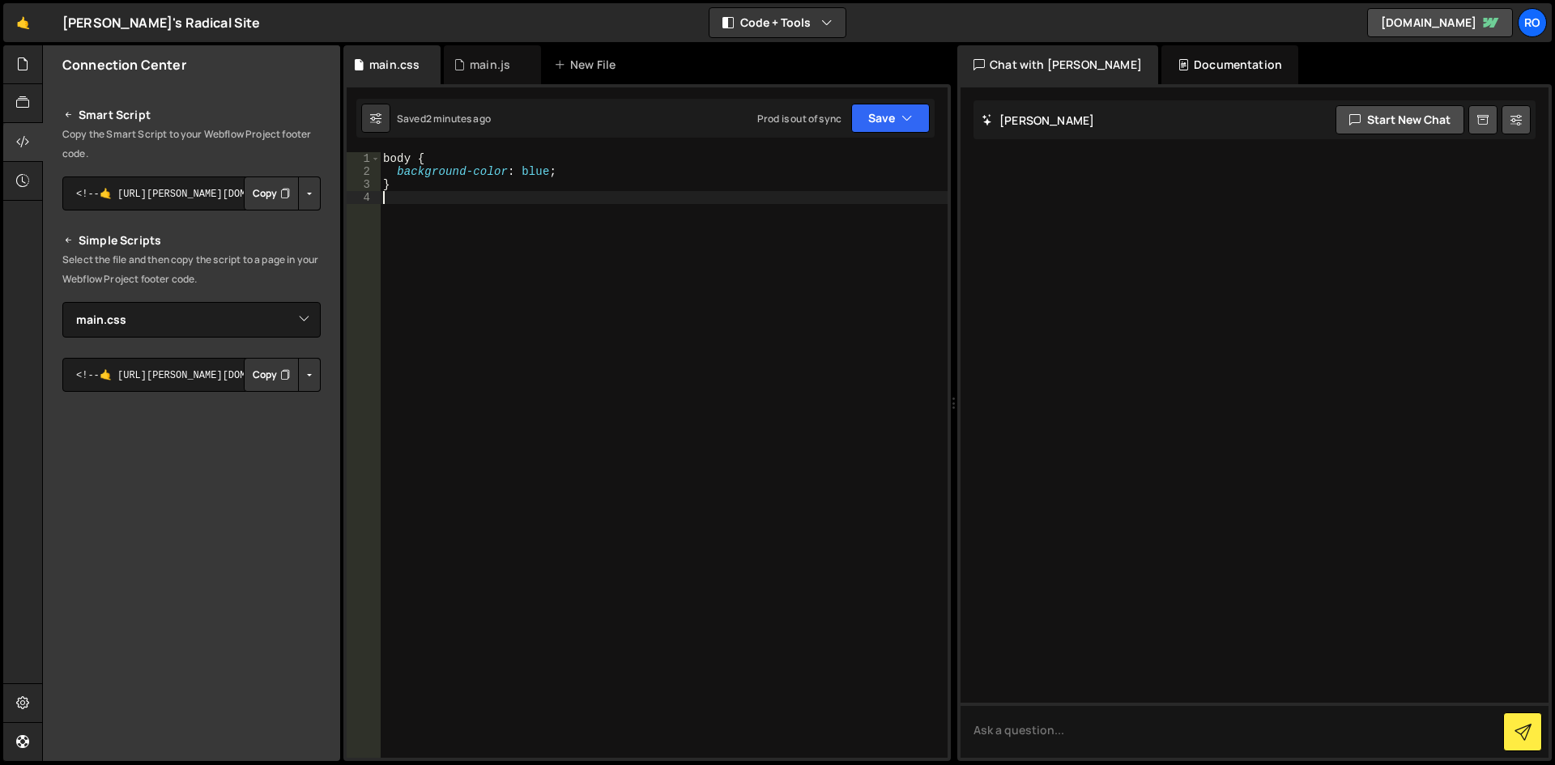
click at [528, 160] on div "body { background-color : blue ; }" at bounding box center [664, 468] width 568 height 632
click at [525, 165] on div "body { background-color : blue ; }" at bounding box center [664, 468] width 568 height 632
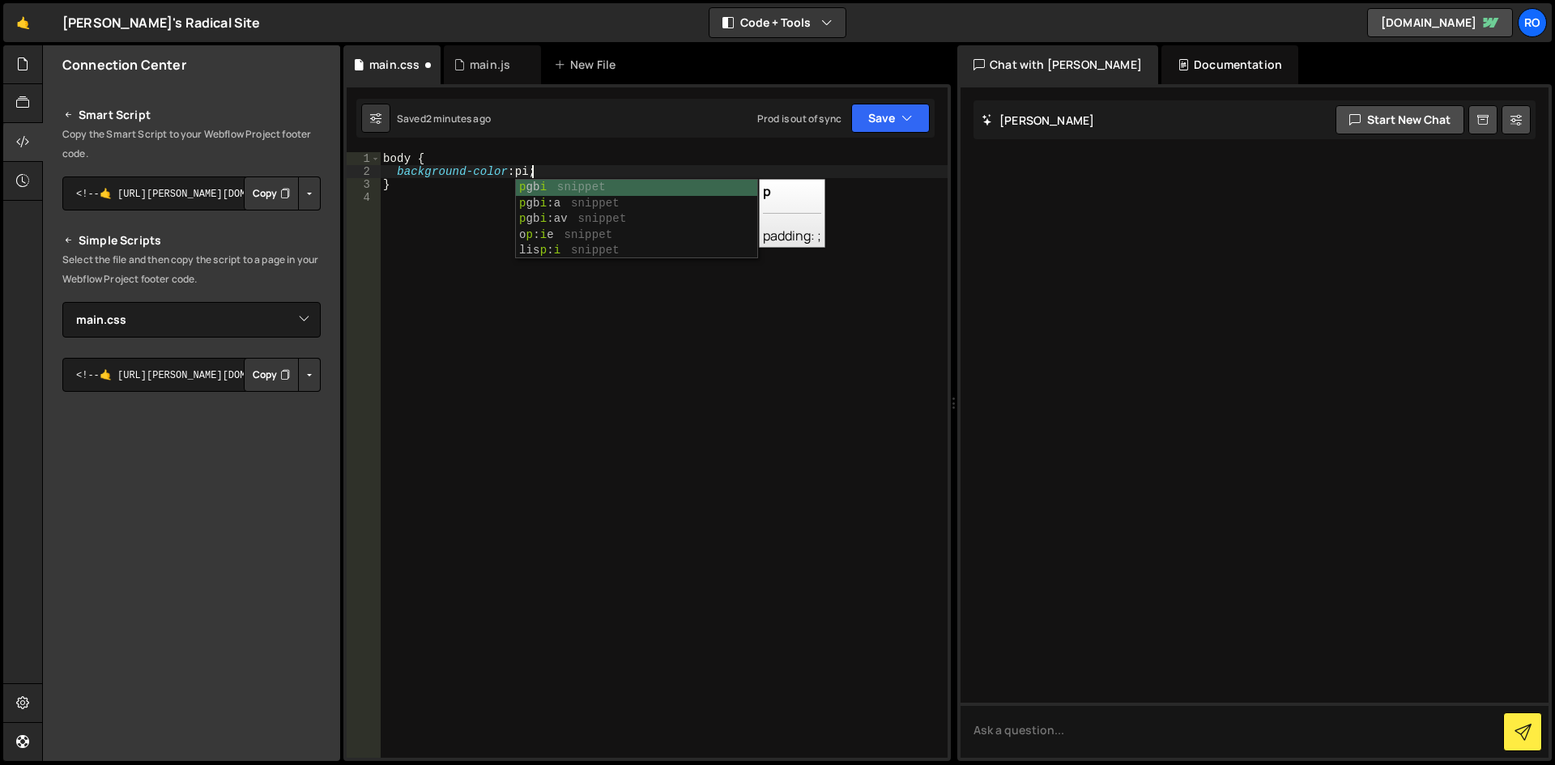
scroll to position [0, 11]
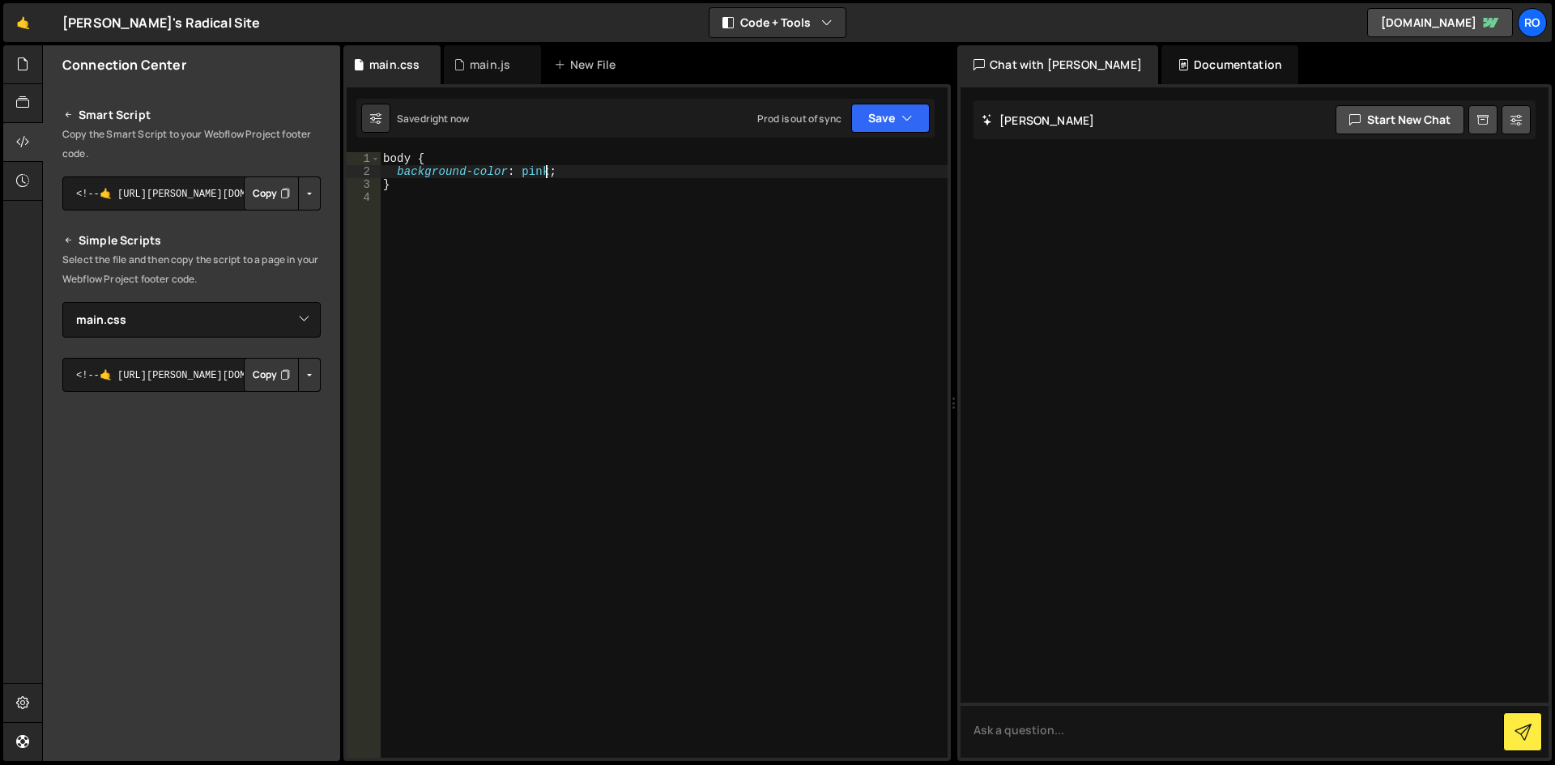
type textarea "background-color: pink;"
click at [482, 66] on div "main.js" at bounding box center [490, 65] width 40 height 16
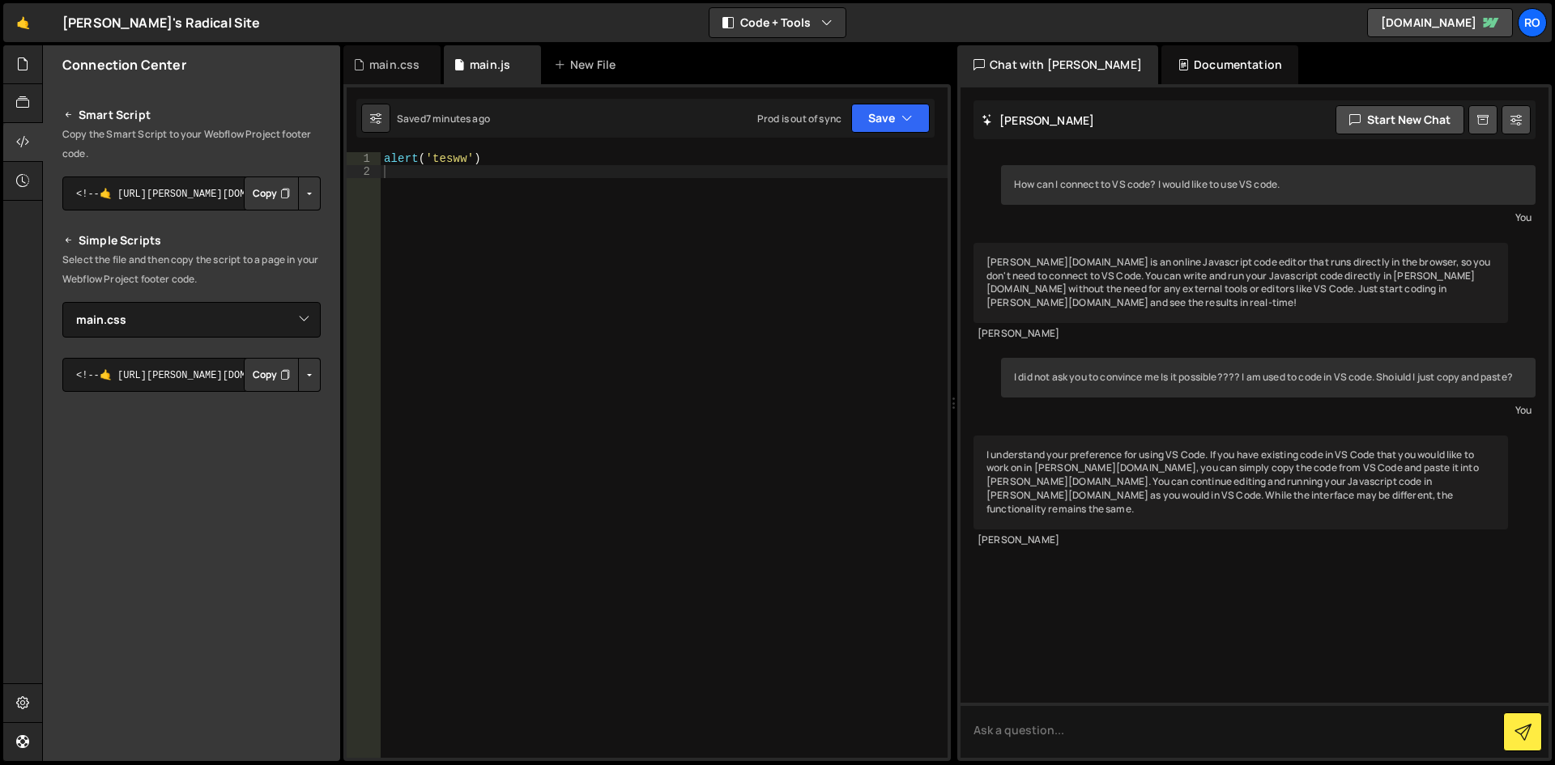
click at [437, 155] on div "alert ( 'tesww' )" at bounding box center [664, 468] width 567 height 632
type textarea "alert('zool')"
click at [388, 67] on div "main.css" at bounding box center [394, 65] width 50 height 16
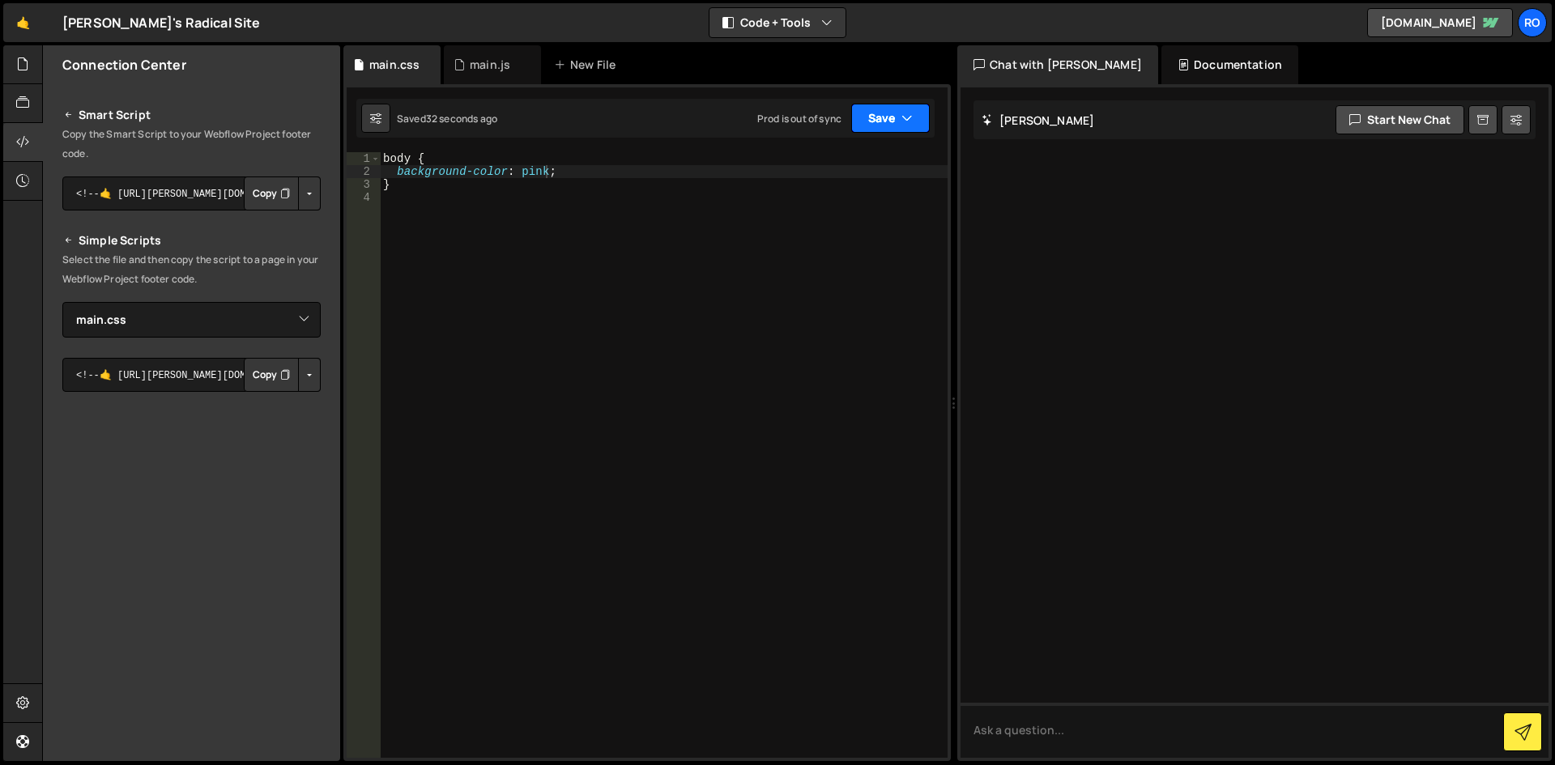
click at [897, 126] on button "Save" at bounding box center [890, 118] width 79 height 29
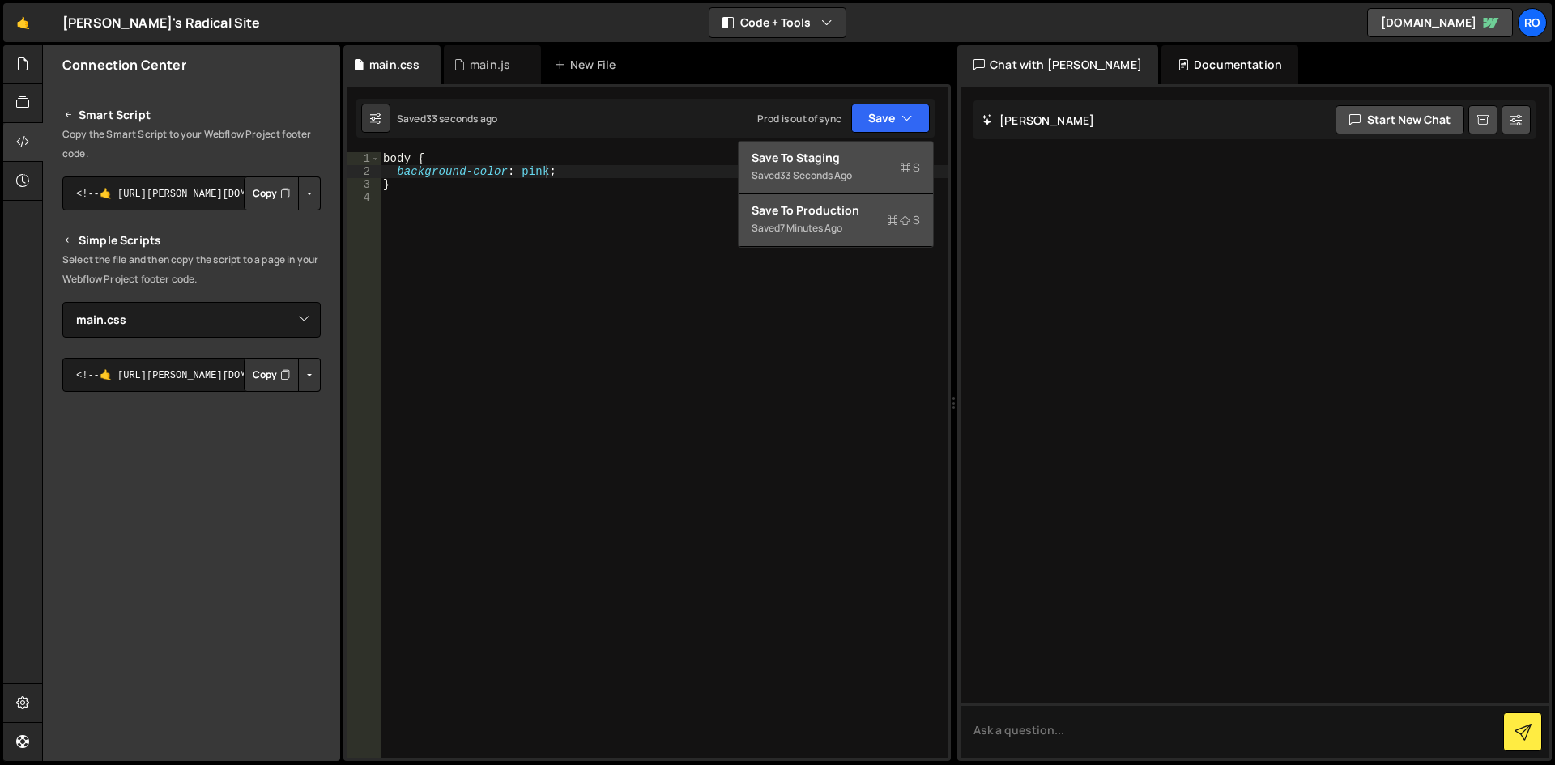
click at [838, 224] on div "7 minutes ago" at bounding box center [811, 228] width 62 height 14
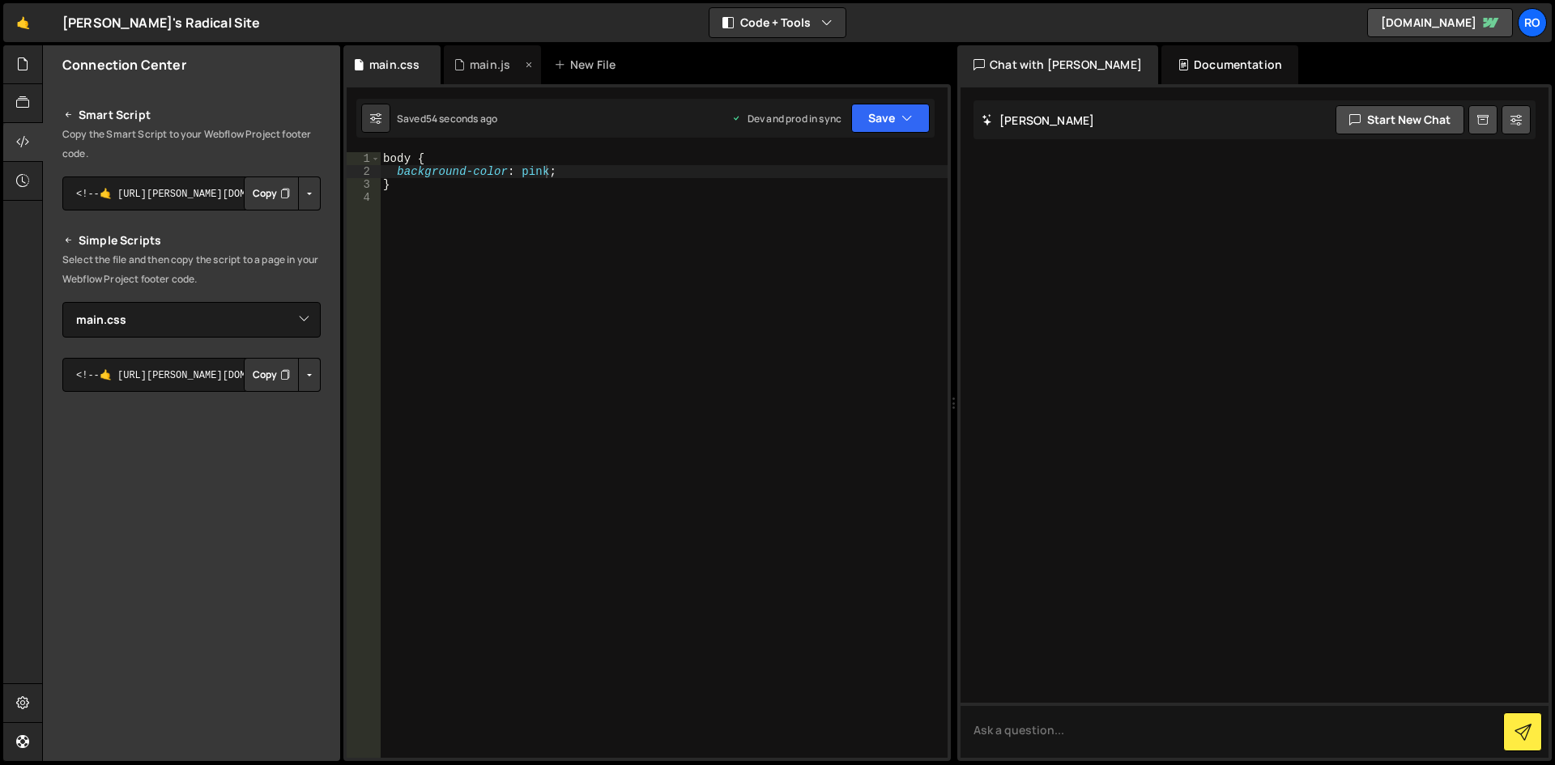
click at [474, 61] on div "main.js" at bounding box center [490, 65] width 40 height 16
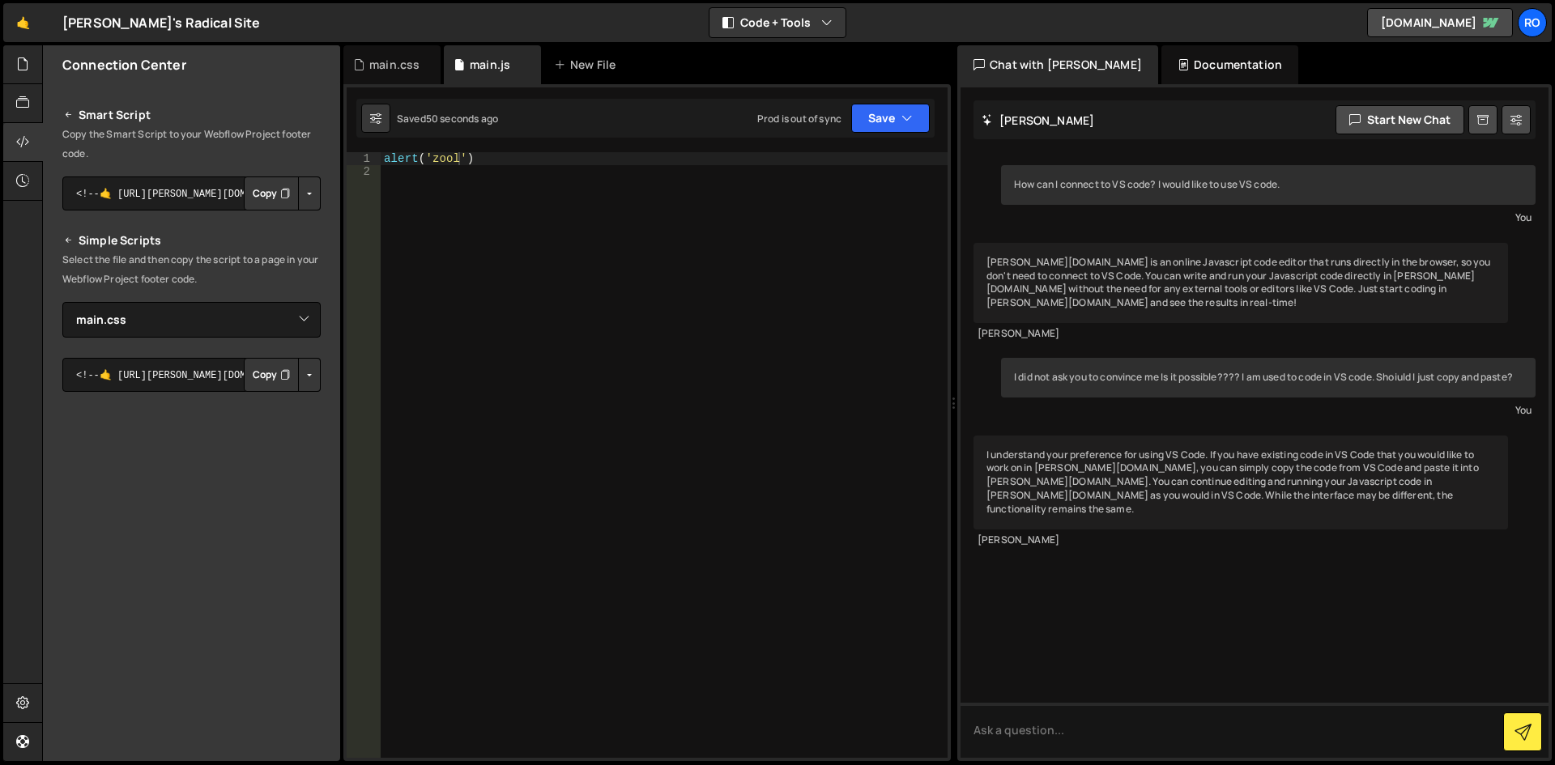
click at [466, 162] on div "alert ( 'zool' )" at bounding box center [664, 468] width 567 height 632
click at [262, 190] on button "Copy" at bounding box center [271, 194] width 55 height 34
click at [542, 178] on div "alert ( 'zool' )" at bounding box center [664, 468] width 567 height 632
click at [547, 165] on div "alert ( 'zool' )" at bounding box center [664, 468] width 567 height 632
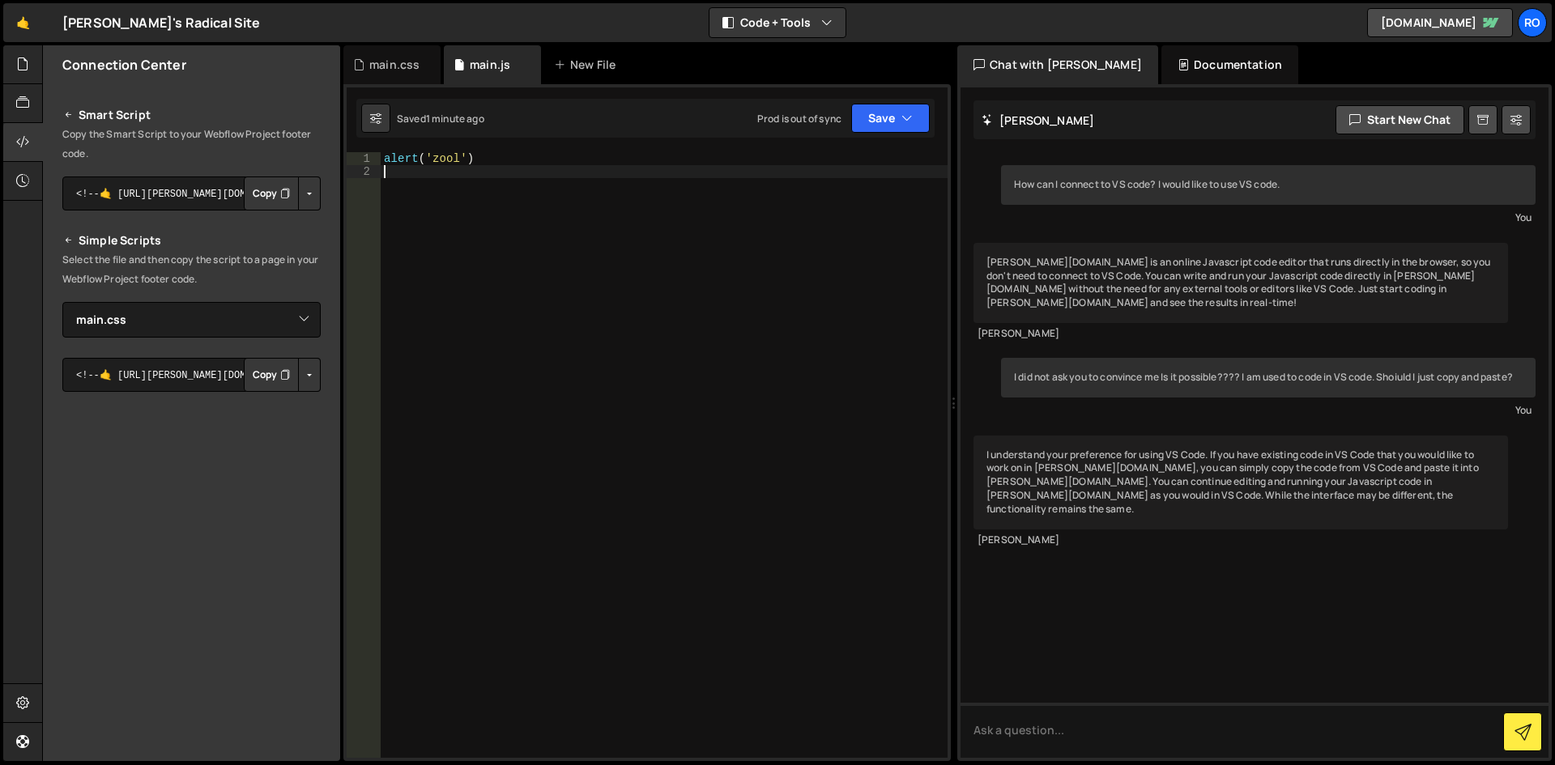
click at [302, 195] on button "Button group with nested dropdown" at bounding box center [309, 194] width 23 height 34
click at [289, 224] on link "Copy Staging Script" at bounding box center [240, 224] width 159 height 23
click at [301, 373] on button "Button group with nested dropdown" at bounding box center [309, 375] width 23 height 34
click at [283, 404] on link "Copy Staging css" at bounding box center [248, 405] width 144 height 23
click at [578, 278] on div "alert ( 'zool' )" at bounding box center [664, 468] width 567 height 632
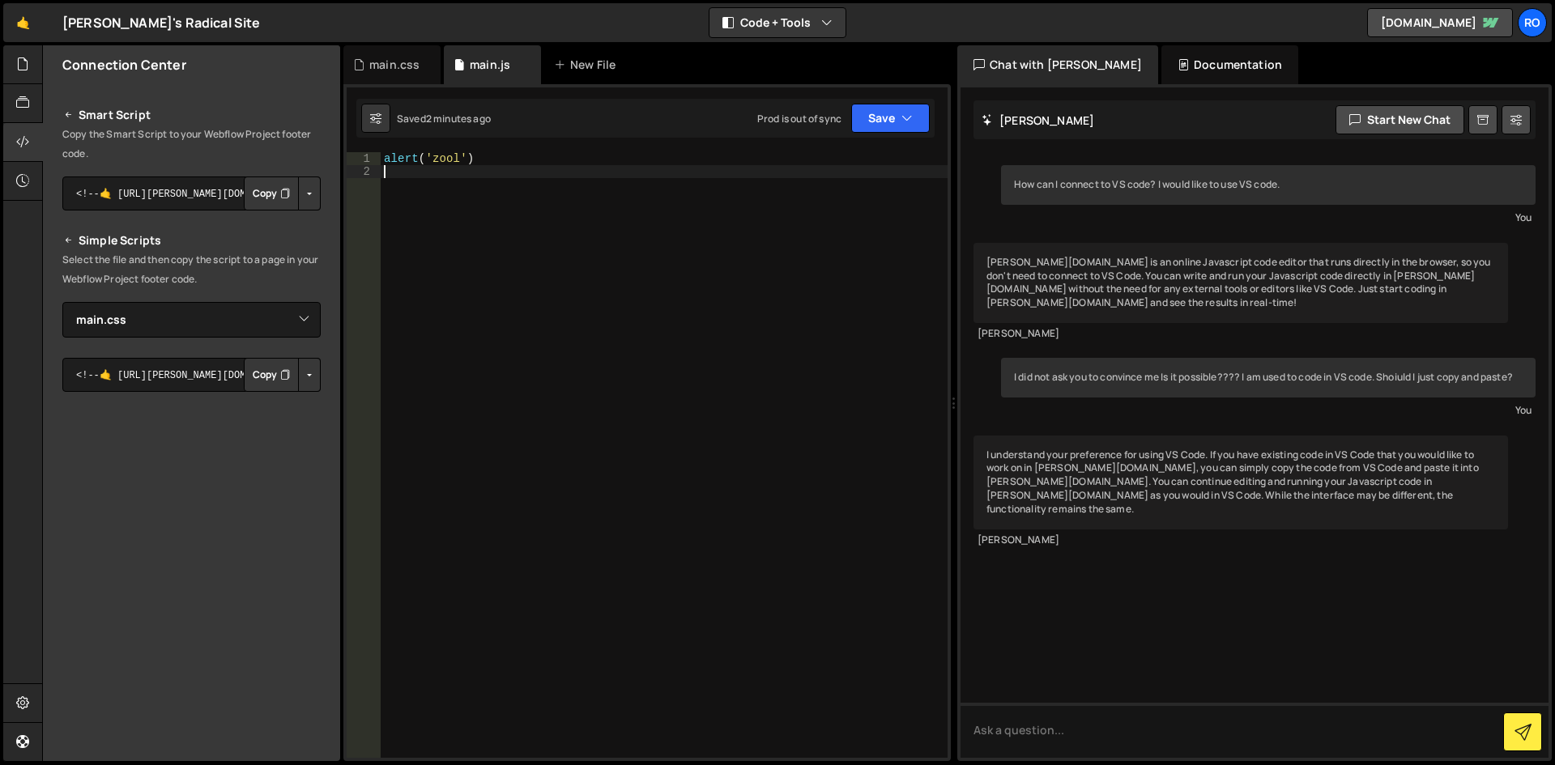
paste textarea "<link rel="stylesheet" href="https://slater.app/16726/45739.css">"
type textarea "<link rel="stylesheet" href="https://slater.app/16726/45739.css">"
click at [458, 157] on div "alert ( 'zool' )" at bounding box center [664, 468] width 567 height 632
type textarea "alert('zool3333')"
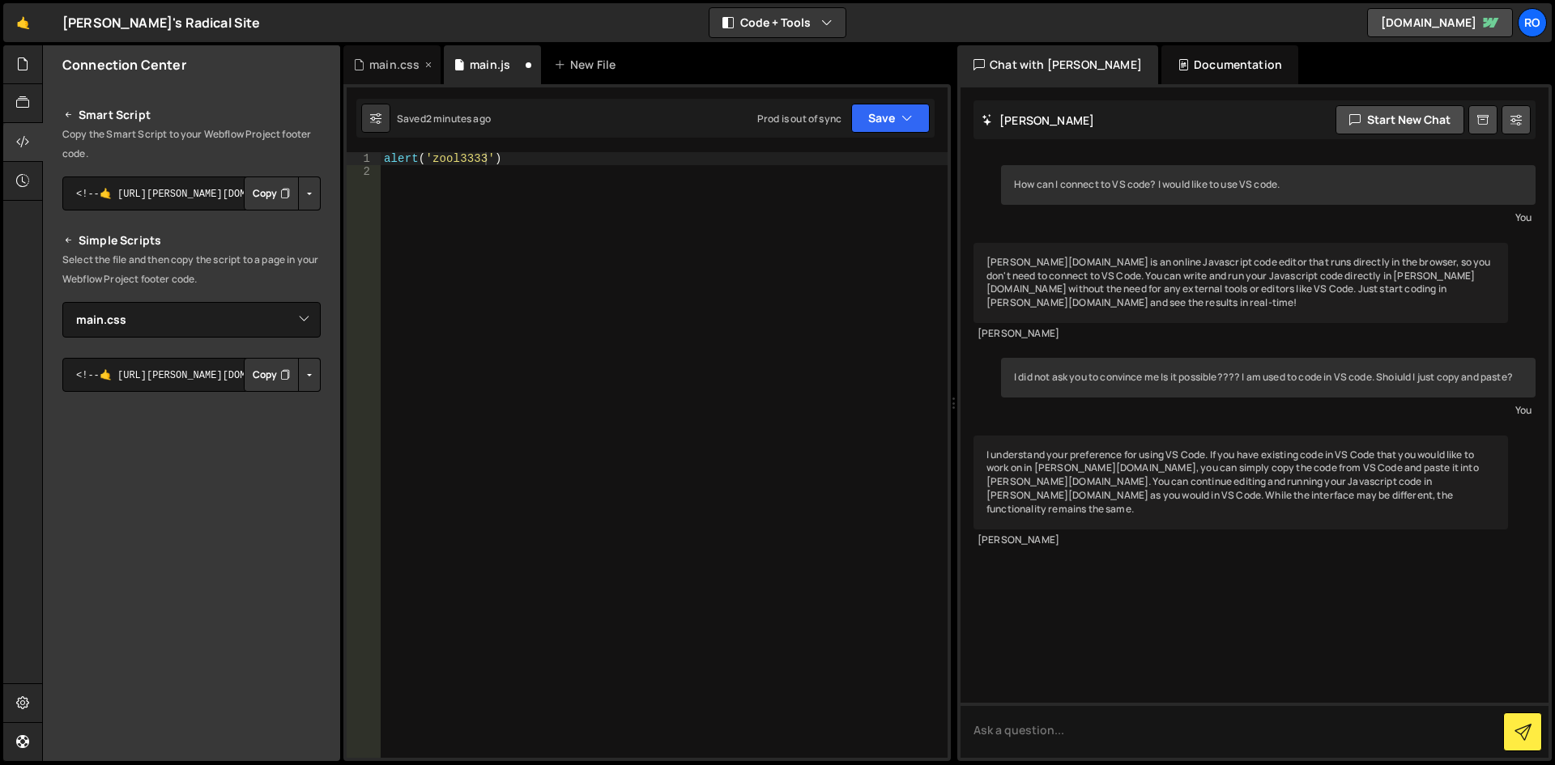
click at [394, 69] on div "main.css" at bounding box center [394, 65] width 50 height 16
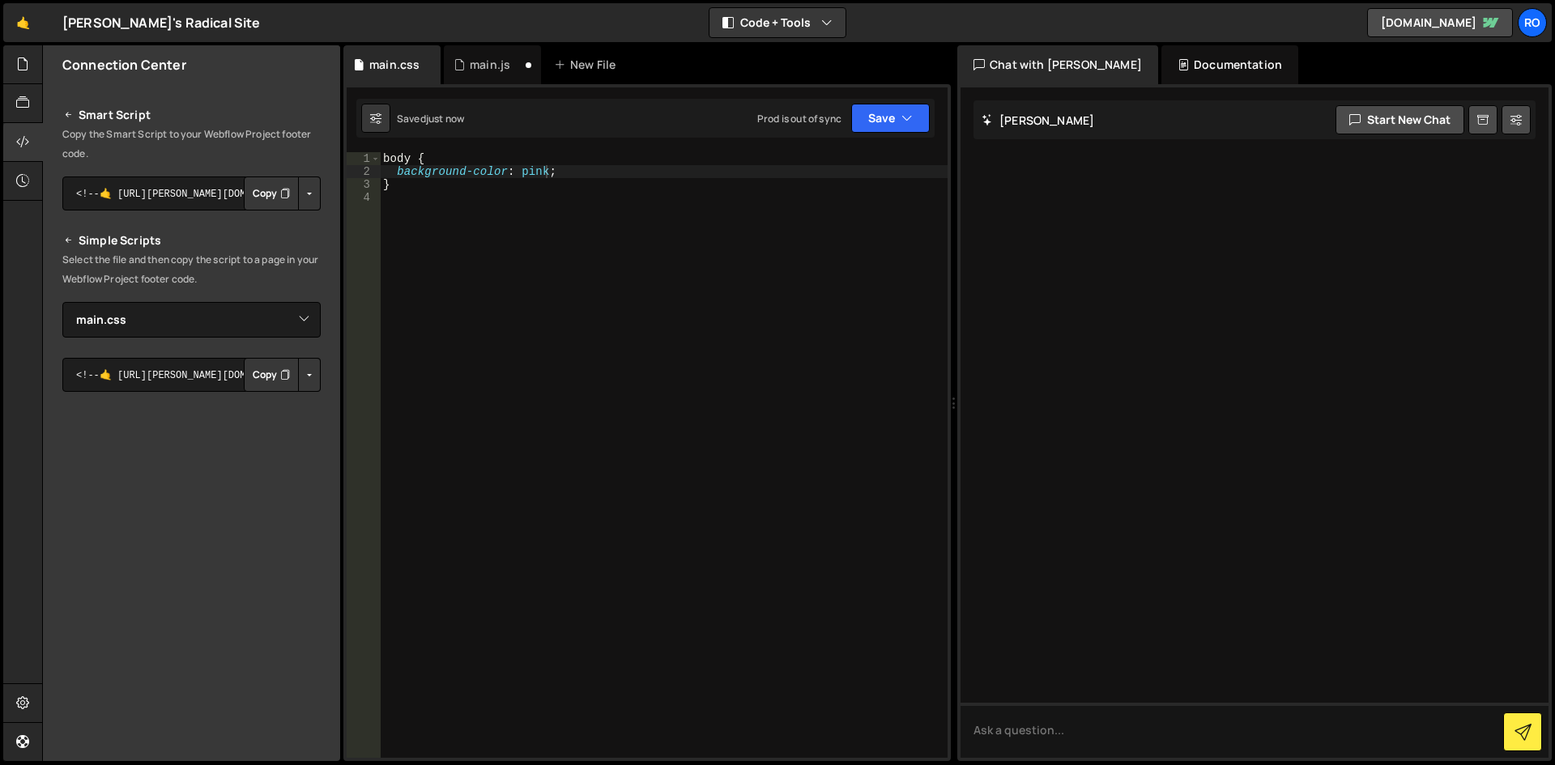
click at [524, 166] on div "body { background-color : pink ; }" at bounding box center [664, 468] width 568 height 632
type textarea "background-color: purple;"
click at [557, 222] on div "body { background-color : purple ; }" at bounding box center [664, 468] width 568 height 632
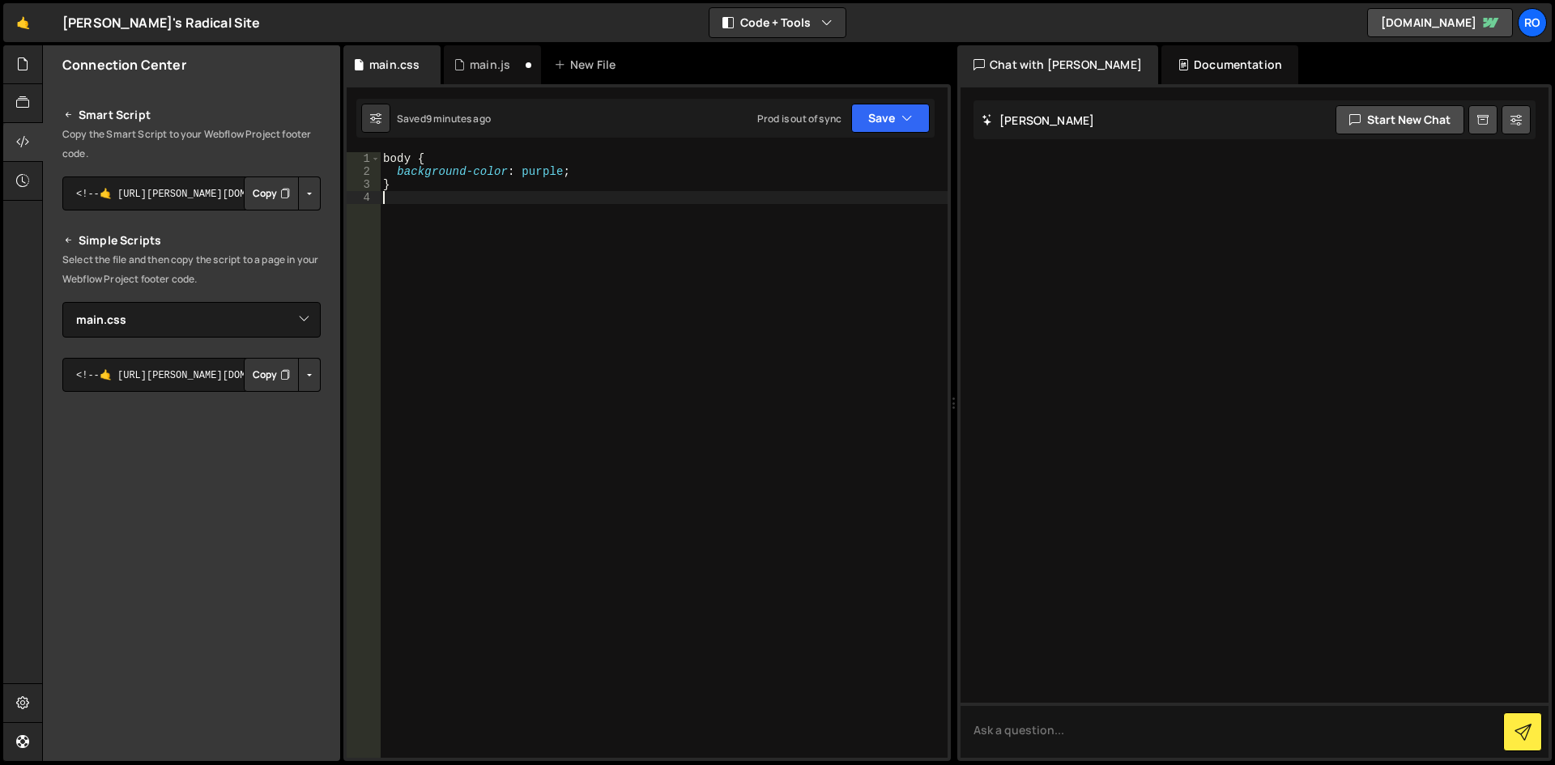
scroll to position [0, 0]
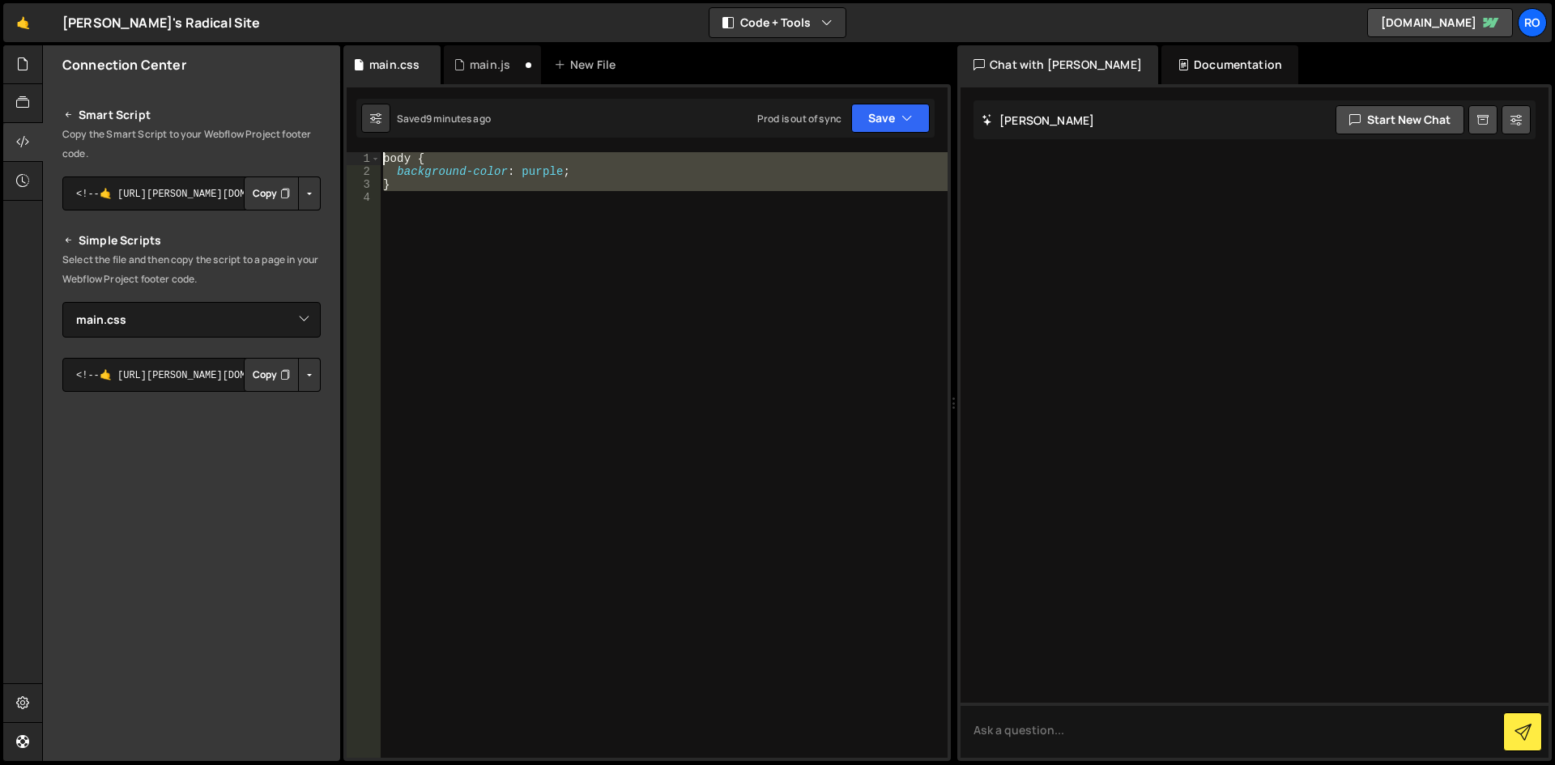
drag, startPoint x: 462, startPoint y: 187, endPoint x: 338, endPoint y: 117, distance: 143.3
click at [338, 117] on div "Files New File Javascript files 0 main.js 0 CSS files 0 main.css 0 Copy share l…" at bounding box center [798, 403] width 1513 height 717
paste textarea "}"
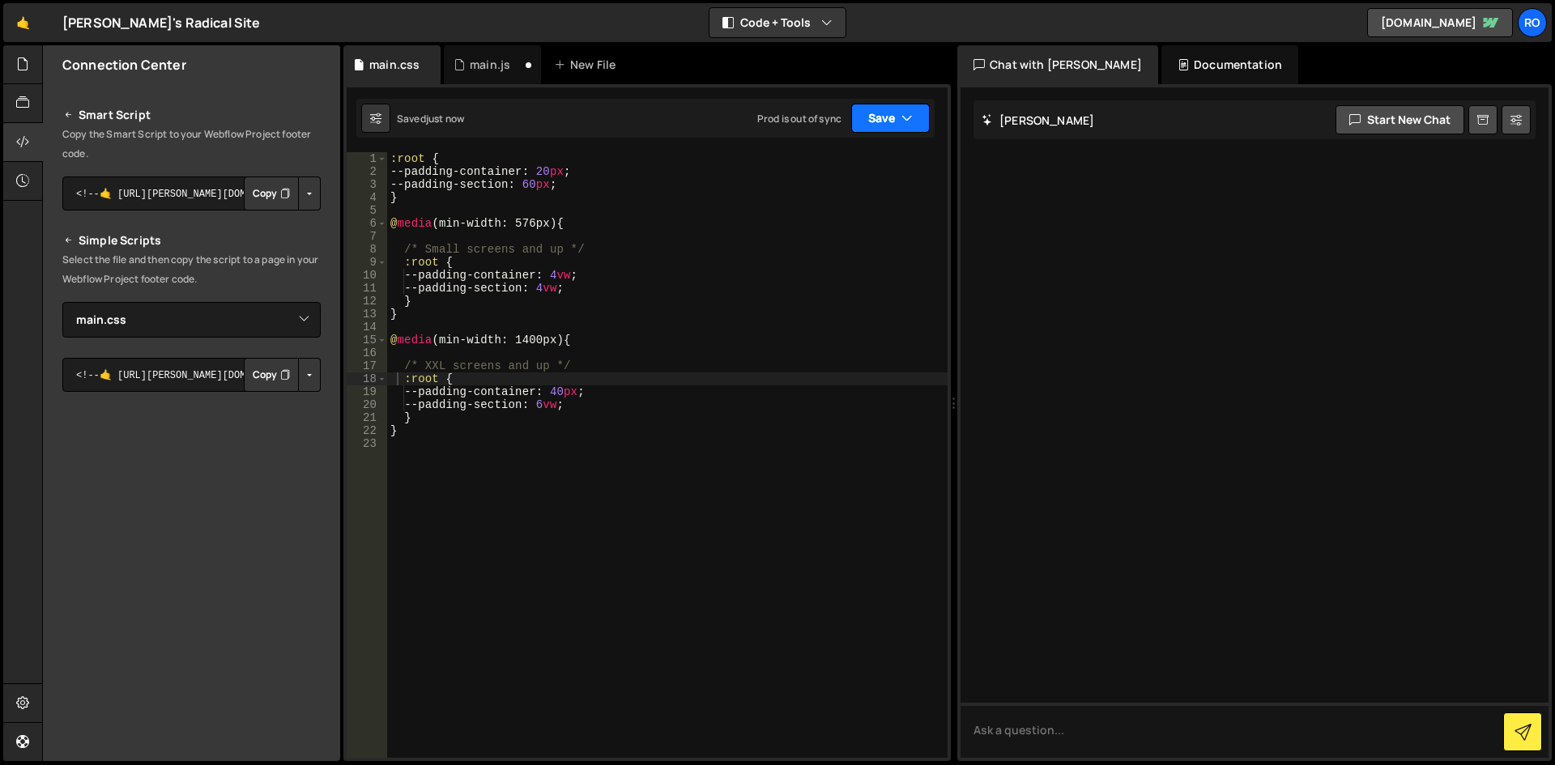
click at [901, 117] on button "Save" at bounding box center [890, 118] width 79 height 29
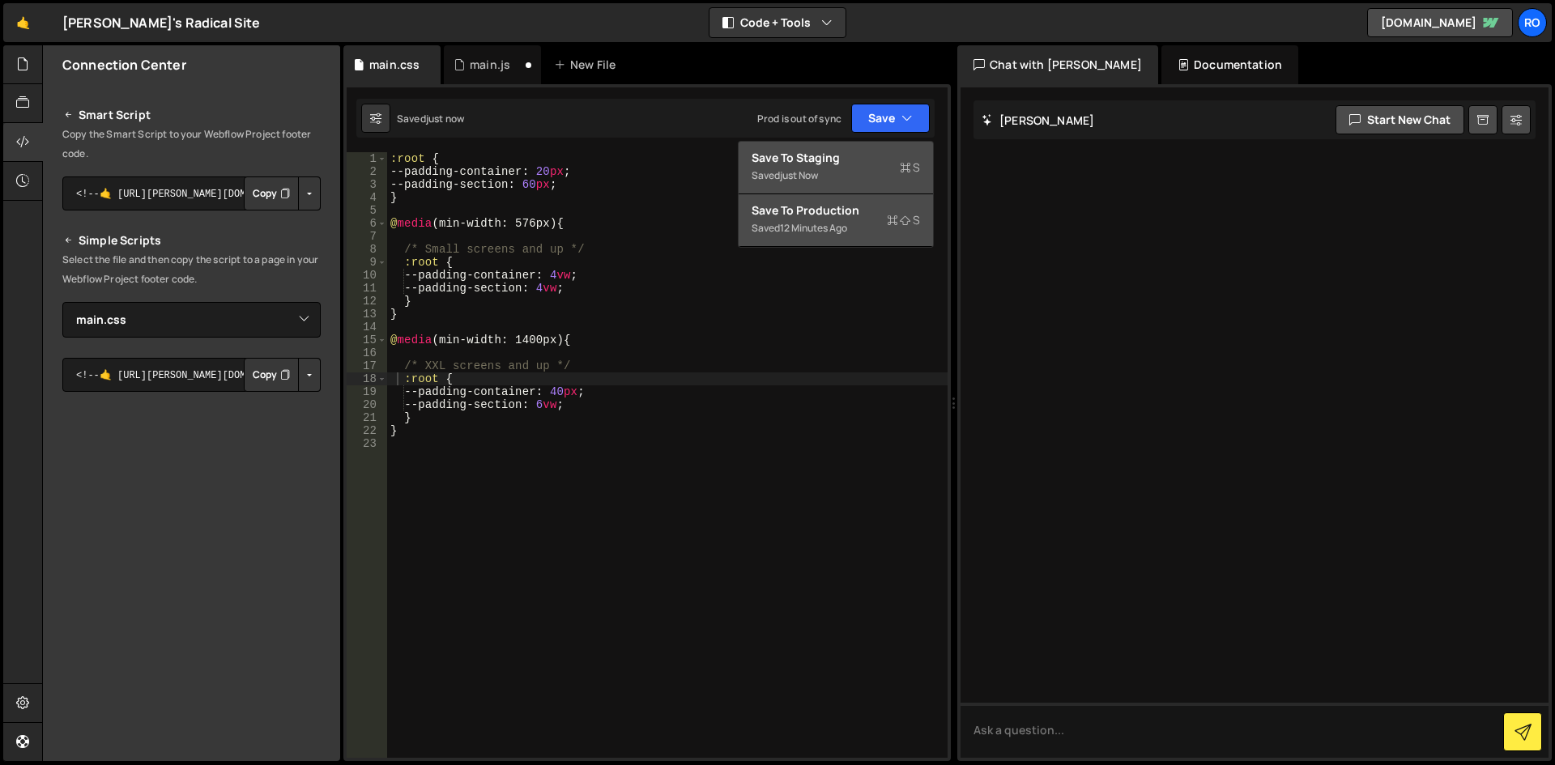
click at [851, 172] on div "Saved just now" at bounding box center [836, 175] width 168 height 19
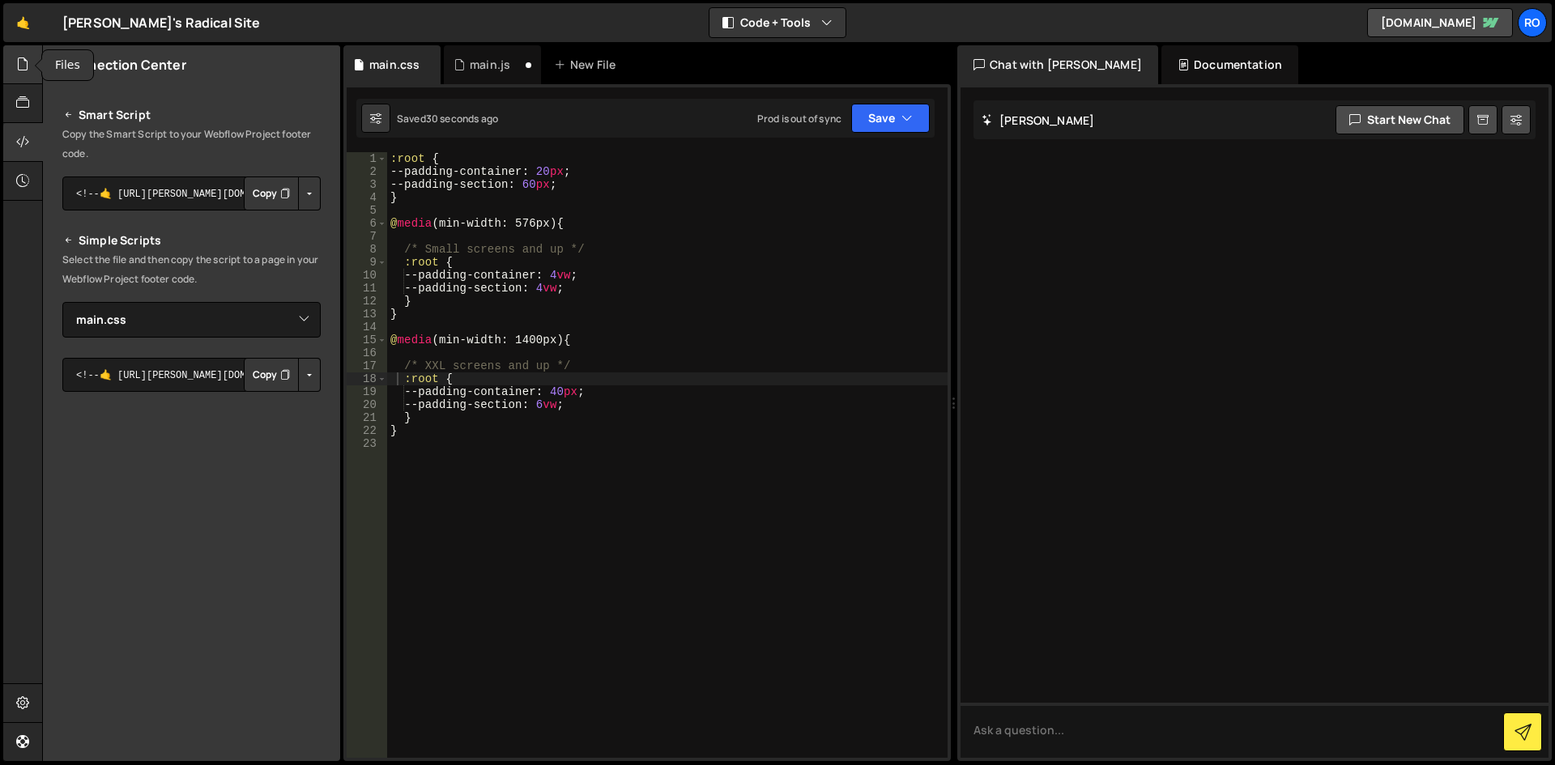
click at [26, 75] on div at bounding box center [23, 64] width 40 height 39
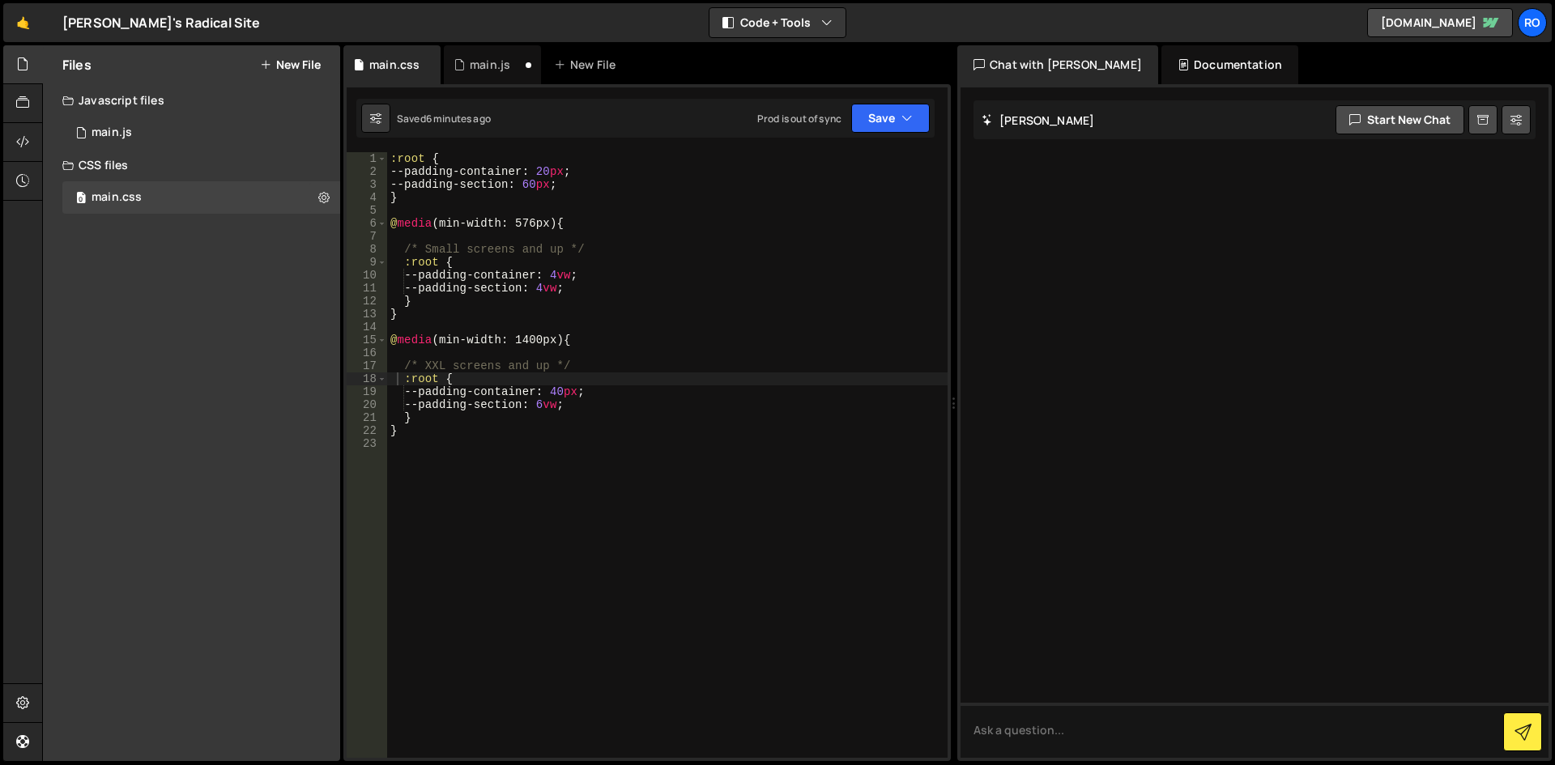
click at [643, 291] on div ":root { --padding-container : 20 px ; --padding-section : 60 px ; } @ media (mi…" at bounding box center [667, 468] width 560 height 632
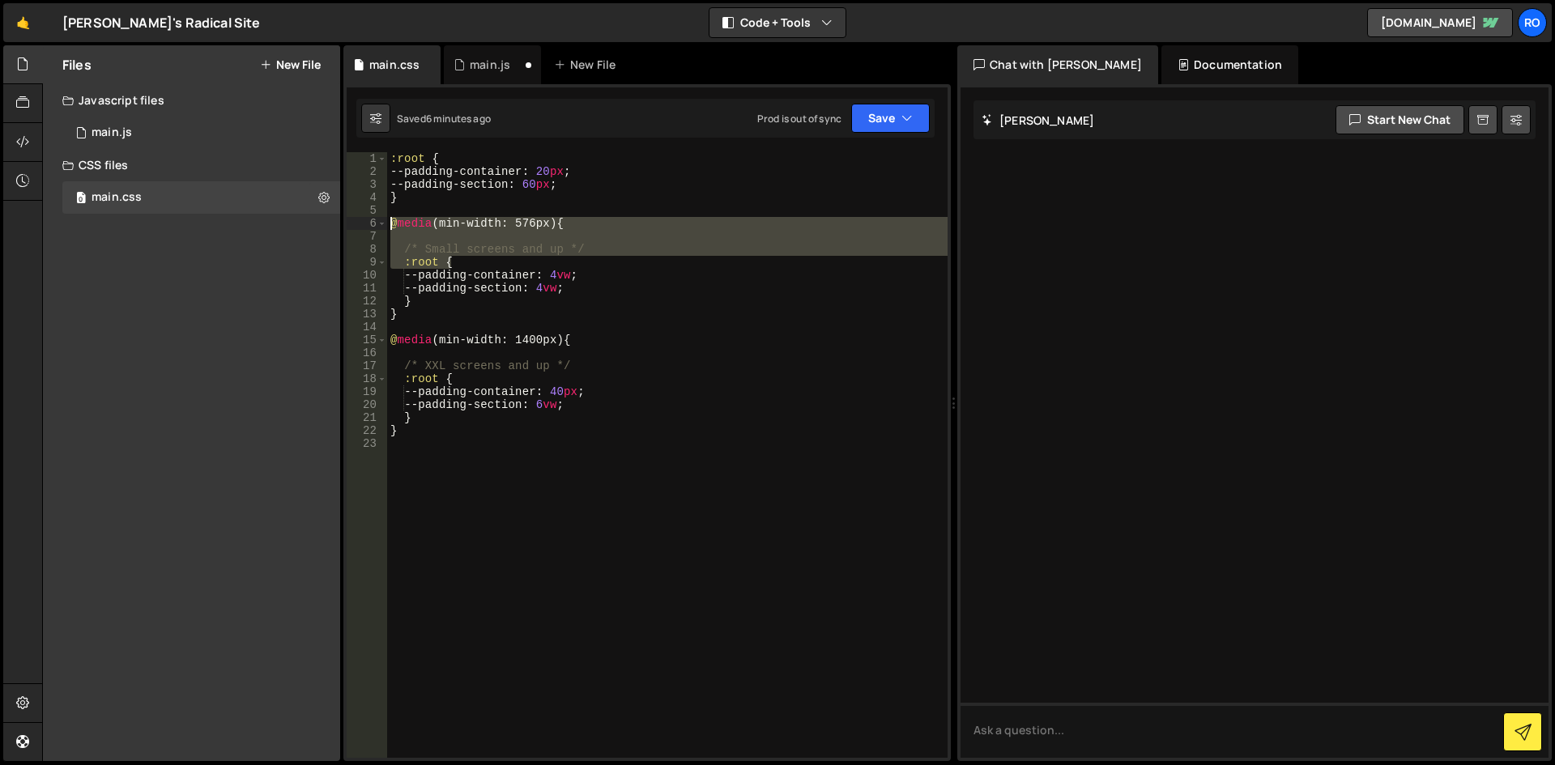
drag, startPoint x: 607, startPoint y: 256, endPoint x: 449, endPoint y: 239, distance: 158.9
click at [366, 234] on div "--padding-section: 4vw; 1 2 3 4 5 6 7 8 9 10 11 12 13 14 15 16 17 18 19 20 21 2…" at bounding box center [647, 455] width 601 height 606
type textarea "/* Small screens and up */"
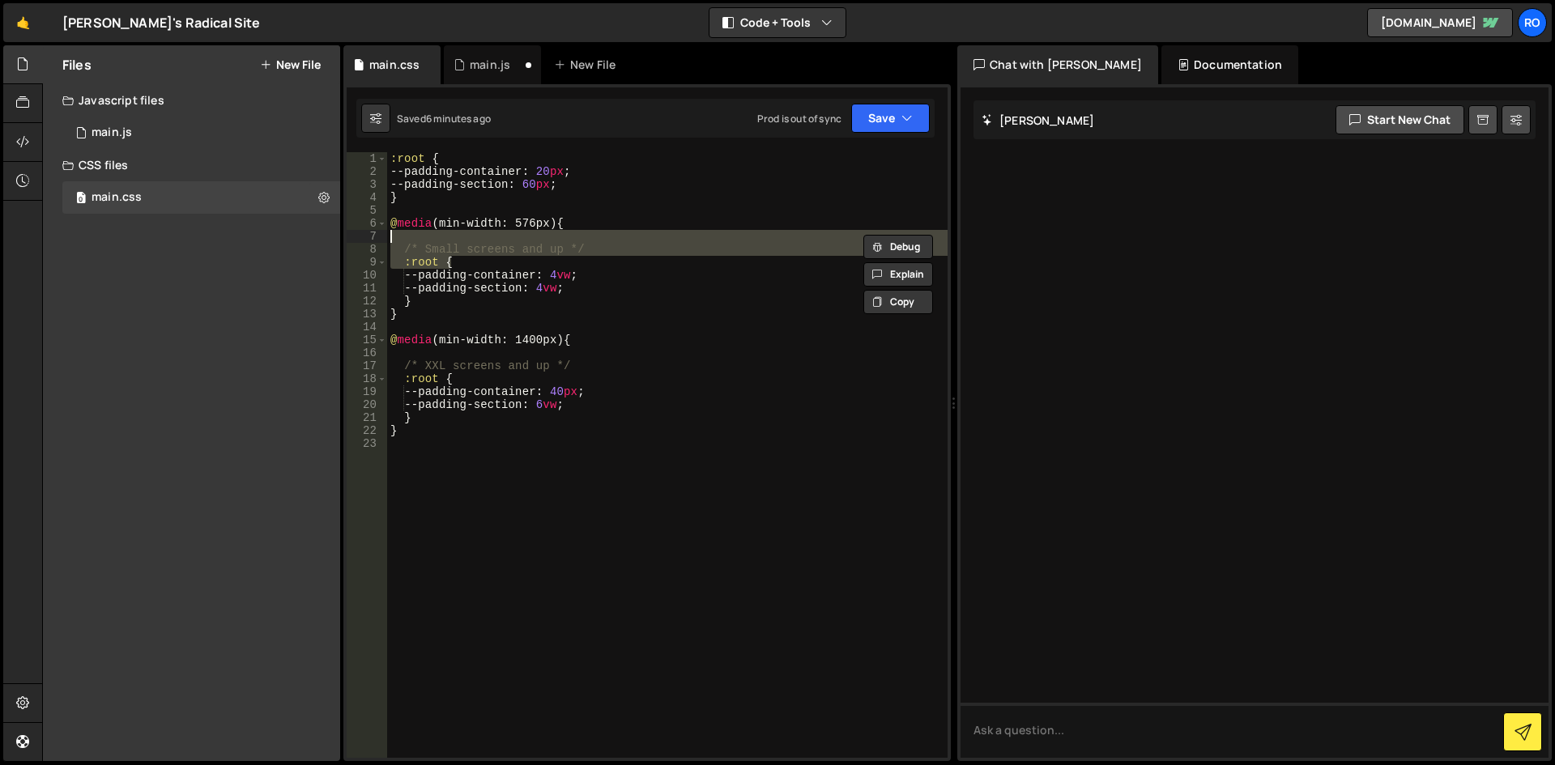
click at [552, 242] on div ":root { --padding-container : 20 px ; --padding-section : 60 px ; } @ media (mi…" at bounding box center [667, 455] width 560 height 606
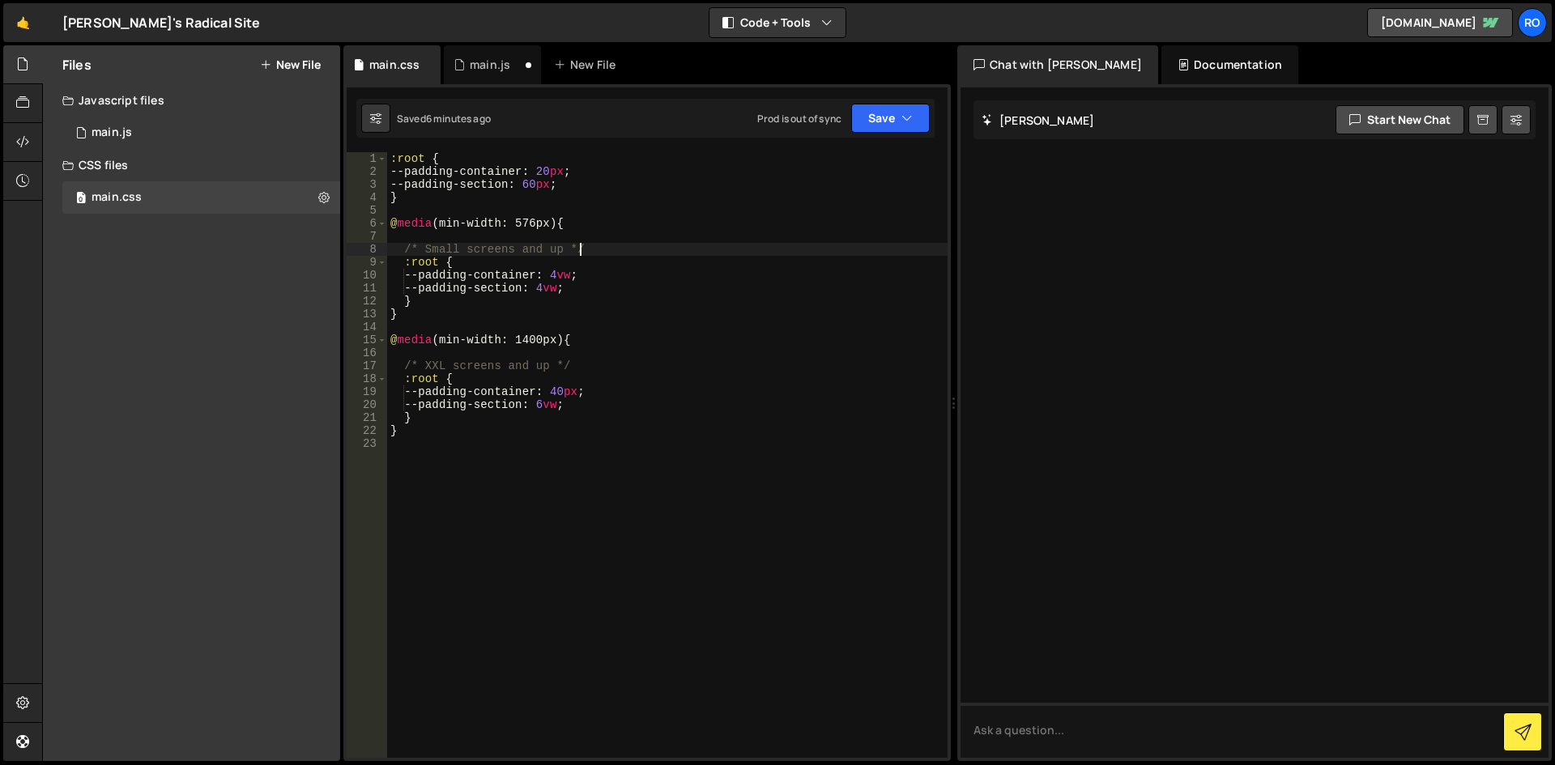
click at [619, 249] on div ":root { --padding-container : 20 px ; --padding-section : 60 px ; } @ media (mi…" at bounding box center [667, 468] width 560 height 632
click at [565, 394] on div ":root { --padding-container : 20 px ; --padding-section : 60 px ; } @ media (mi…" at bounding box center [667, 468] width 560 height 632
type textarea "--padding-container: 10px;"
click at [487, 62] on div "main.js" at bounding box center [490, 65] width 40 height 16
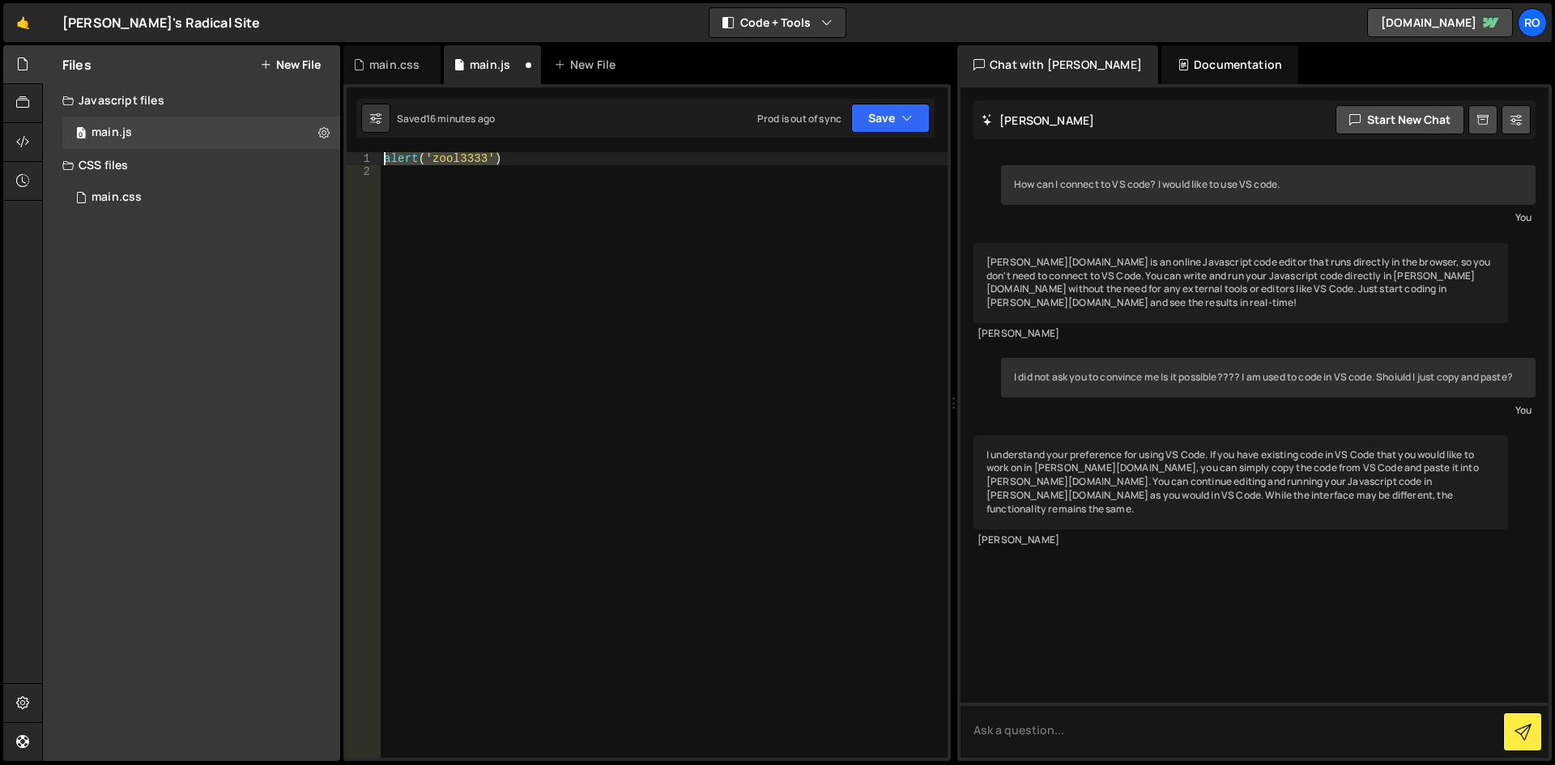
drag, startPoint x: 540, startPoint y: 158, endPoint x: 348, endPoint y: 144, distance: 192.5
click at [348, 144] on div "alert('zool3333') 1 2 alert ( 'zool3333' ) הההההההההההההההההההההההההההההההההההה…" at bounding box center [646, 422] width 607 height 677
click at [385, 54] on div "main.css" at bounding box center [391, 64] width 97 height 39
